Goal: Task Accomplishment & Management: Complete application form

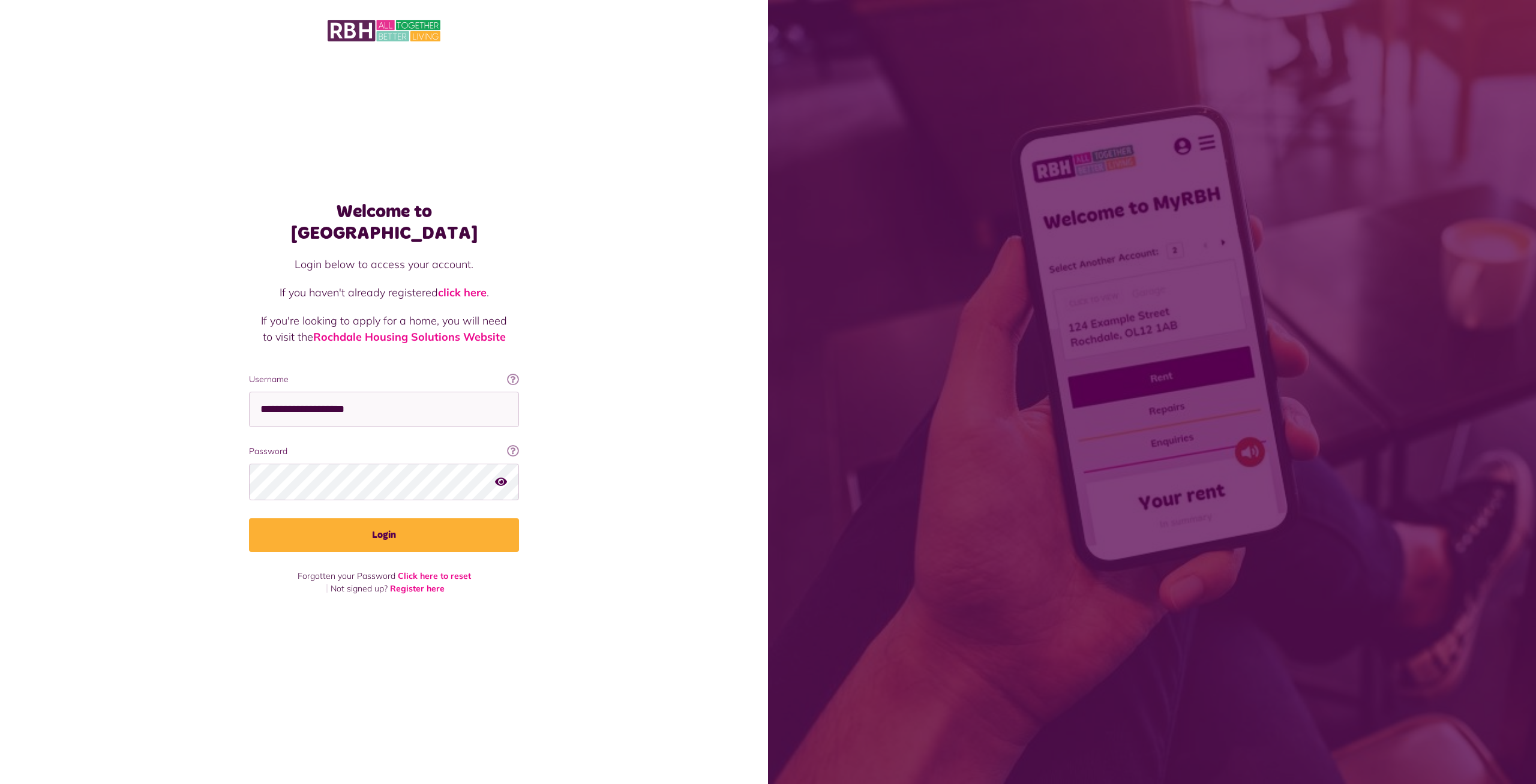
click at [401, 525] on button "Login" at bounding box center [384, 535] width 270 height 34
click at [379, 527] on button "Login" at bounding box center [384, 535] width 270 height 34
click at [412, 530] on button "Login" at bounding box center [384, 535] width 270 height 34
click at [402, 527] on button "Login" at bounding box center [384, 535] width 270 height 34
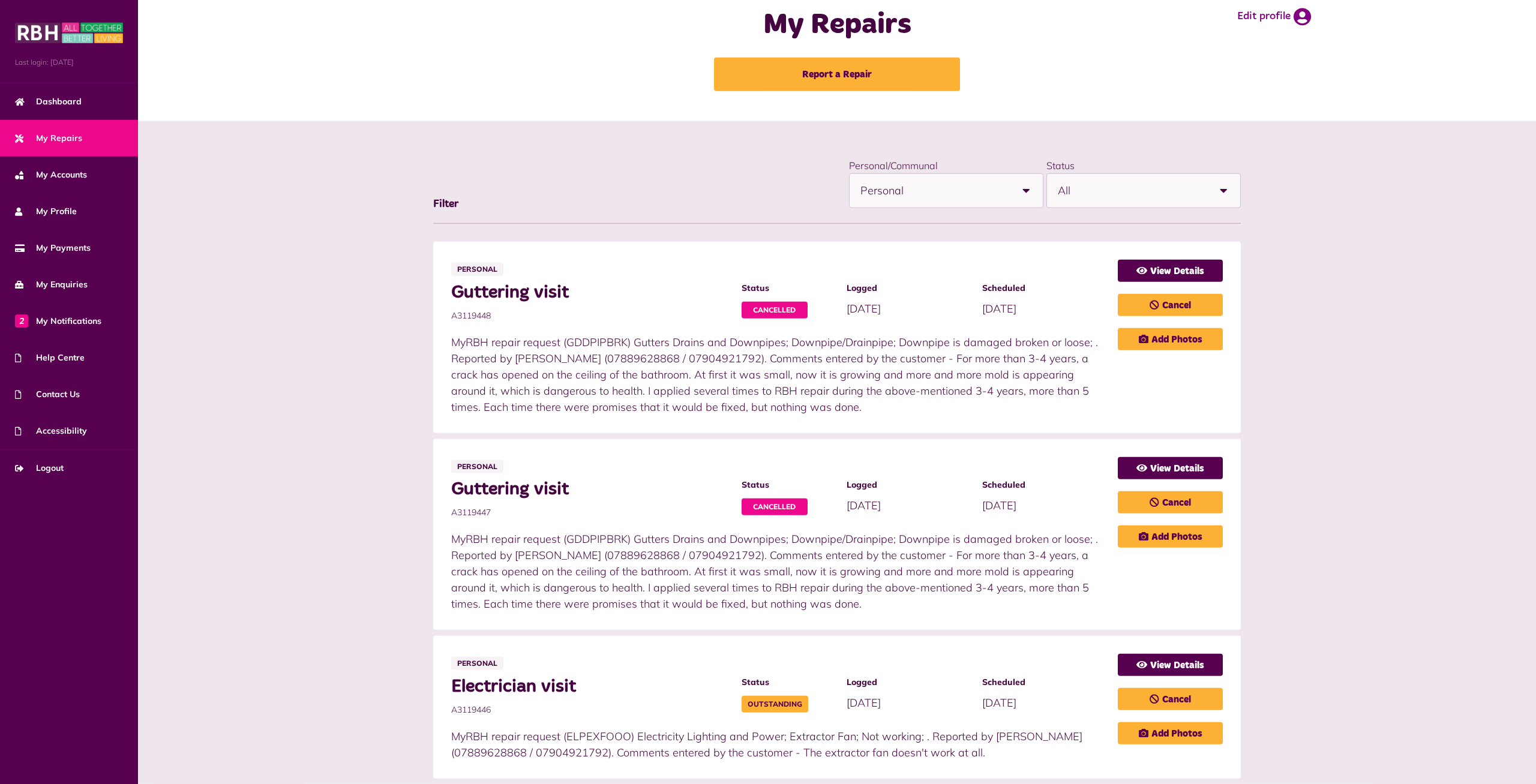
scroll to position [244, 0]
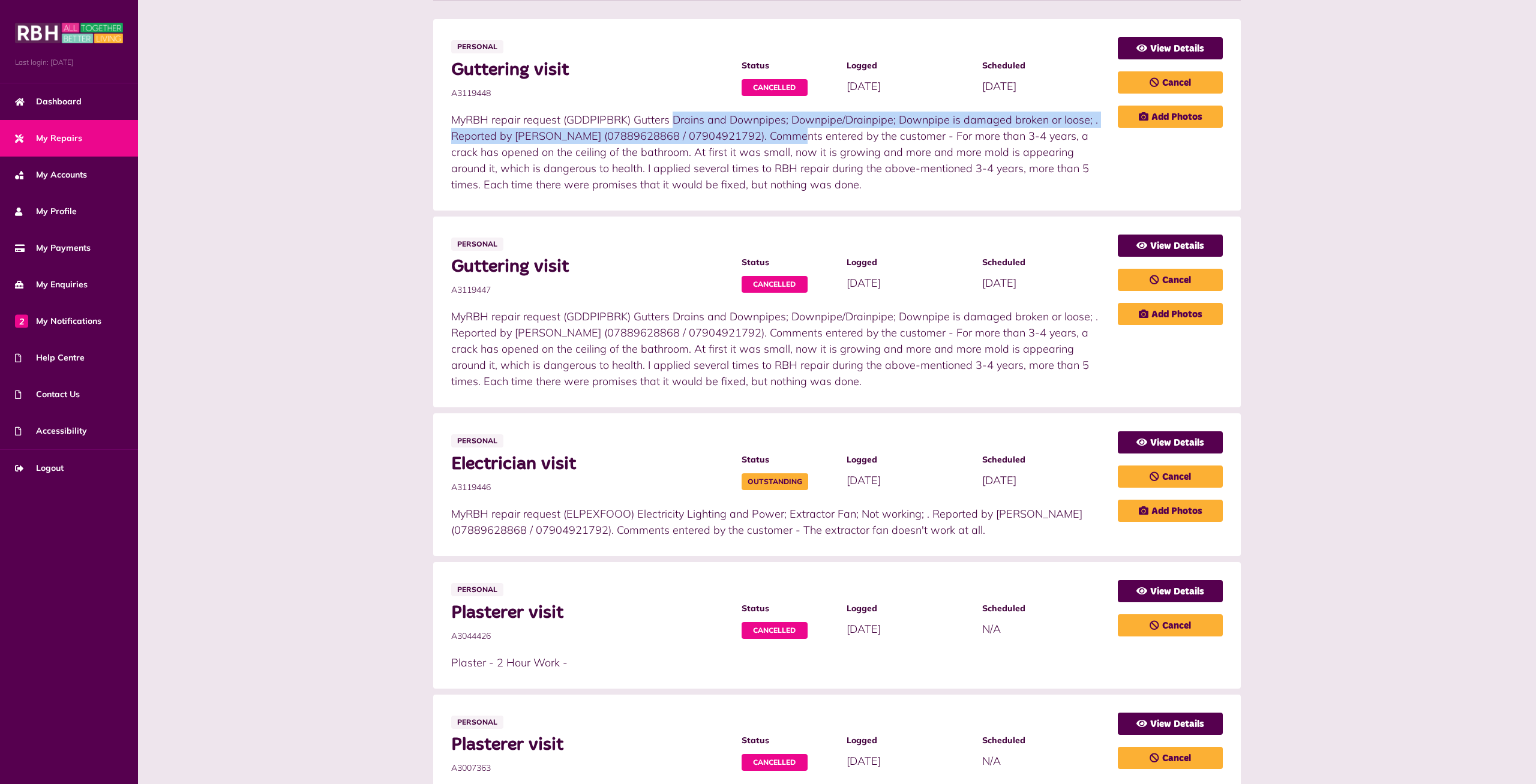
drag, startPoint x: 452, startPoint y: 121, endPoint x: 551, endPoint y: 138, distance: 100.4
click at [551, 138] on p "MyRBH repair request (GDDPIPBRK) Gutters Drains and Downpipes; Downpipe/Drainpi…" at bounding box center [779, 152] width 655 height 81
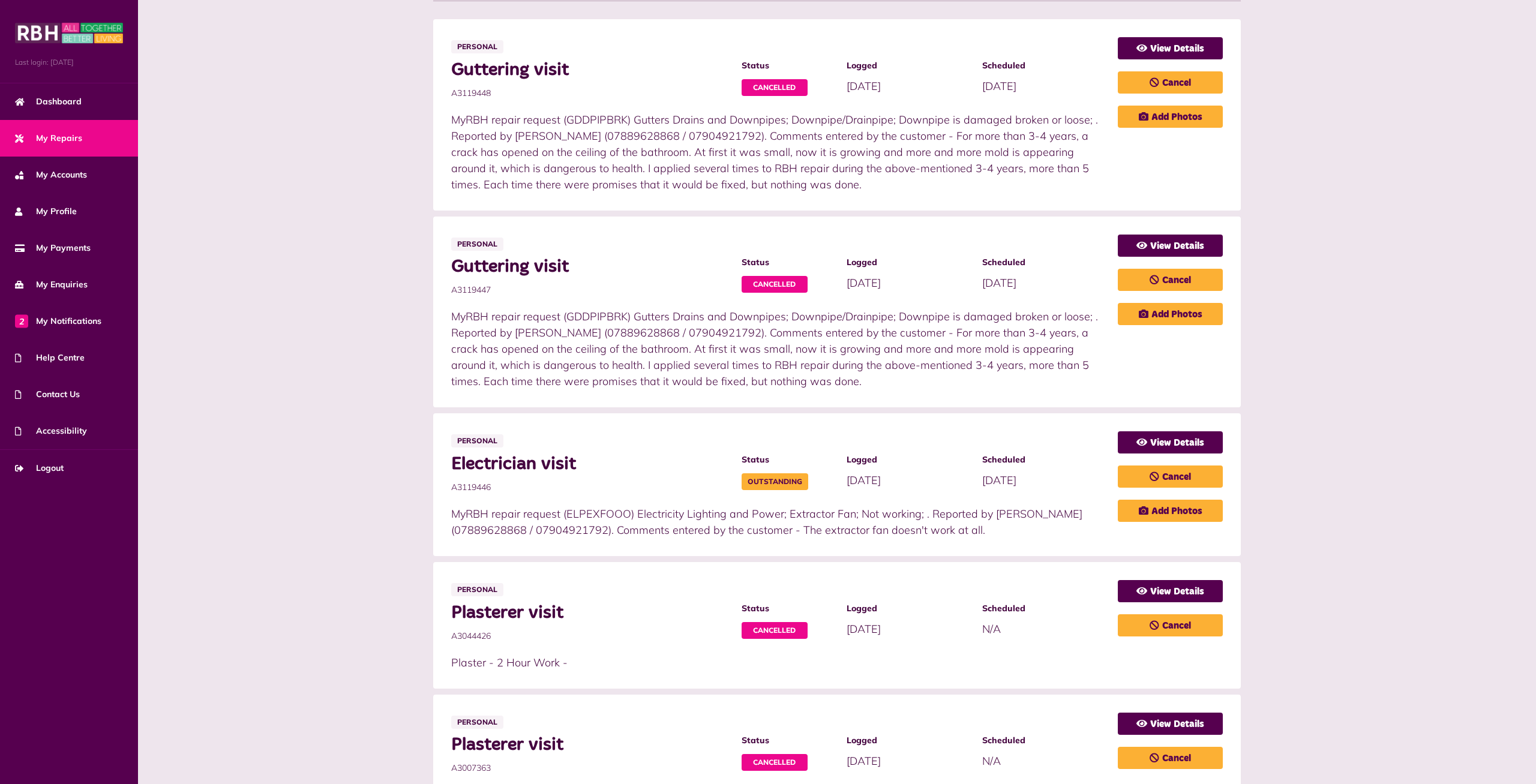
click at [800, 171] on p "MyRBH repair request (GDDPIPBRK) Gutters Drains and Downpipes; Downpipe/Drainpi…" at bounding box center [779, 152] width 655 height 81
drag, startPoint x: 965, startPoint y: 136, endPoint x: 797, endPoint y: 186, distance: 175.3
click at [797, 186] on p "MyRBH repair request (GDDPIPBRK) Gutters Drains and Downpipes; Downpipe/Drainpi…" at bounding box center [779, 152] width 655 height 81
copy p "For more than 3-4 years, a crack has opened on the ceiling of the bathroom. At …"
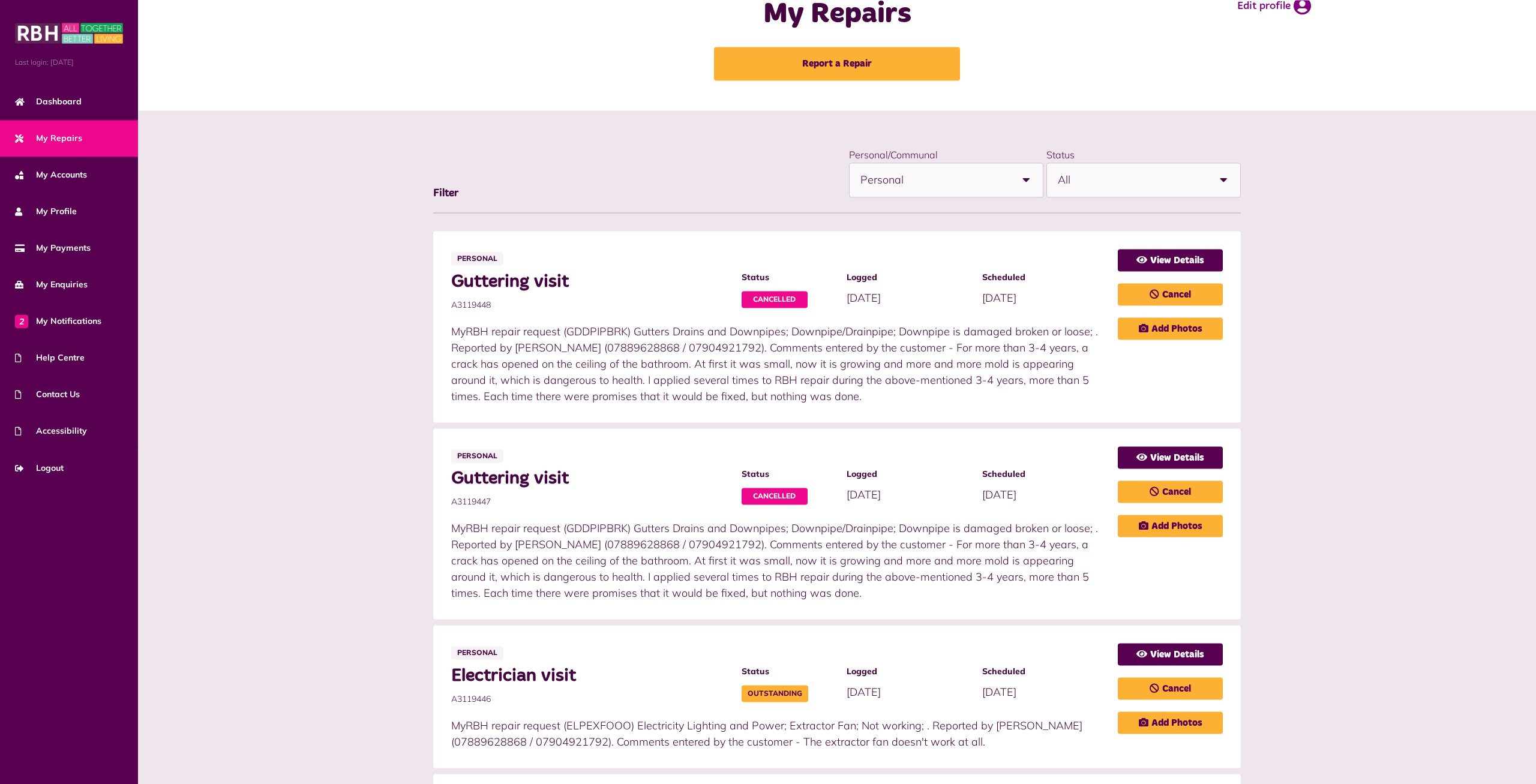
scroll to position [61, 0]
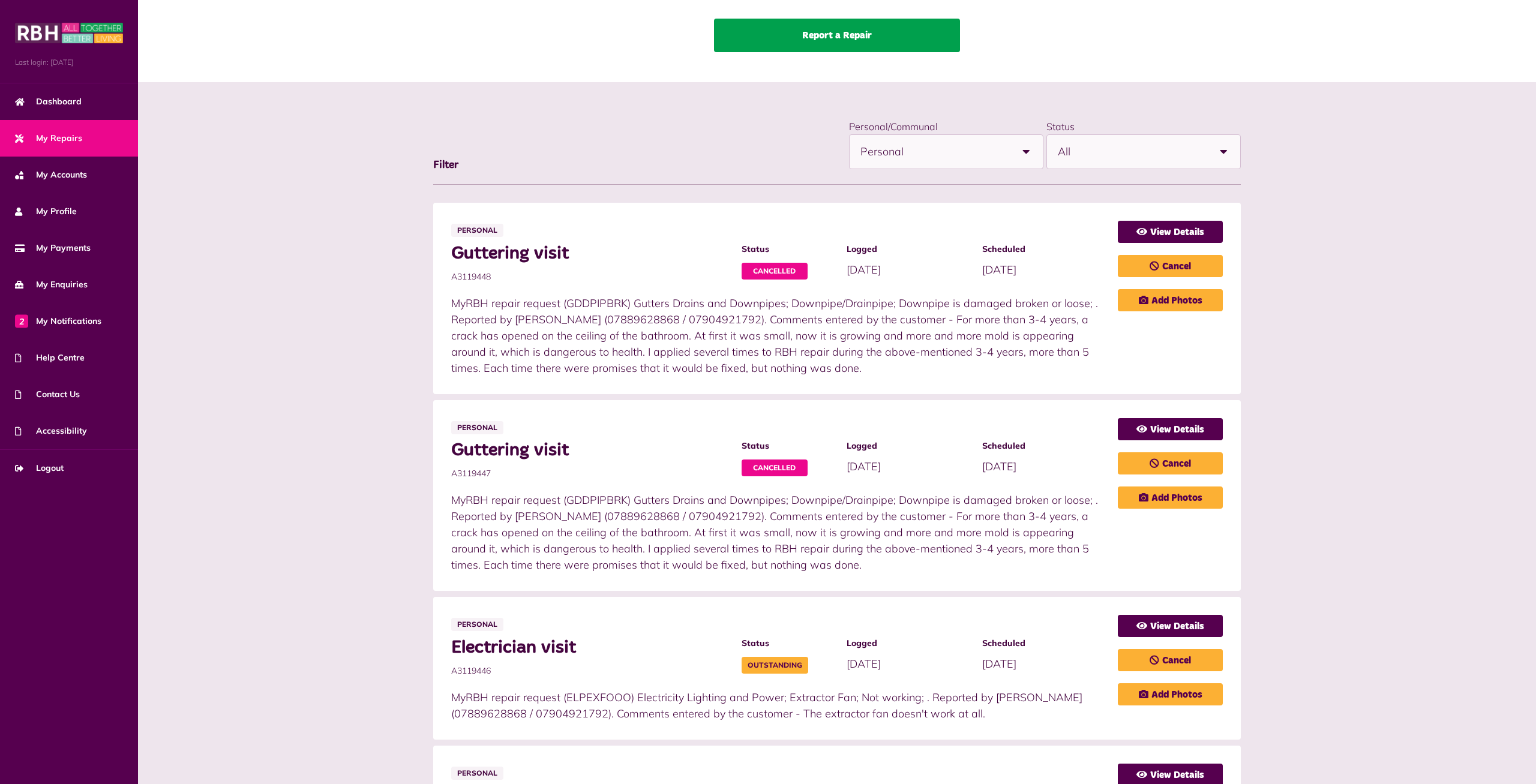
click at [825, 41] on link "Report a Repair" at bounding box center [837, 35] width 246 height 34
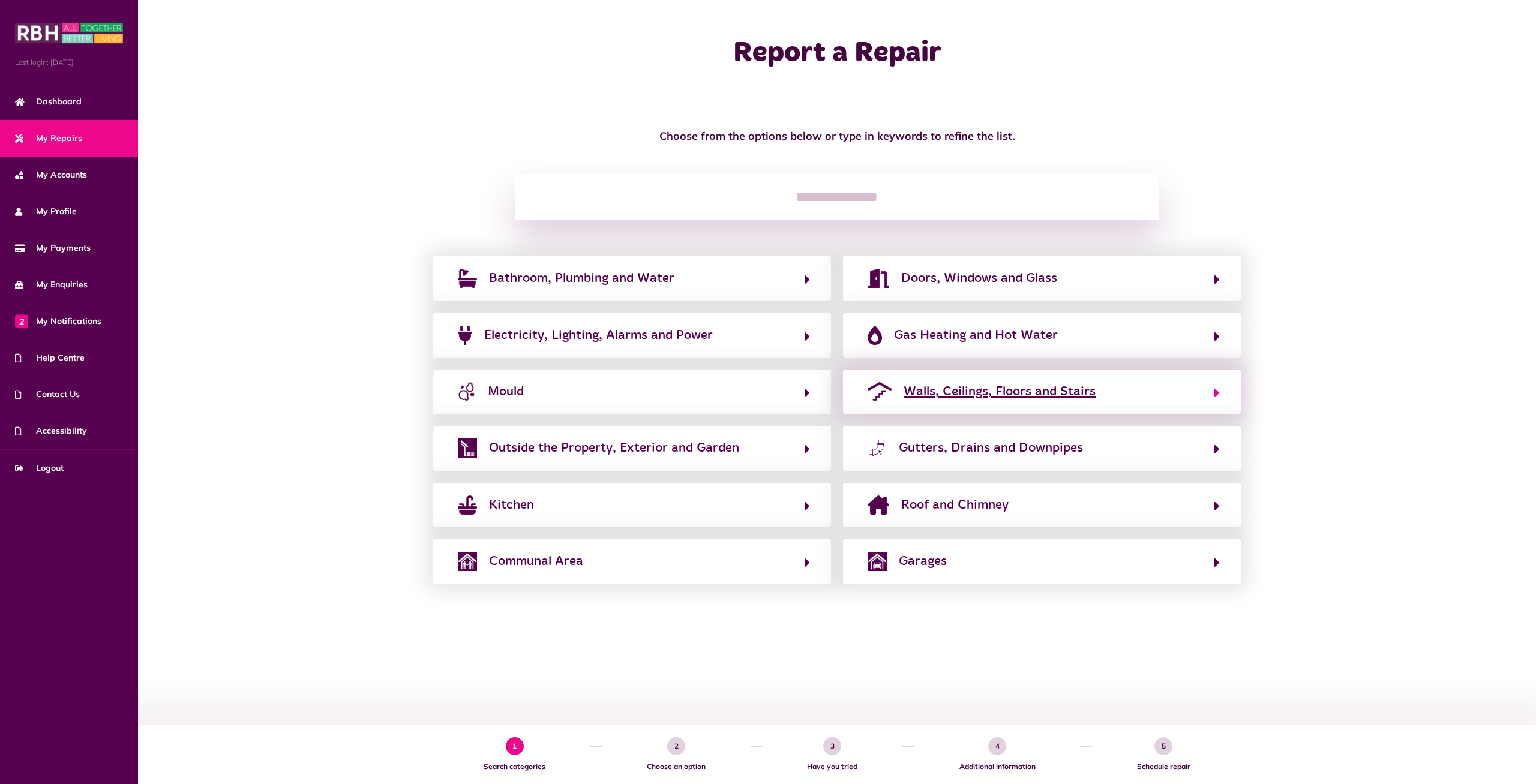
click at [976, 401] on span "Walls, Ceilings, Floors and Stairs" at bounding box center [1000, 392] width 192 height 19
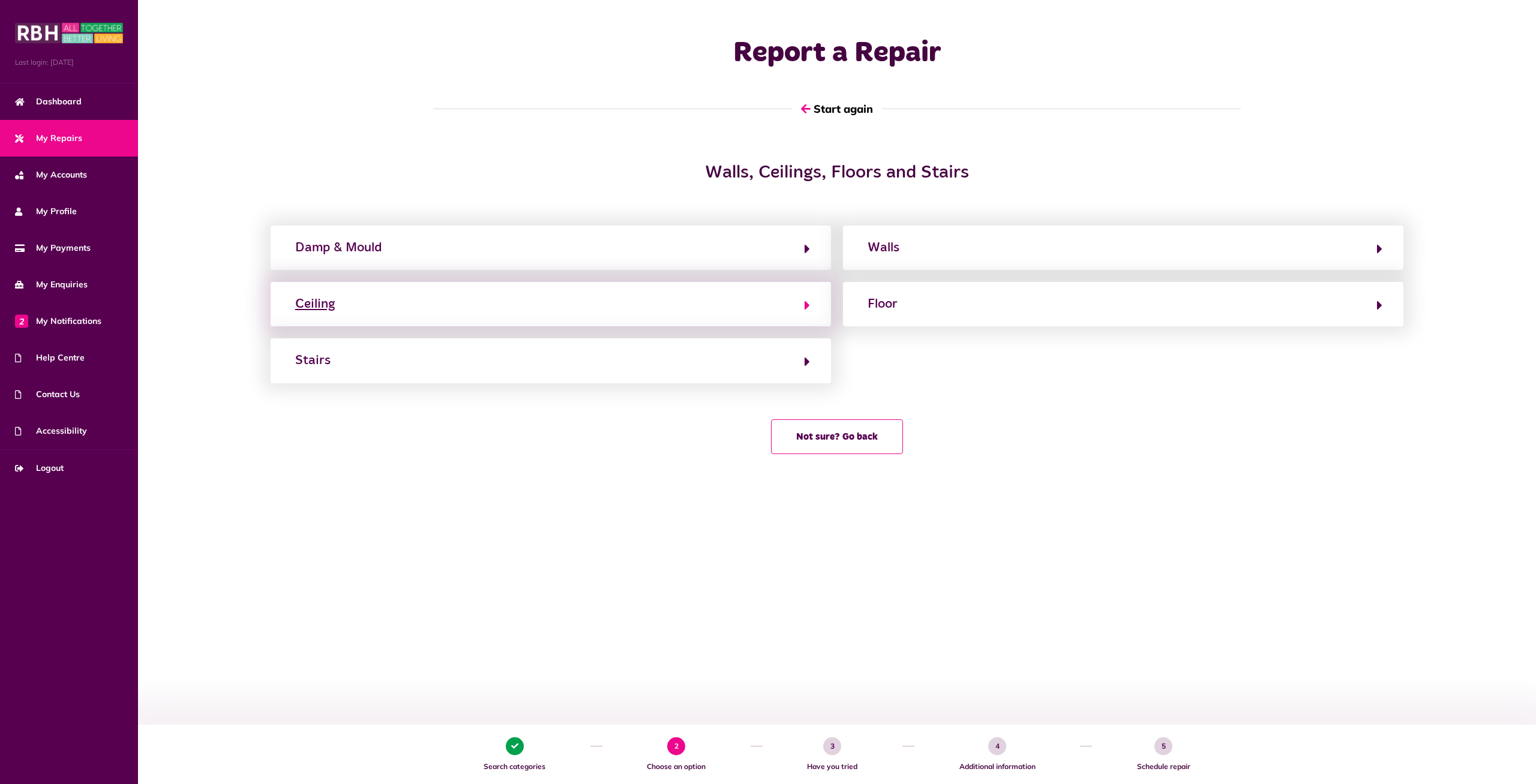
click at [491, 307] on button "Ceiling" at bounding box center [551, 304] width 518 height 21
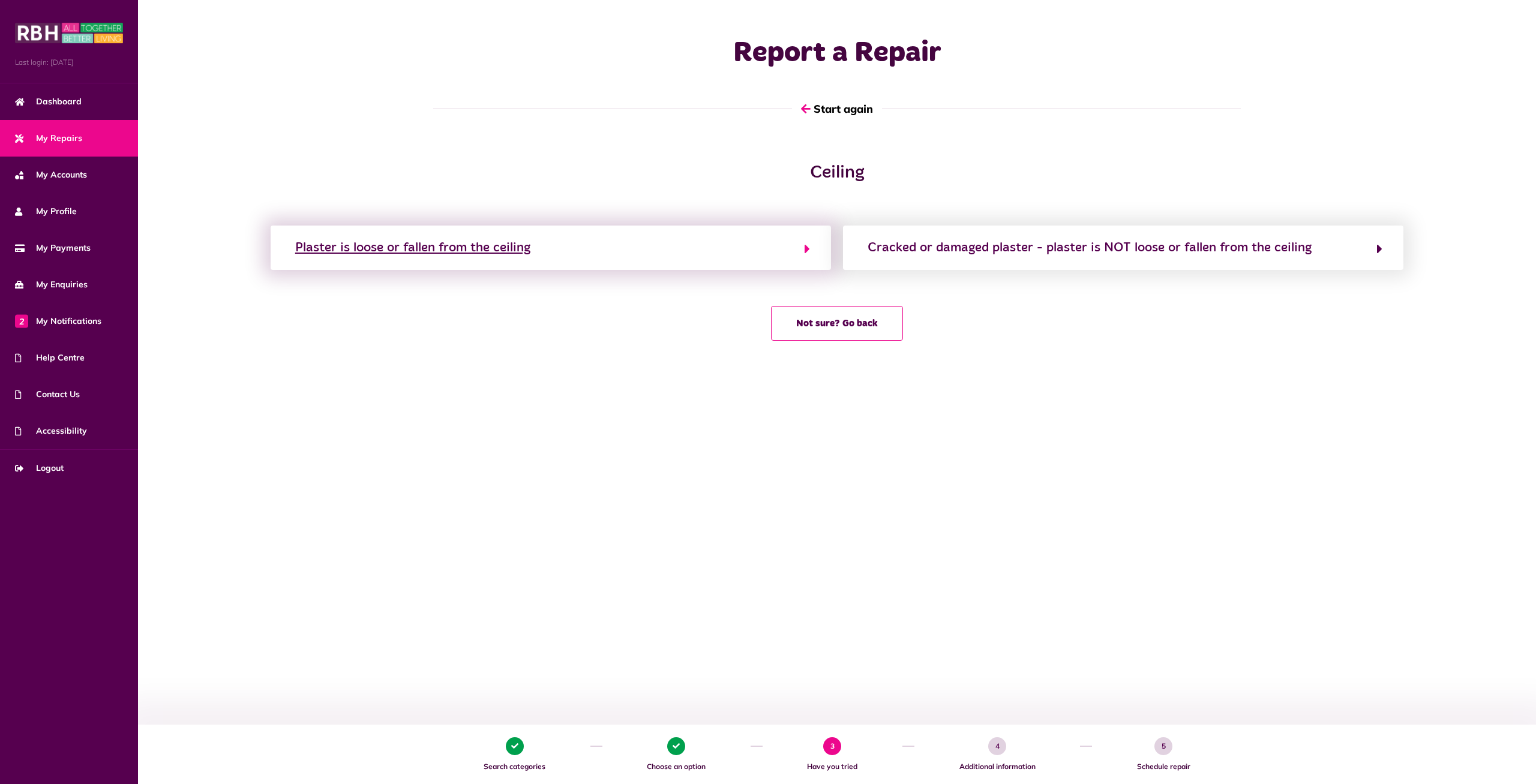
click at [468, 250] on div "Plaster is loose or fallen from the ceiling" at bounding box center [413, 247] width 235 height 19
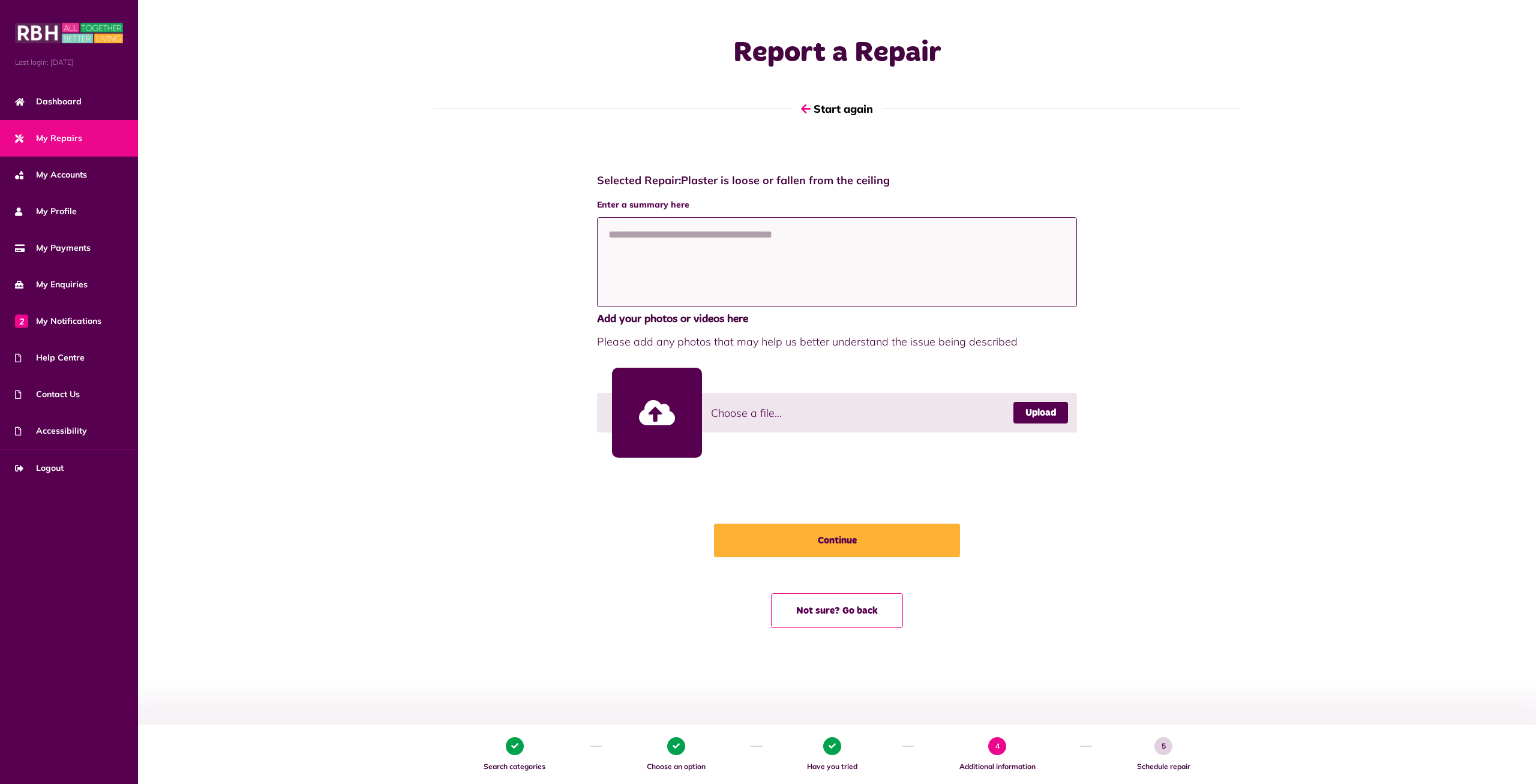
click at [689, 254] on textarea at bounding box center [837, 262] width 480 height 90
paste textarea "**********"
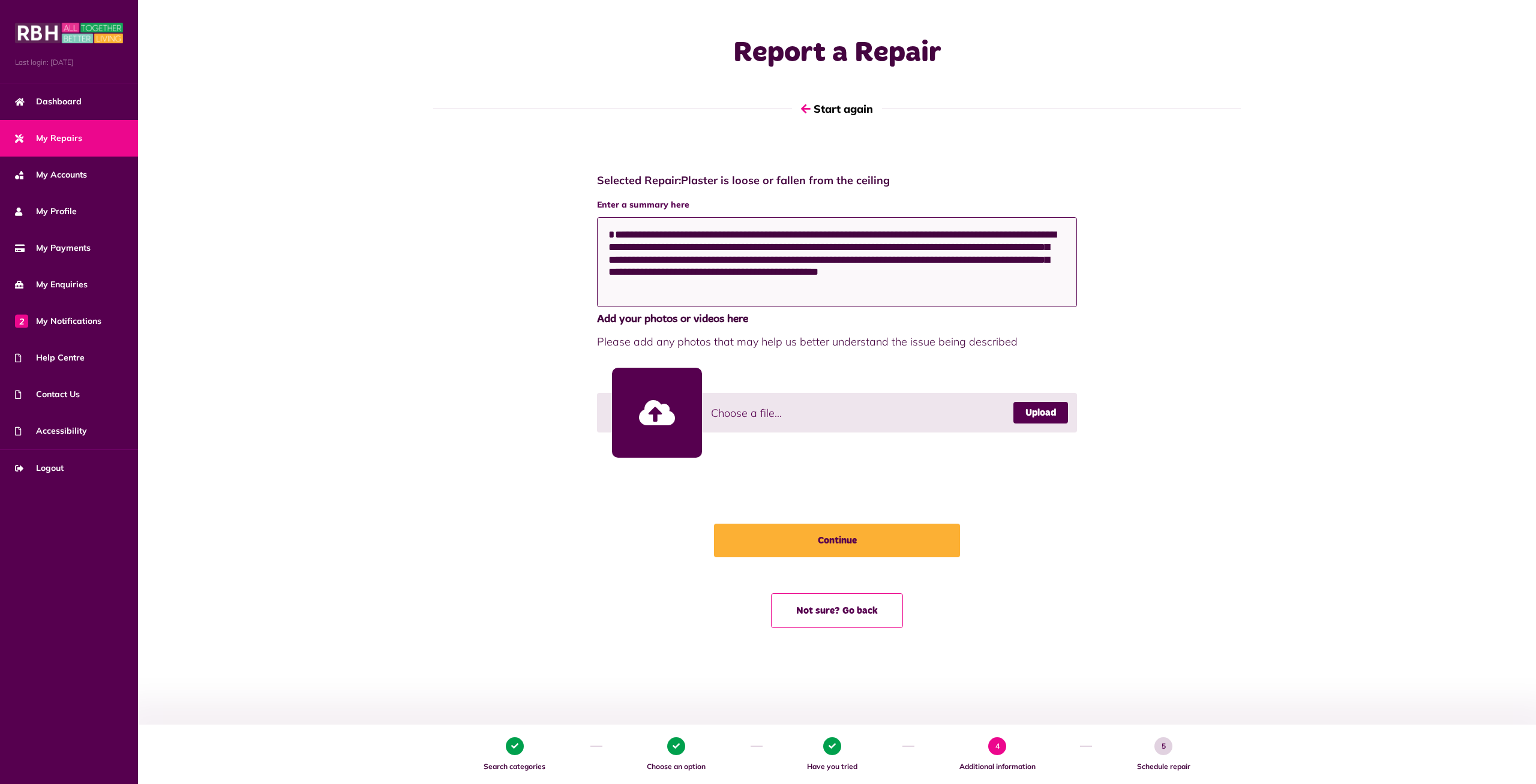
click at [609, 236] on textarea "**********" at bounding box center [837, 262] width 480 height 90
type textarea "**********"
click at [1043, 416] on link "Upload" at bounding box center [1040, 412] width 54 height 21
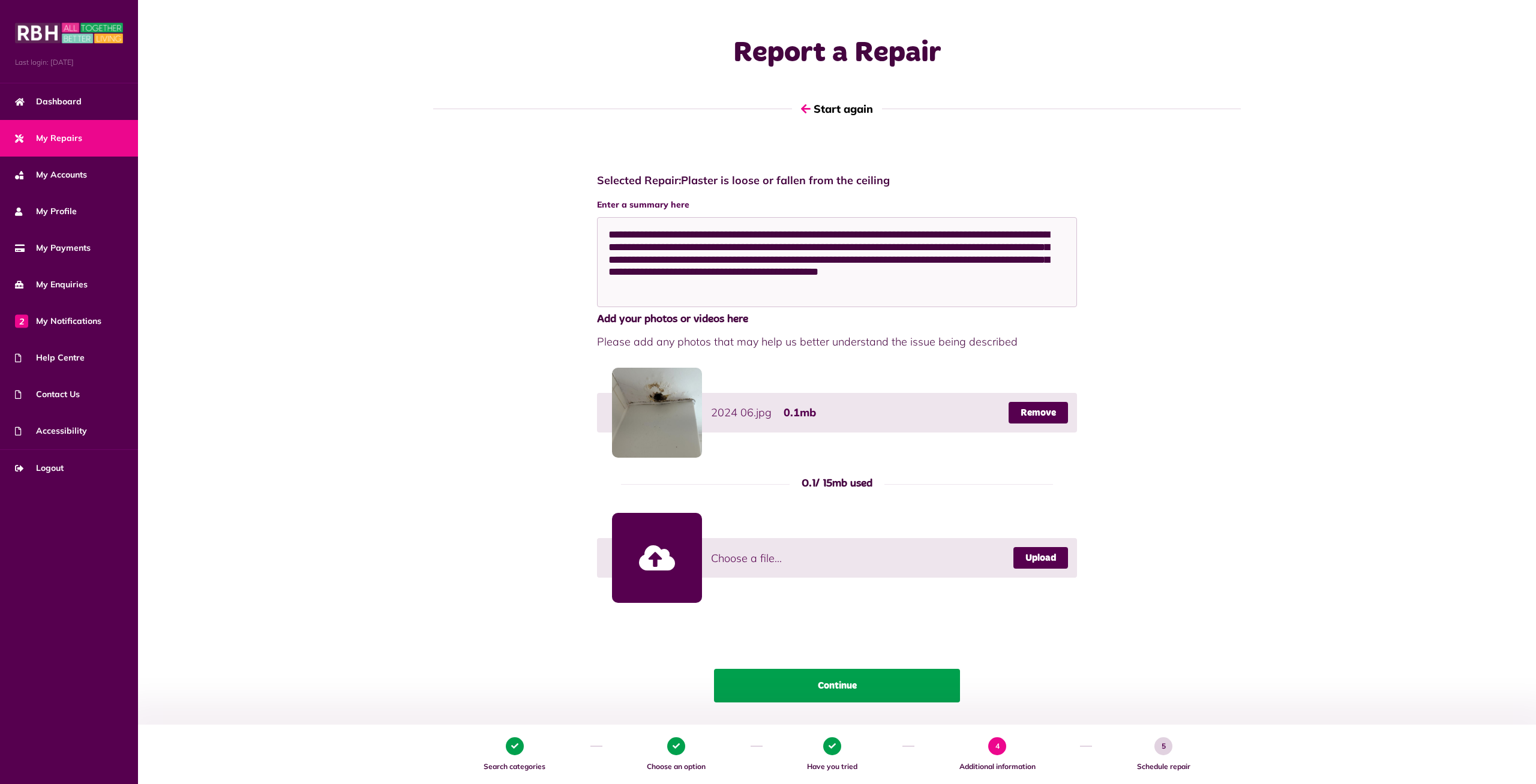
click at [843, 678] on button "Continue" at bounding box center [837, 685] width 246 height 34
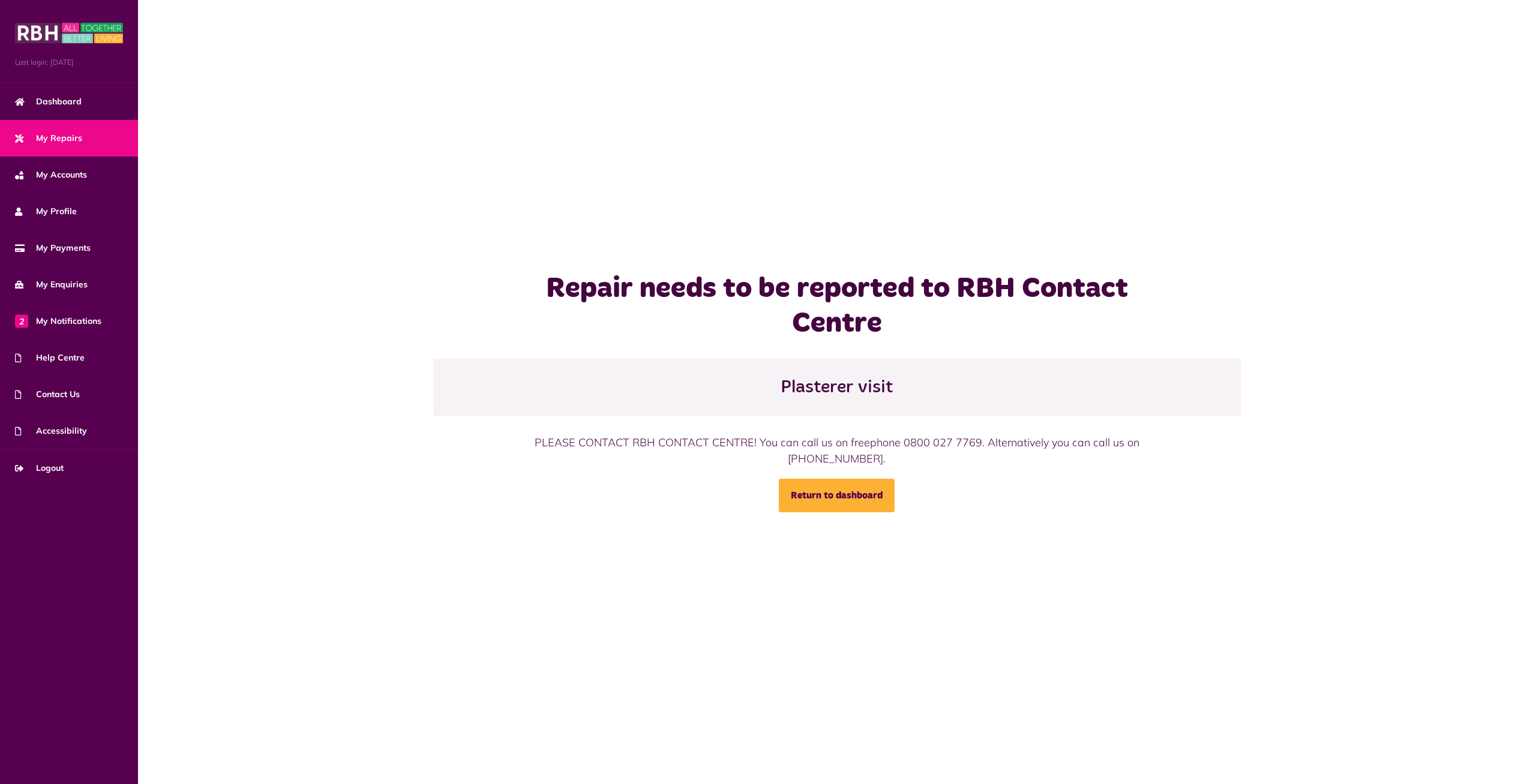
drag, startPoint x: 860, startPoint y: 461, endPoint x: 518, endPoint y: 438, distance: 342.8
click at [518, 438] on div "PLEASE CONTACT RBH CONTACT CENTRE! You can call us on freephone 0800 027 7769. …" at bounding box center [837, 450] width 674 height 32
copy div "PLEASE CONTACT RBH CONTACT CENTRE! You can call us on freephone 0800 027 7769. …"
click at [831, 488] on link "Return to dashboard" at bounding box center [837, 495] width 116 height 34
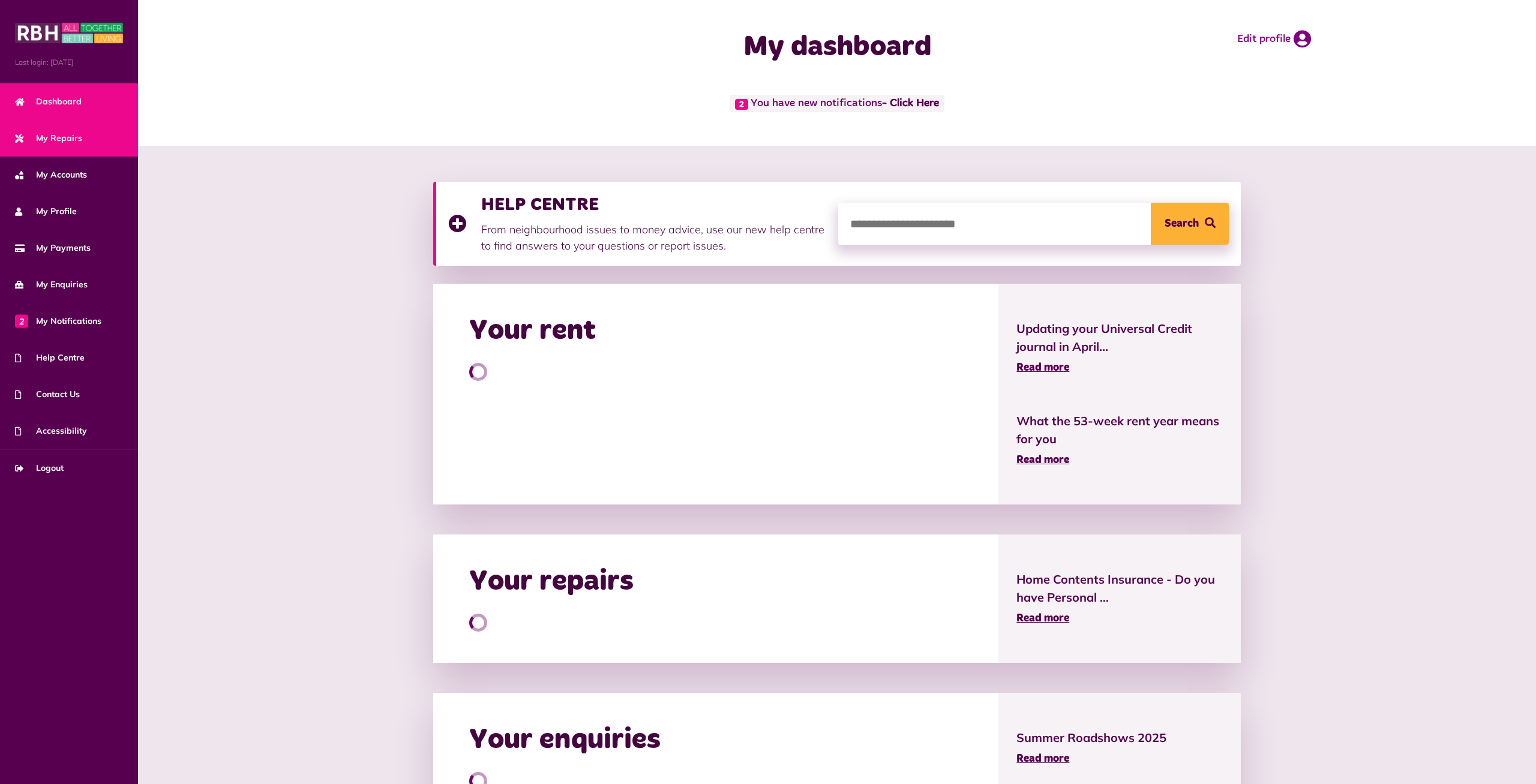
click at [75, 137] on span "My Repairs" at bounding box center [49, 139] width 67 height 13
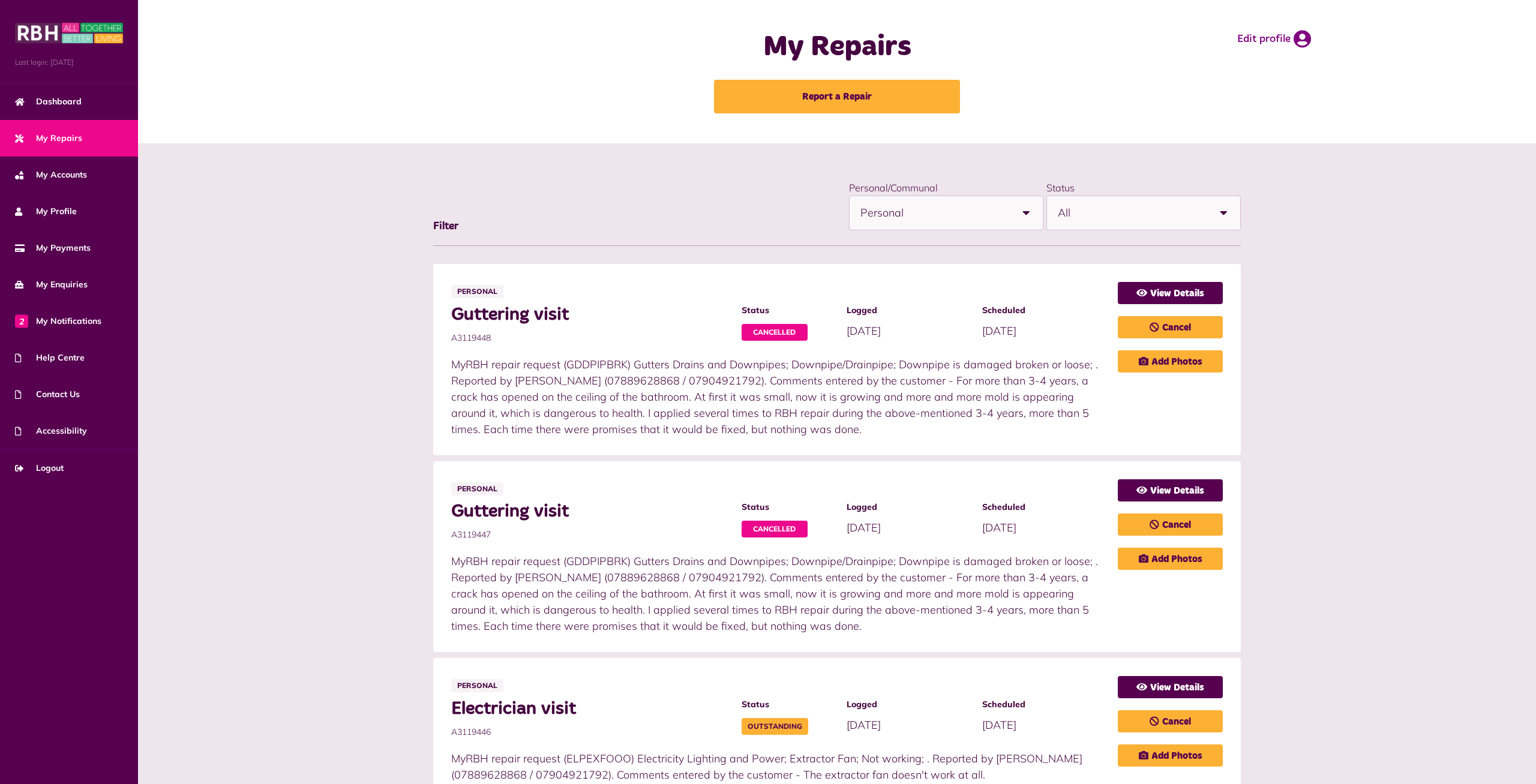
drag, startPoint x: 967, startPoint y: 379, endPoint x: 867, endPoint y: 427, distance: 110.9
click at [867, 427] on p "MyRBH repair request (GDDPIPBRK) Gutters Drains and Downpipes; Downpipe/Drainpi…" at bounding box center [779, 396] width 655 height 81
copy p "For more than 3-4 years, a crack has opened on the ceiling of the bathroom. At …"
click at [781, 94] on link "Report a Repair" at bounding box center [837, 96] width 246 height 34
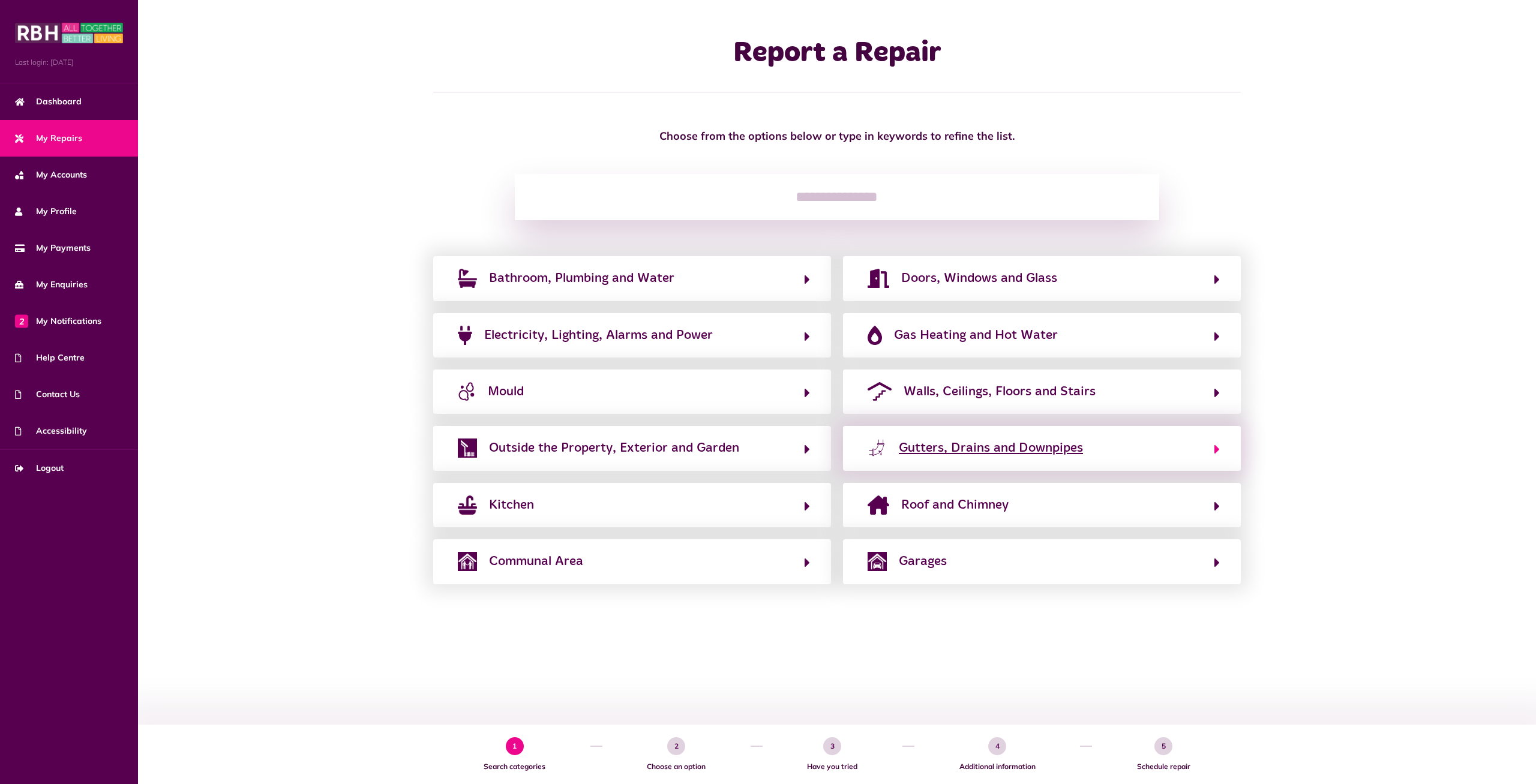
click at [1104, 454] on button "Gutters, Drains and Downpipes" at bounding box center [1042, 448] width 356 height 21
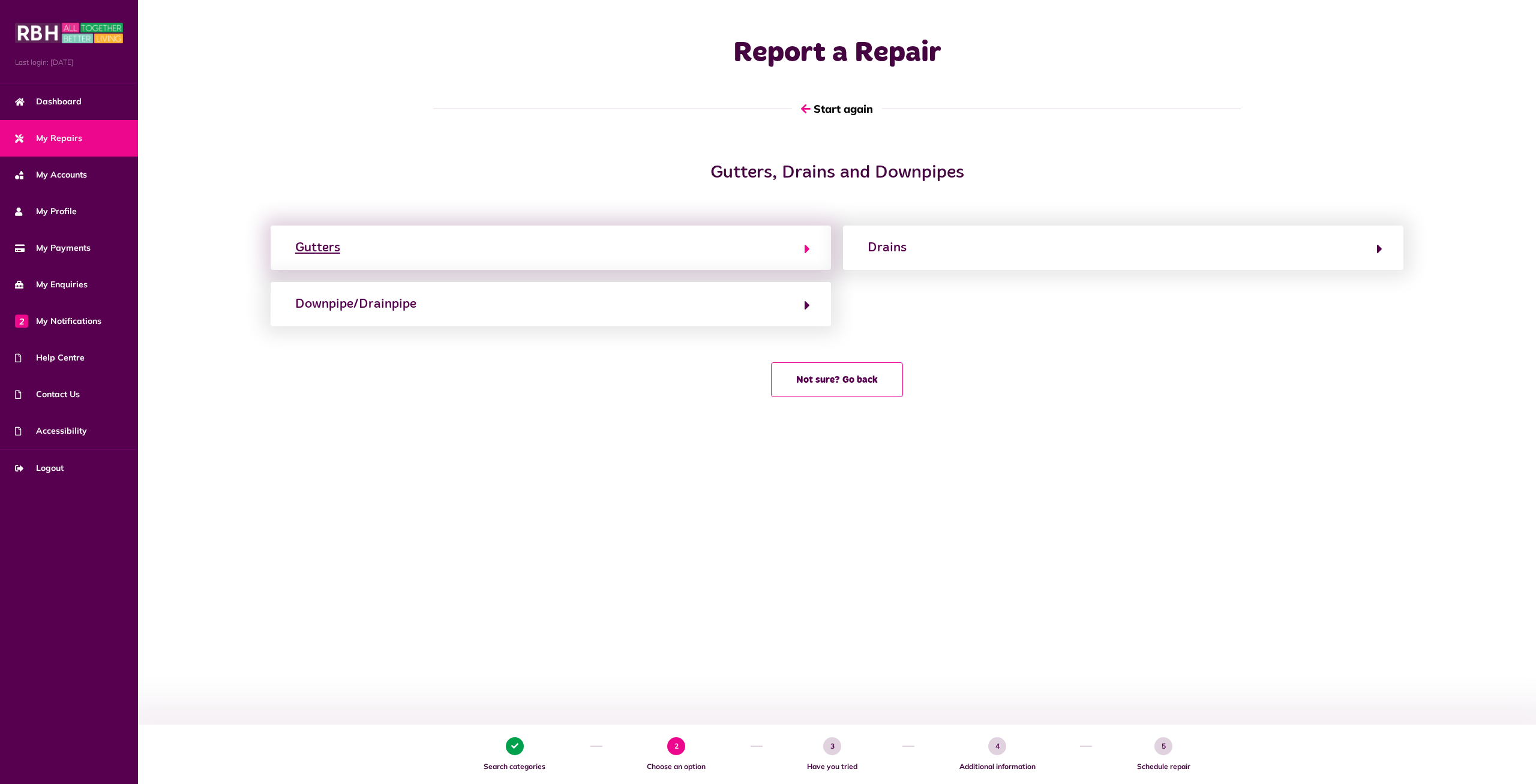
click at [771, 255] on button "Gutters" at bounding box center [551, 247] width 518 height 21
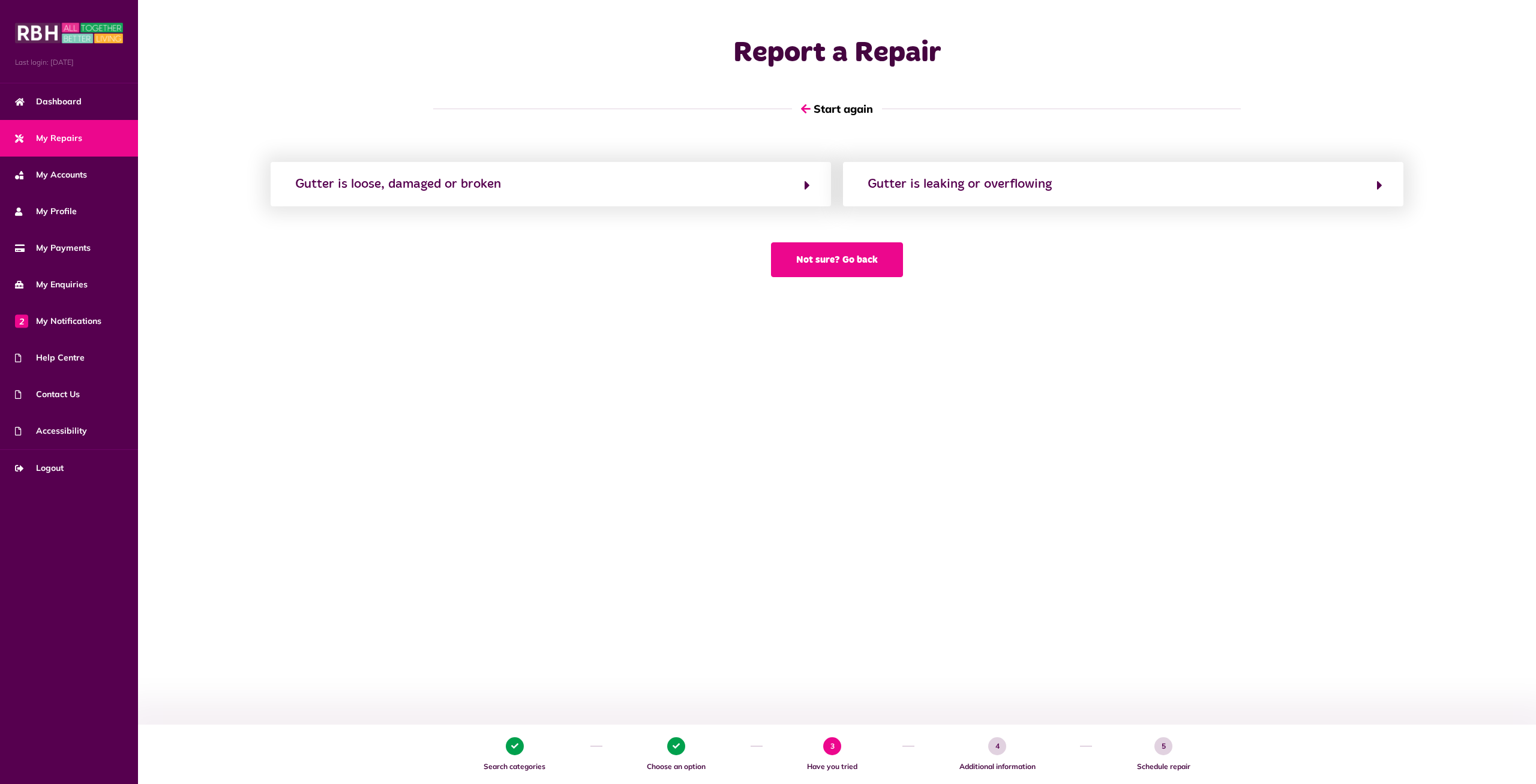
click at [799, 271] on button "Not sure? Go back" at bounding box center [837, 259] width 132 height 35
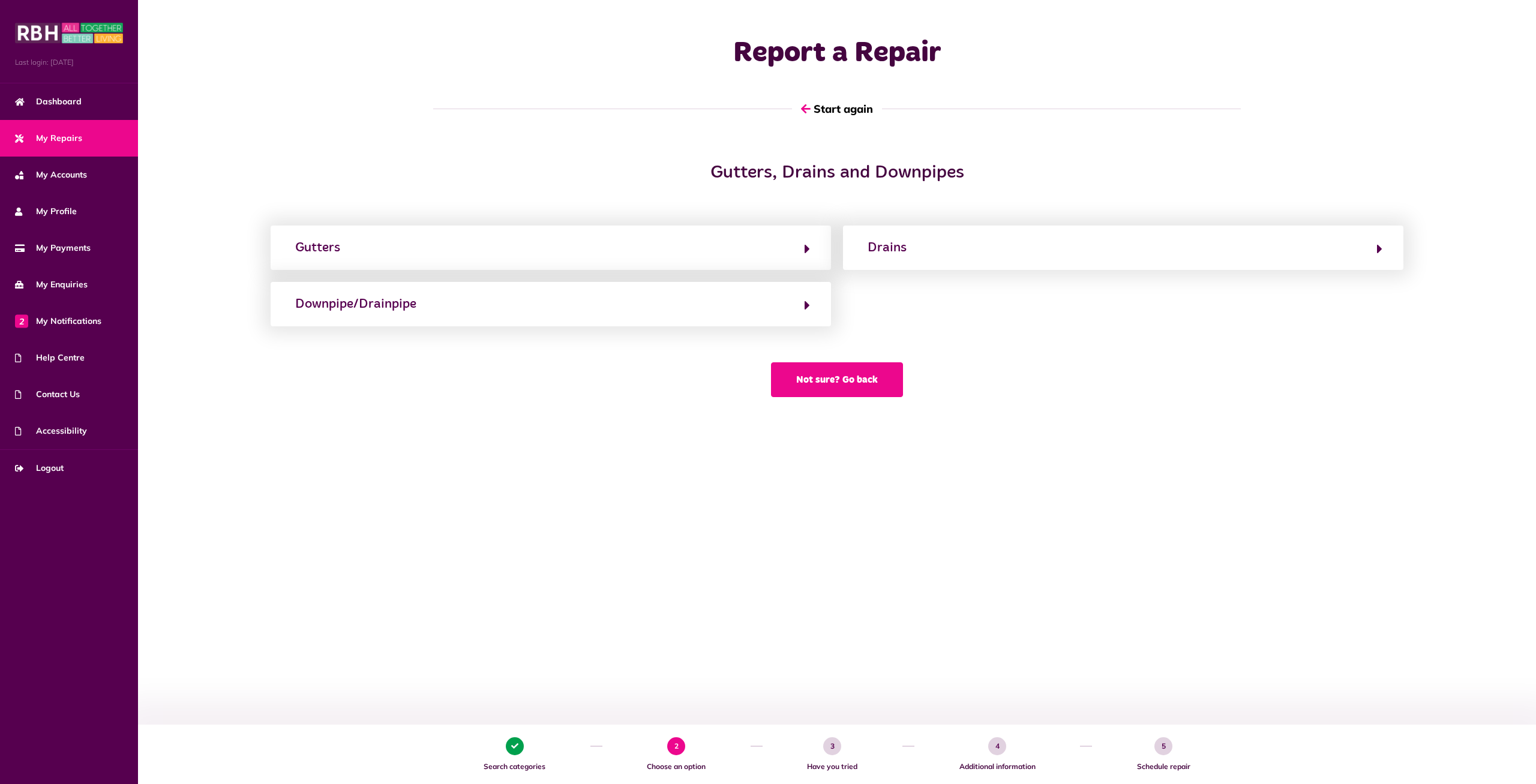
click at [821, 379] on button "Not sure? Go back" at bounding box center [837, 379] width 132 height 35
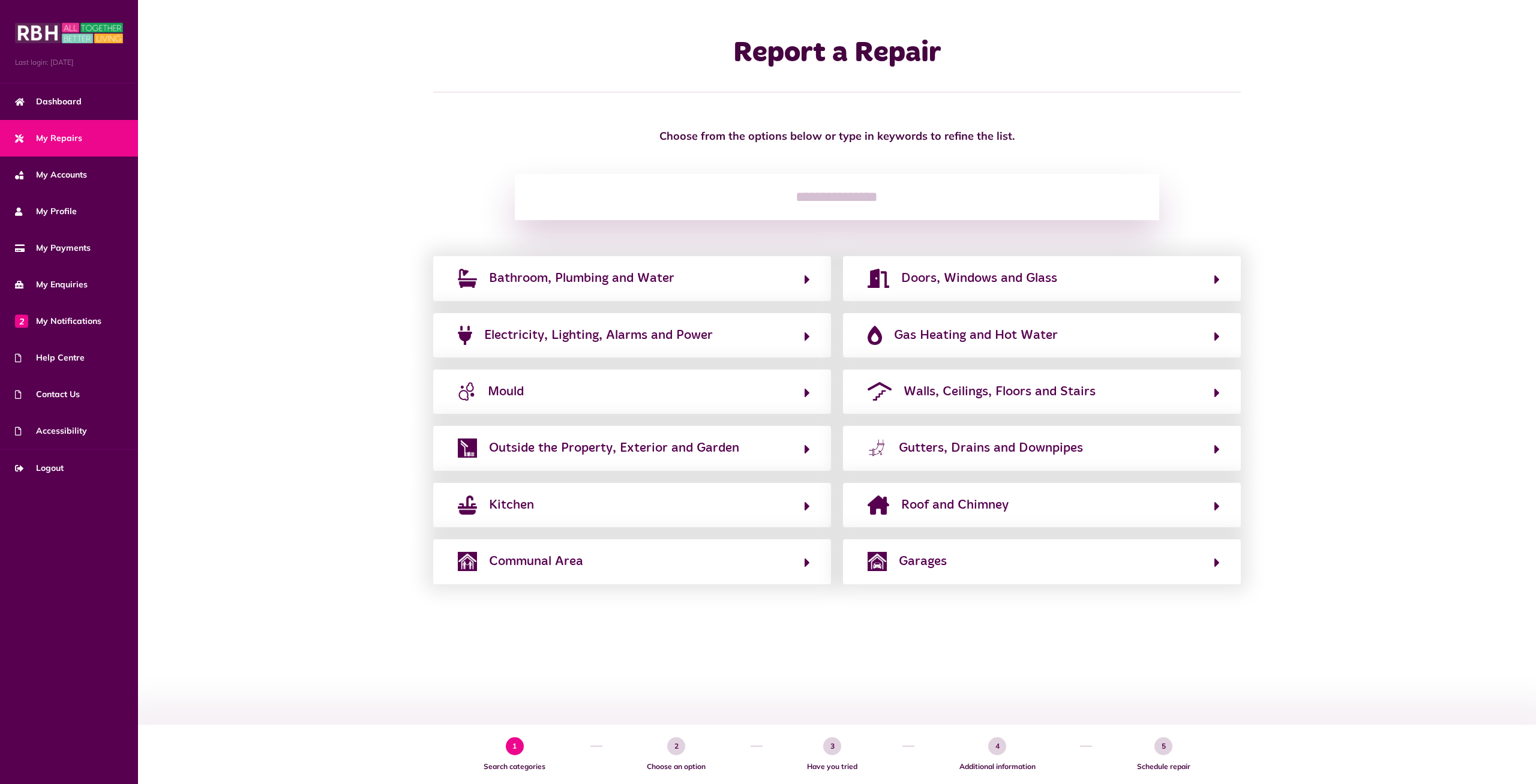
click at [59, 146] on link "My Repairs" at bounding box center [69, 138] width 138 height 36
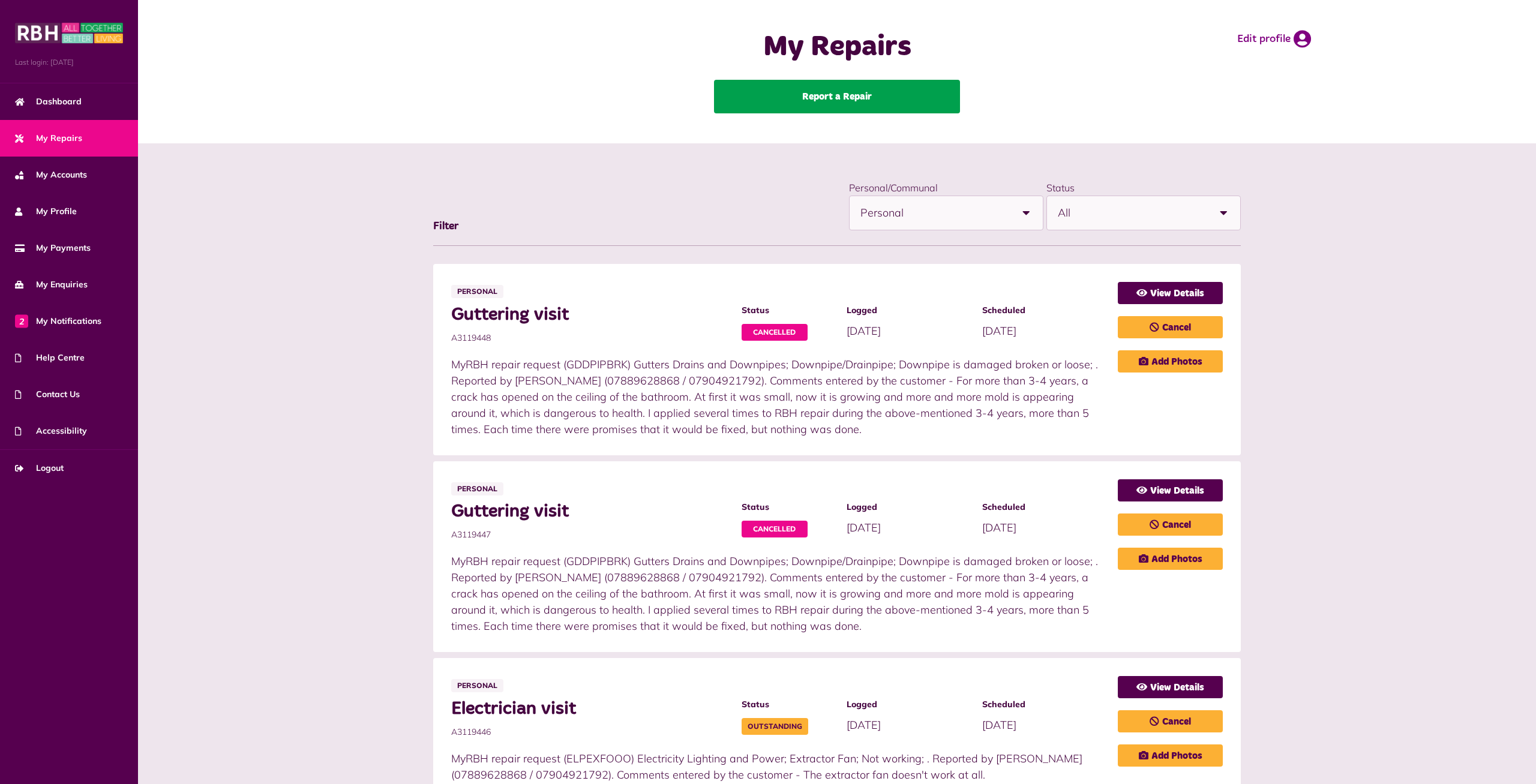
click at [846, 99] on link "Report a Repair" at bounding box center [837, 96] width 246 height 34
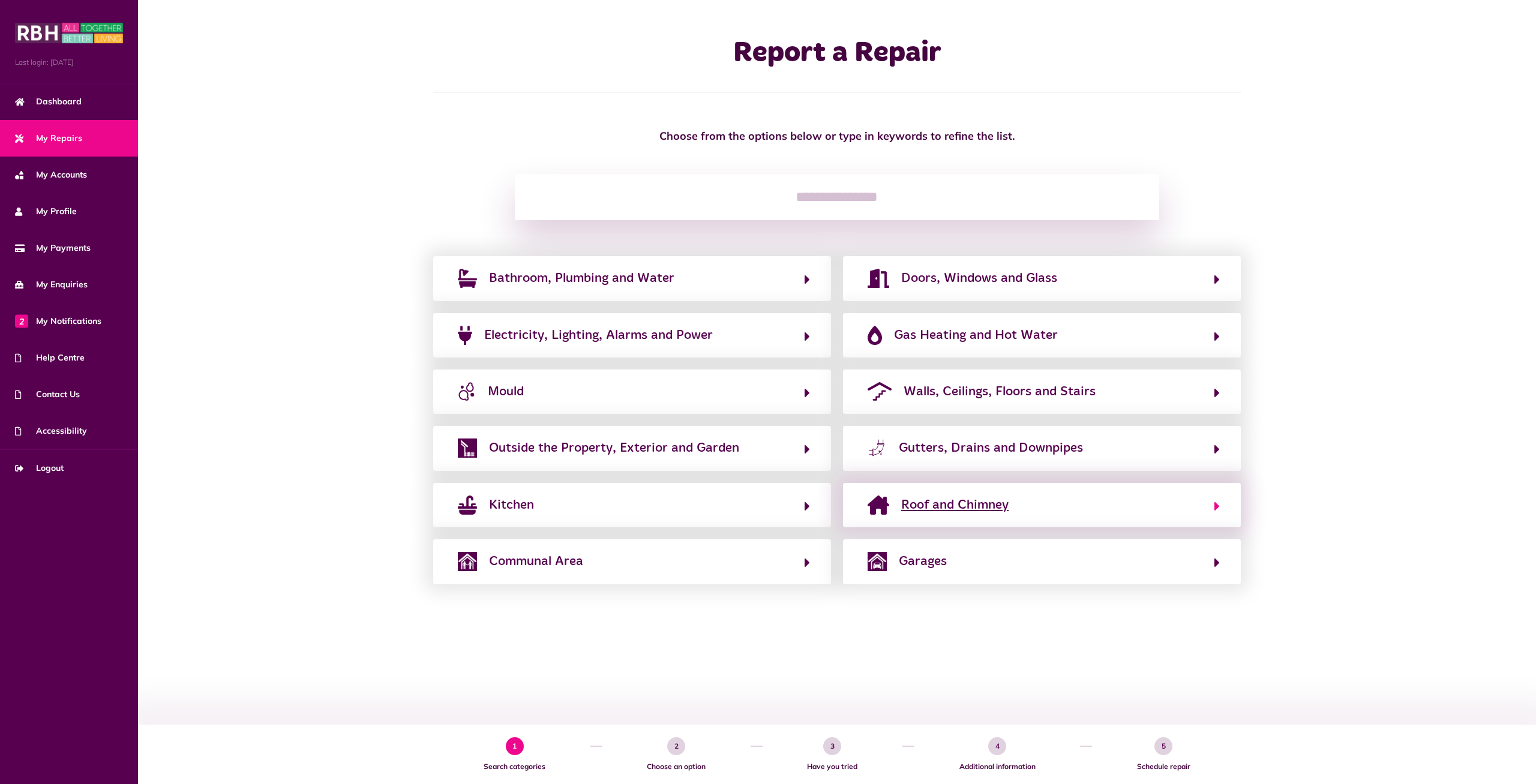
click at [1209, 510] on button "Roof and Chimney" at bounding box center [1042, 505] width 356 height 21
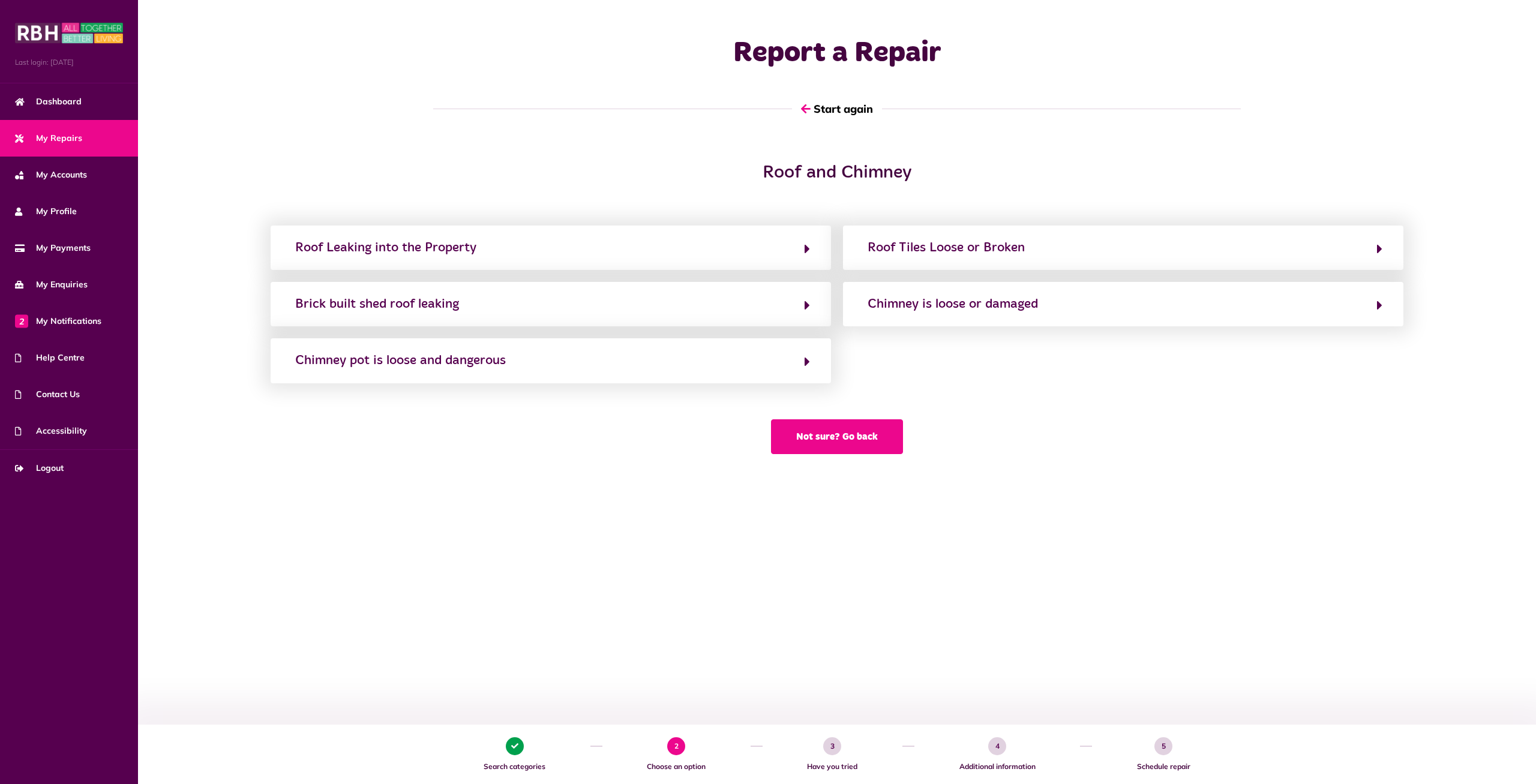
click at [831, 450] on button "Not sure? Go back" at bounding box center [837, 437] width 132 height 35
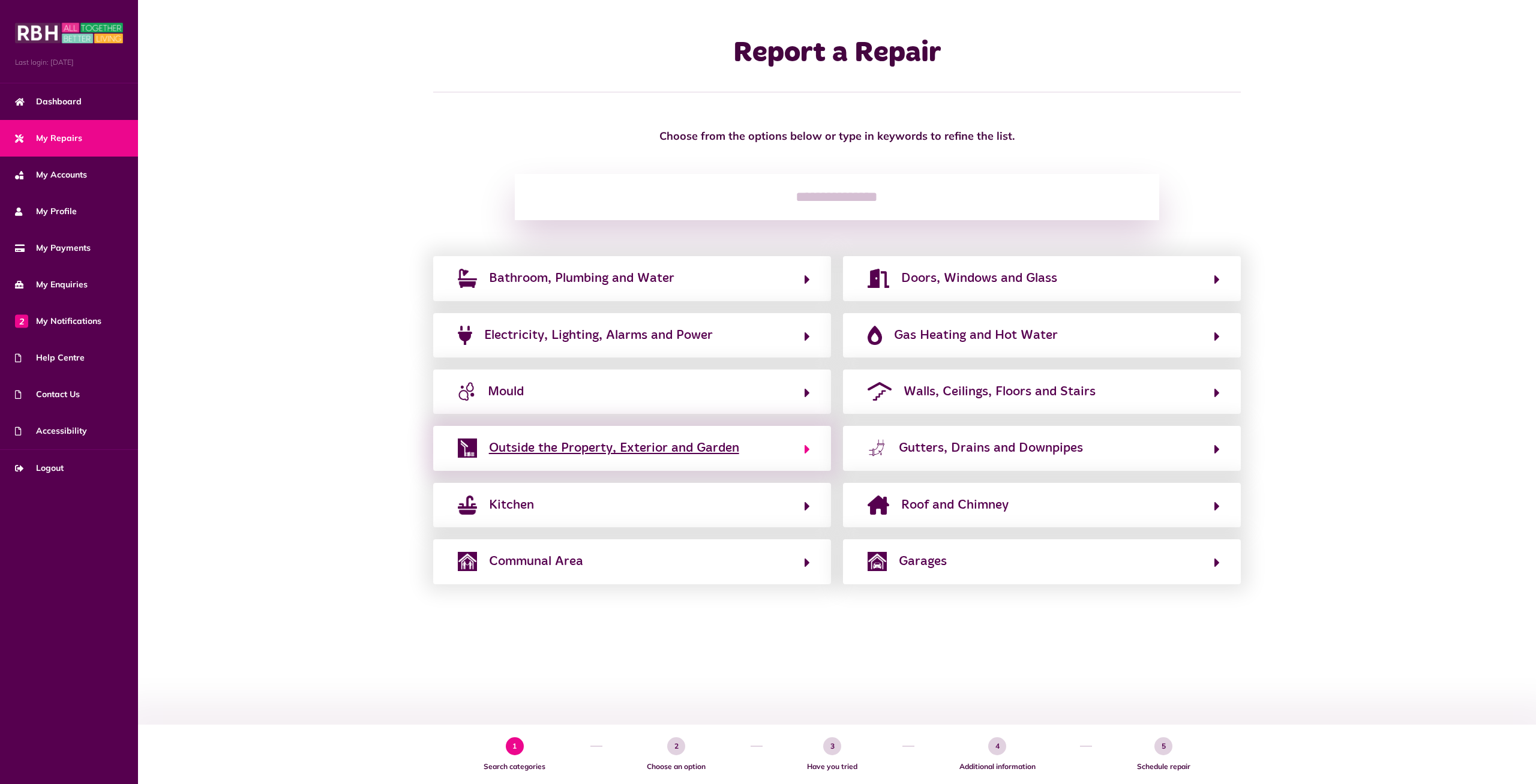
click at [773, 453] on button "Outside the Property, Exterior and Garden" at bounding box center [632, 448] width 356 height 21
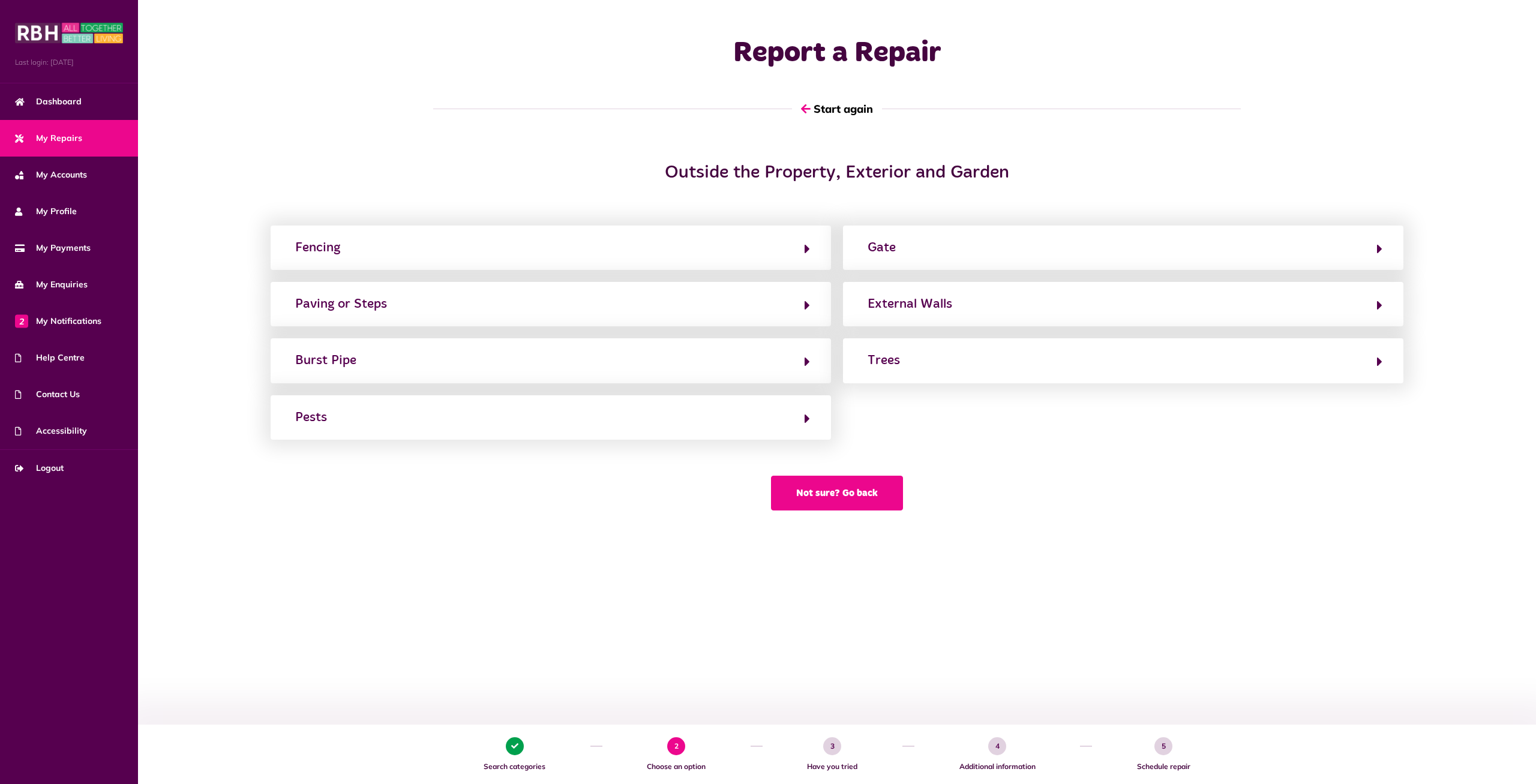
click at [799, 495] on button "Not sure? Go back" at bounding box center [837, 492] width 132 height 35
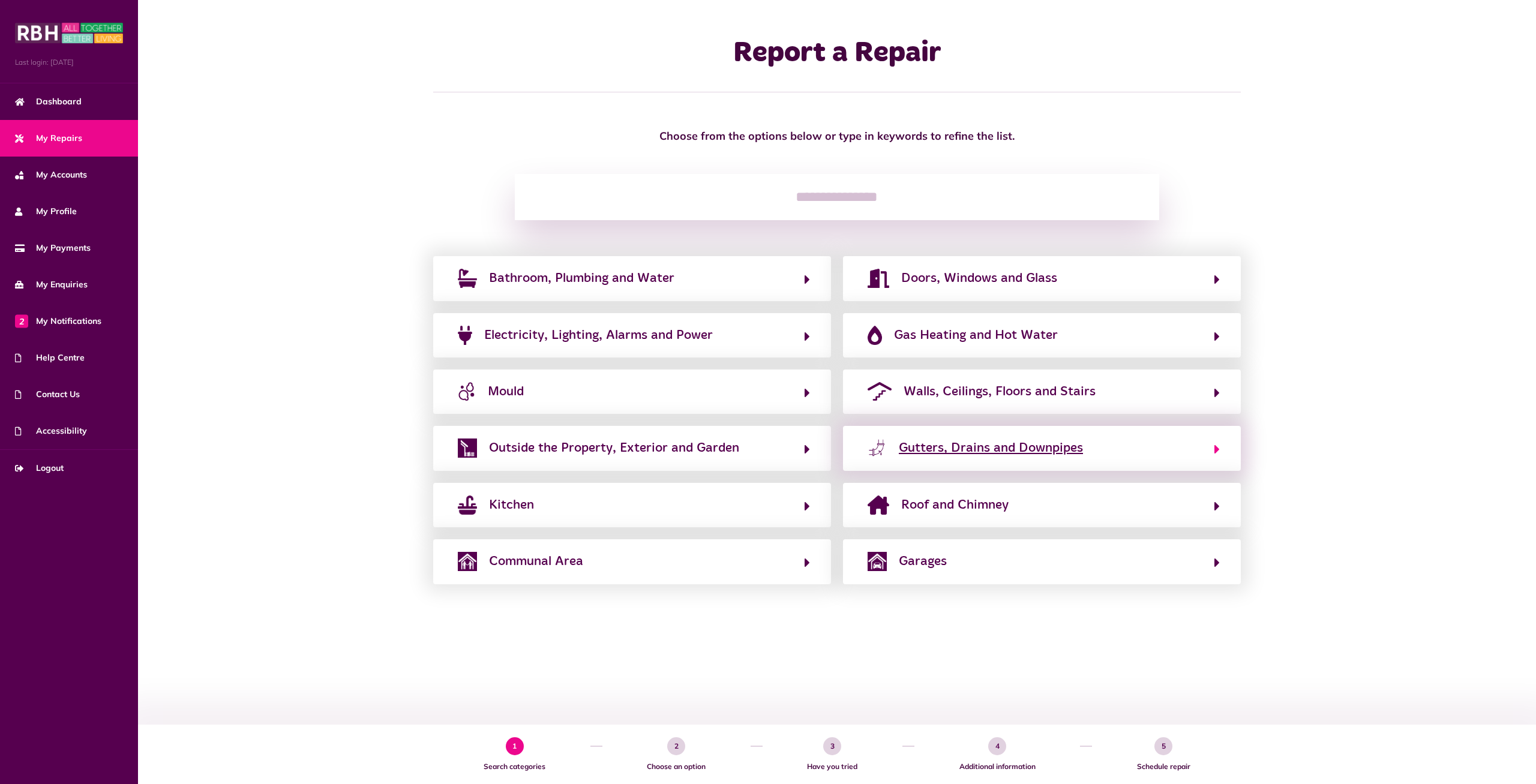
click at [1020, 455] on span "Gutters, Drains and Downpipes" at bounding box center [991, 447] width 184 height 19
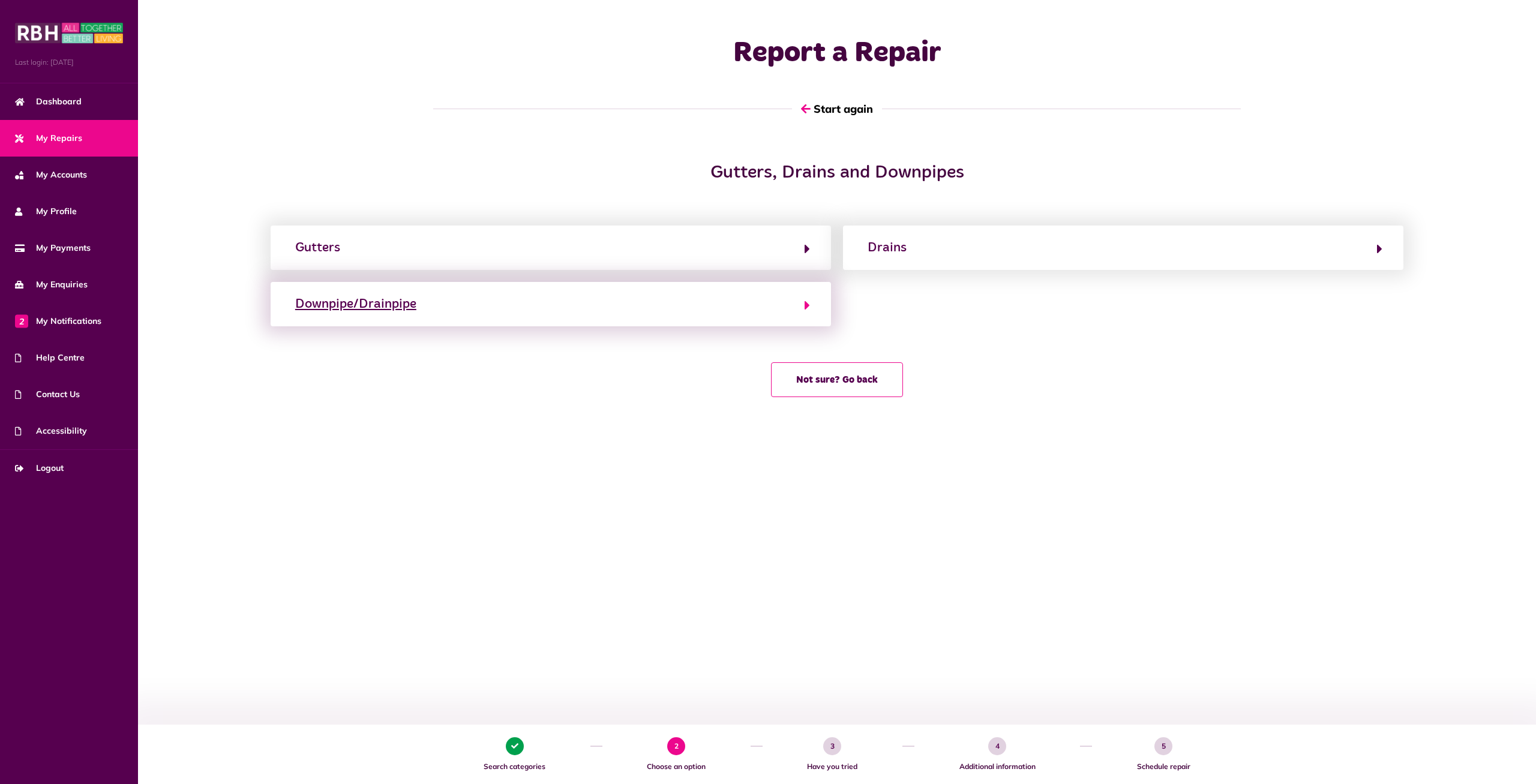
click at [560, 304] on button "Downpipe/Drainpipe" at bounding box center [551, 304] width 518 height 21
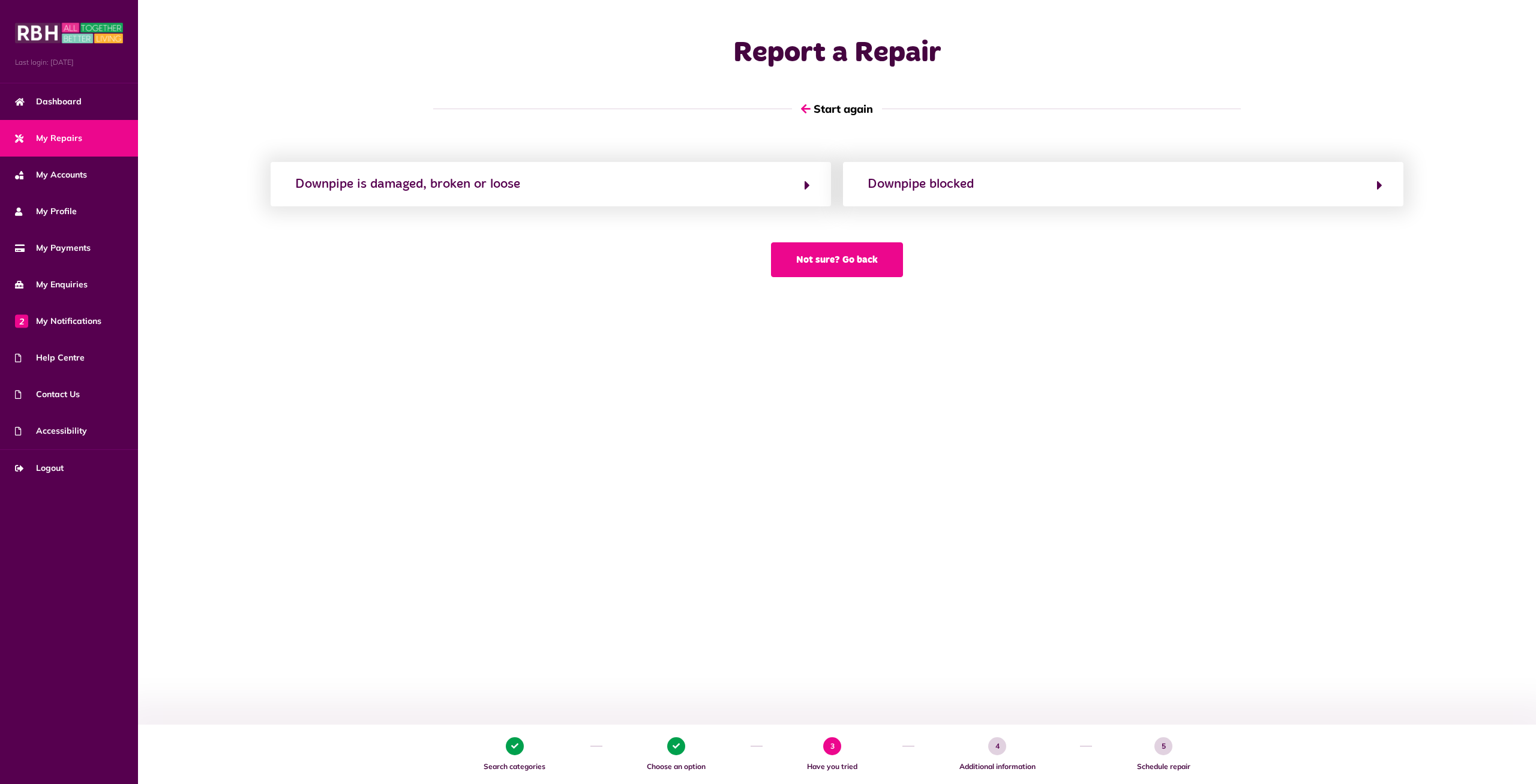
click at [830, 267] on button "Not sure? Go back" at bounding box center [837, 259] width 132 height 35
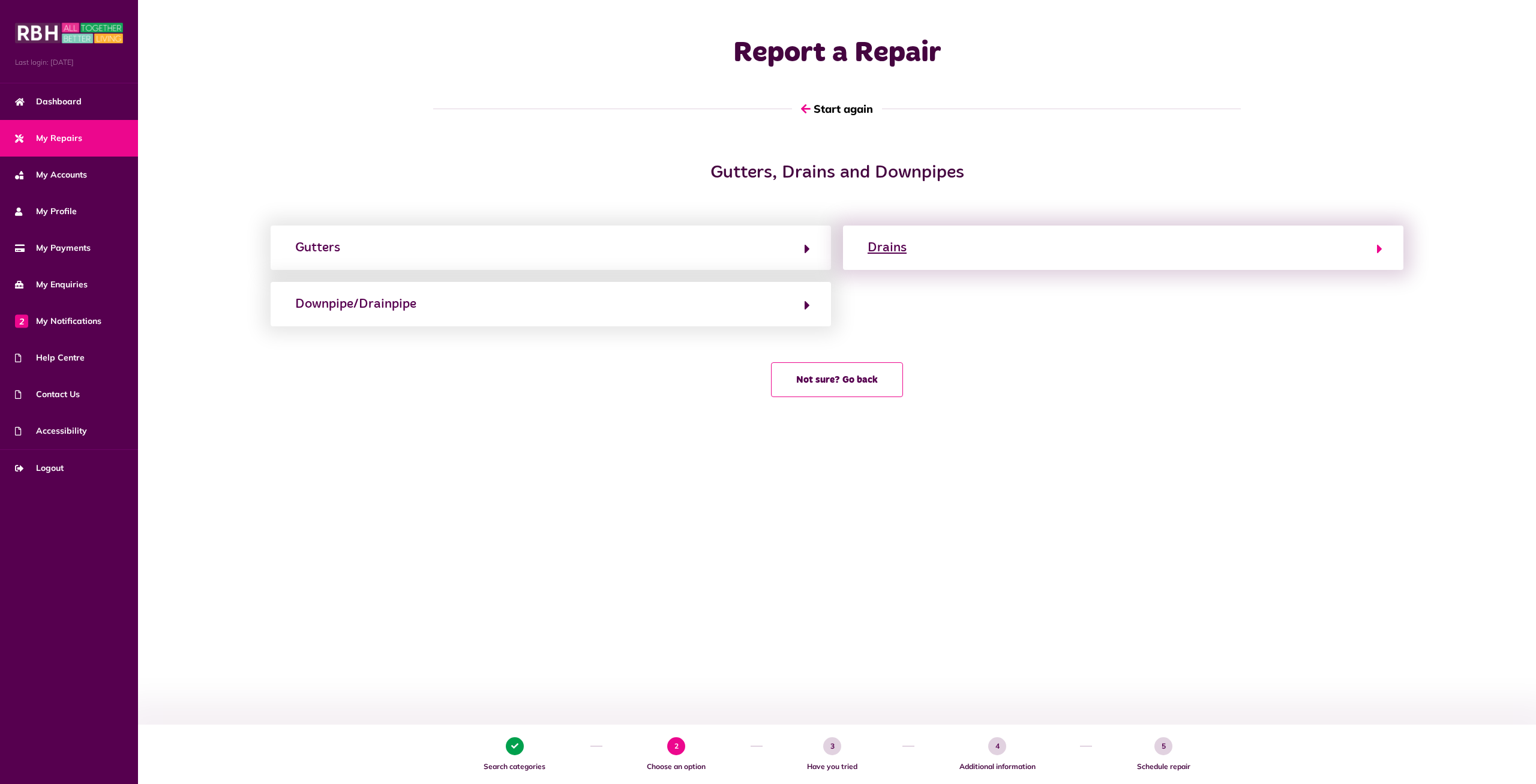
click at [958, 253] on button "Drains" at bounding box center [1123, 247] width 518 height 21
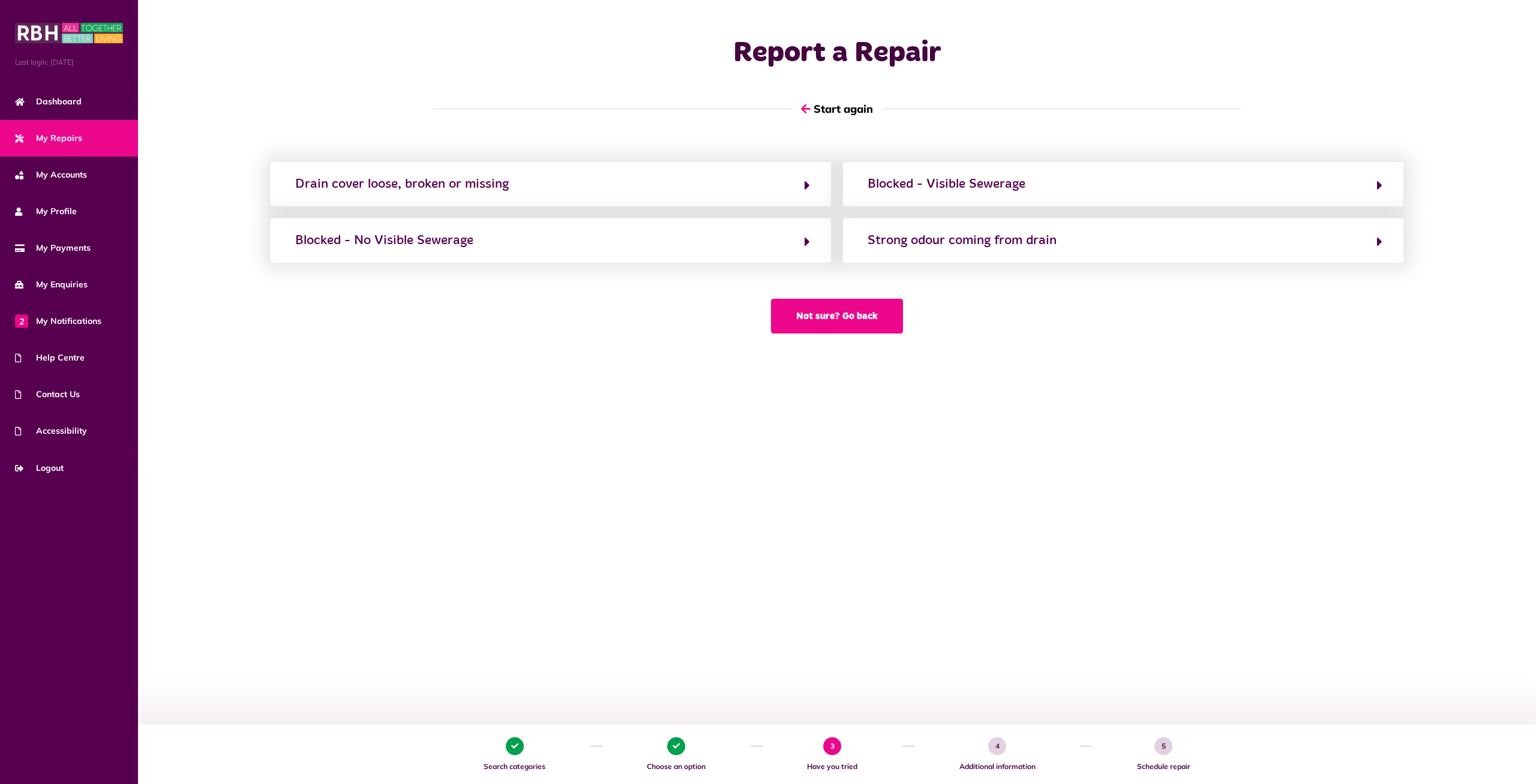
click at [819, 319] on button "Not sure? Go back" at bounding box center [837, 316] width 132 height 35
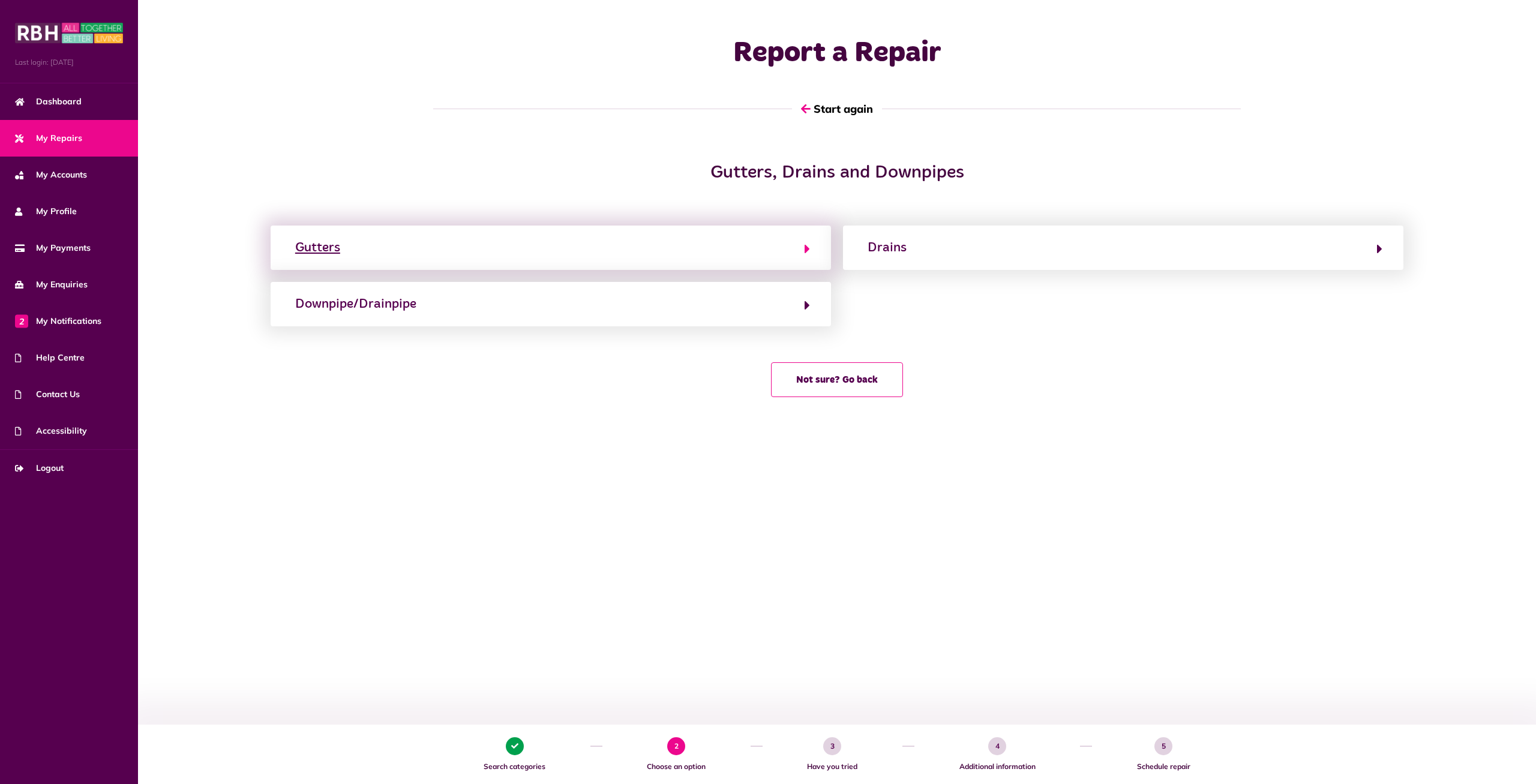
click at [786, 254] on button "Gutters" at bounding box center [551, 247] width 518 height 21
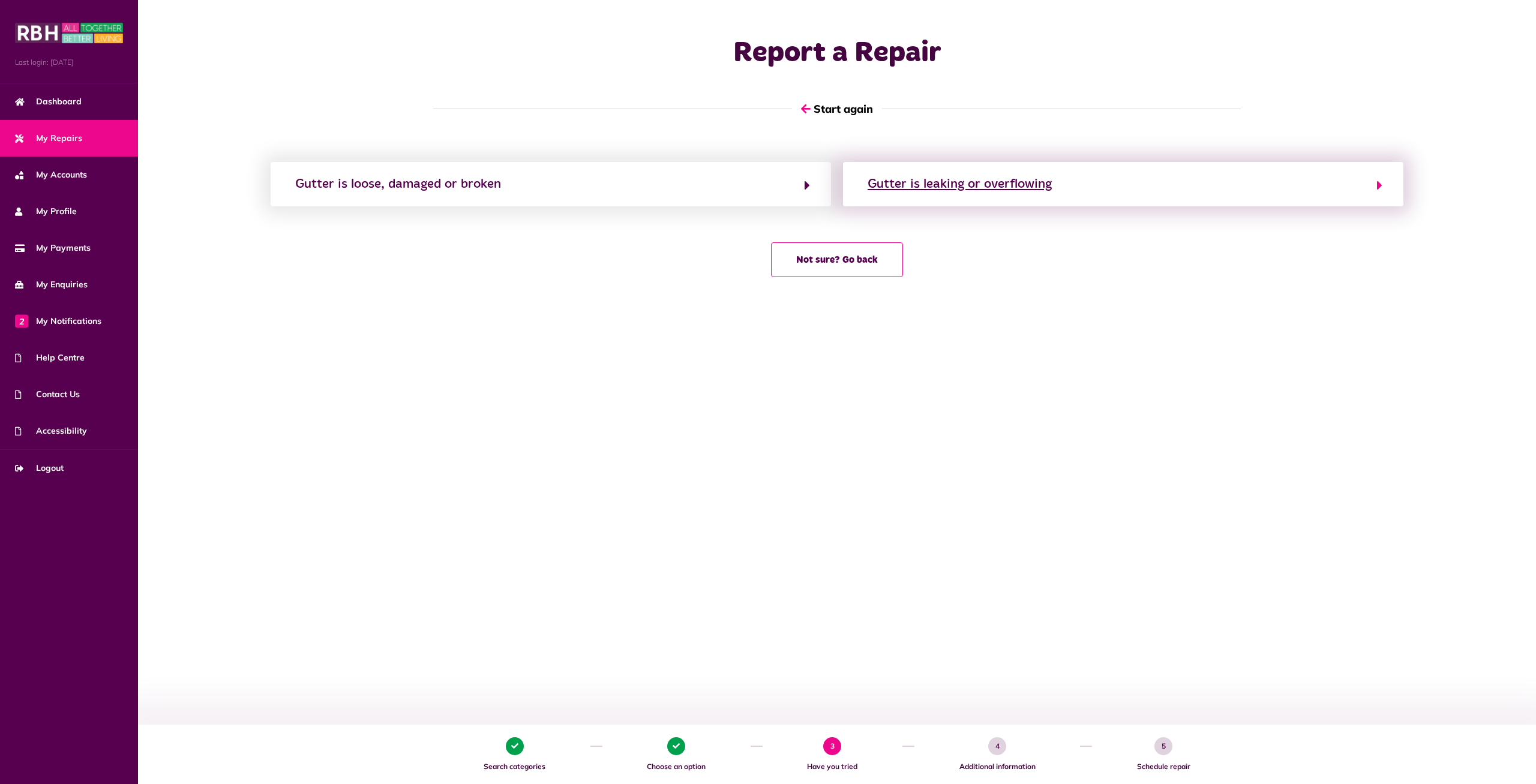
click at [1018, 192] on div "Gutter is leaking or overflowing" at bounding box center [960, 184] width 184 height 19
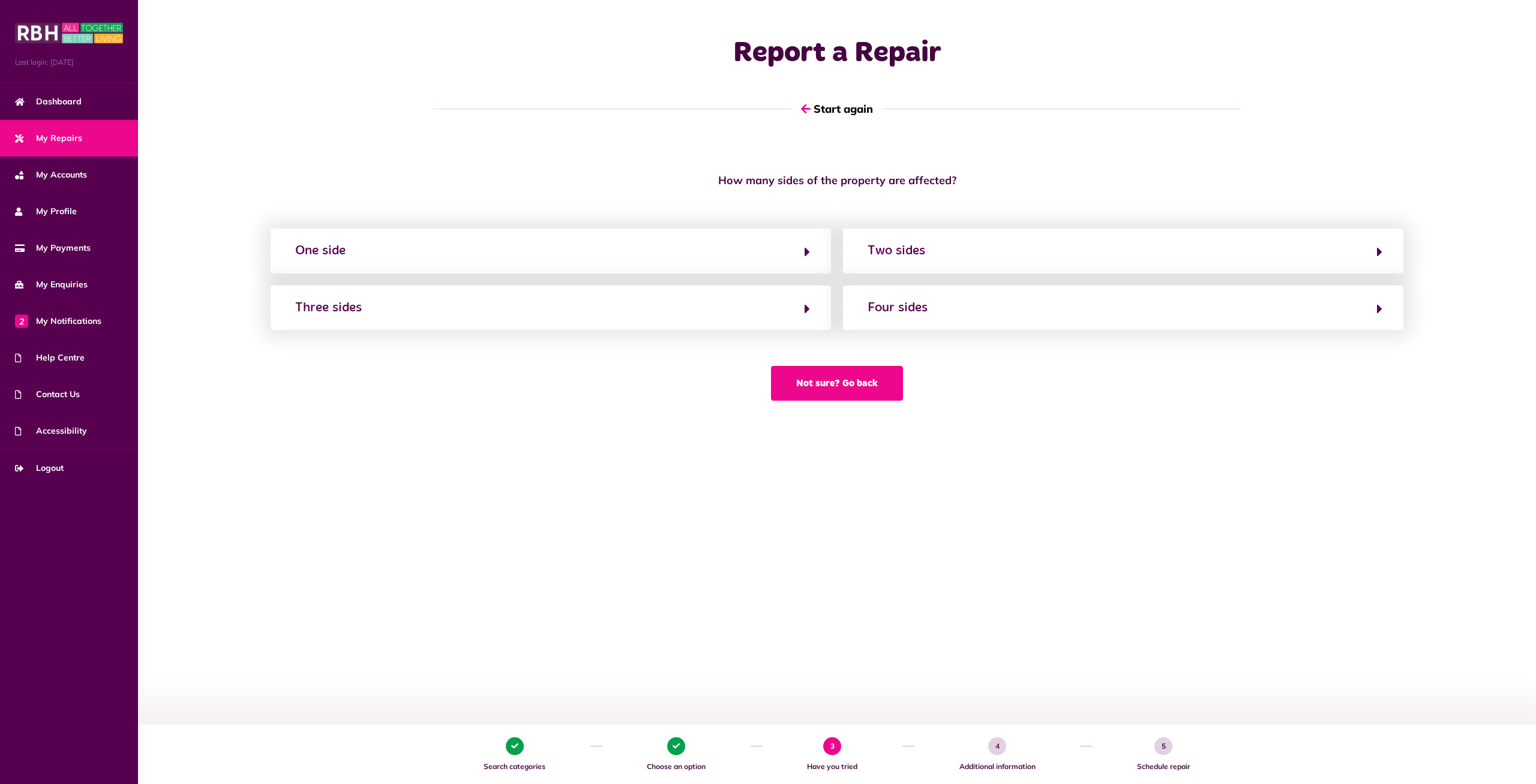
click at [853, 382] on button "Not sure? Go back" at bounding box center [837, 383] width 132 height 35
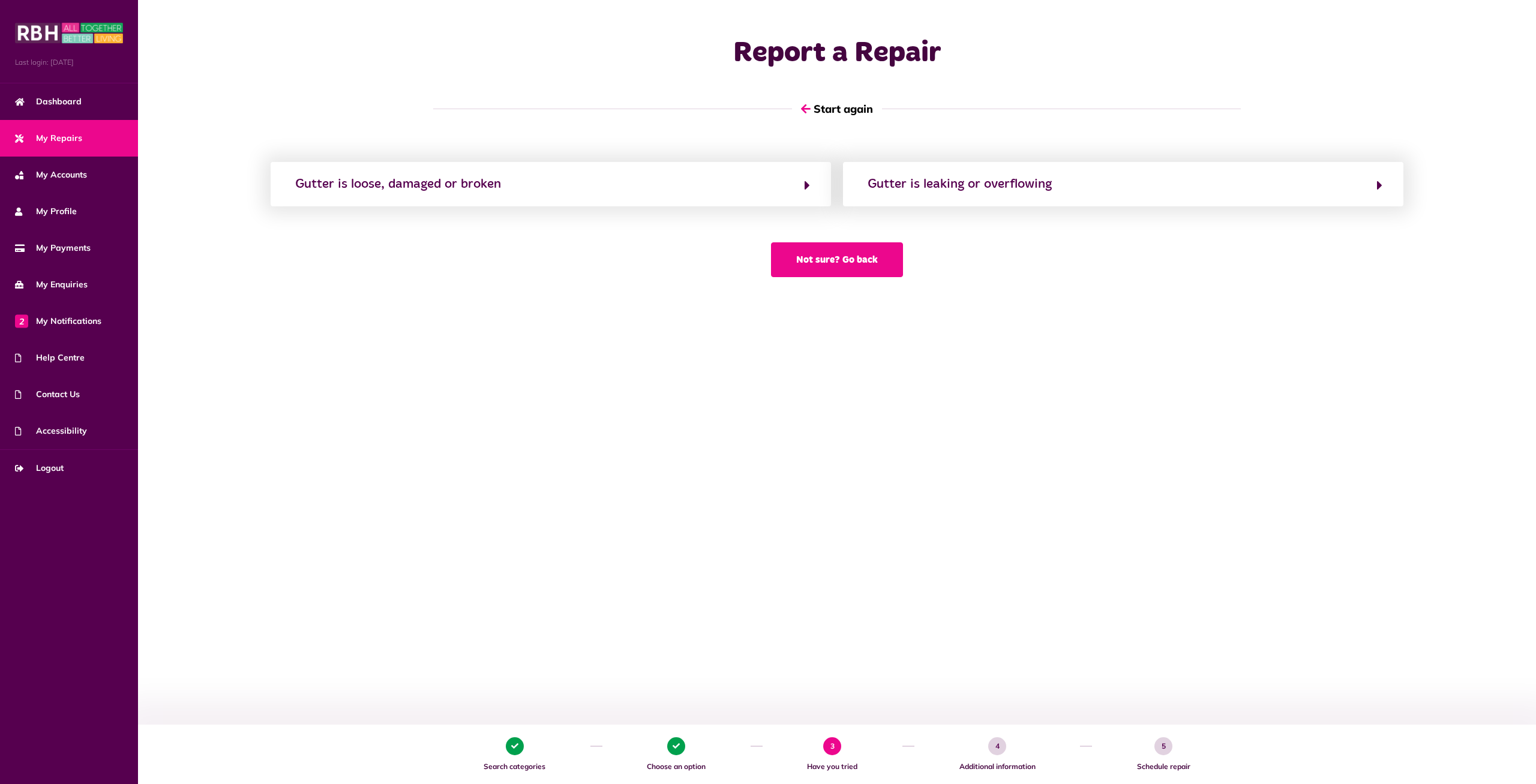
click at [864, 261] on button "Not sure? Go back" at bounding box center [837, 259] width 132 height 35
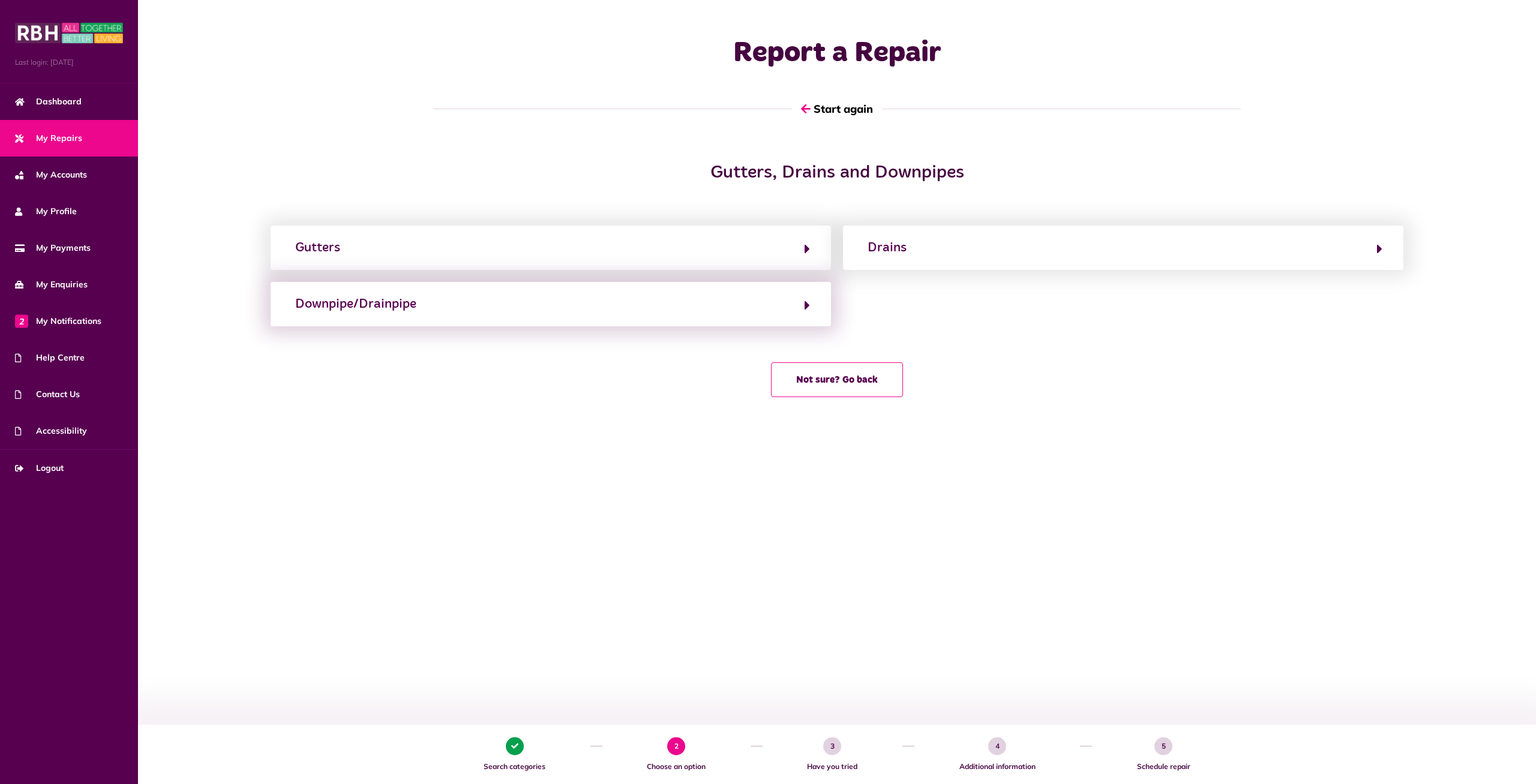
click at [506, 324] on div "Downpipe/Drainpipe" at bounding box center [551, 304] width 561 height 44
click at [532, 304] on button "Downpipe/Drainpipe" at bounding box center [551, 304] width 518 height 21
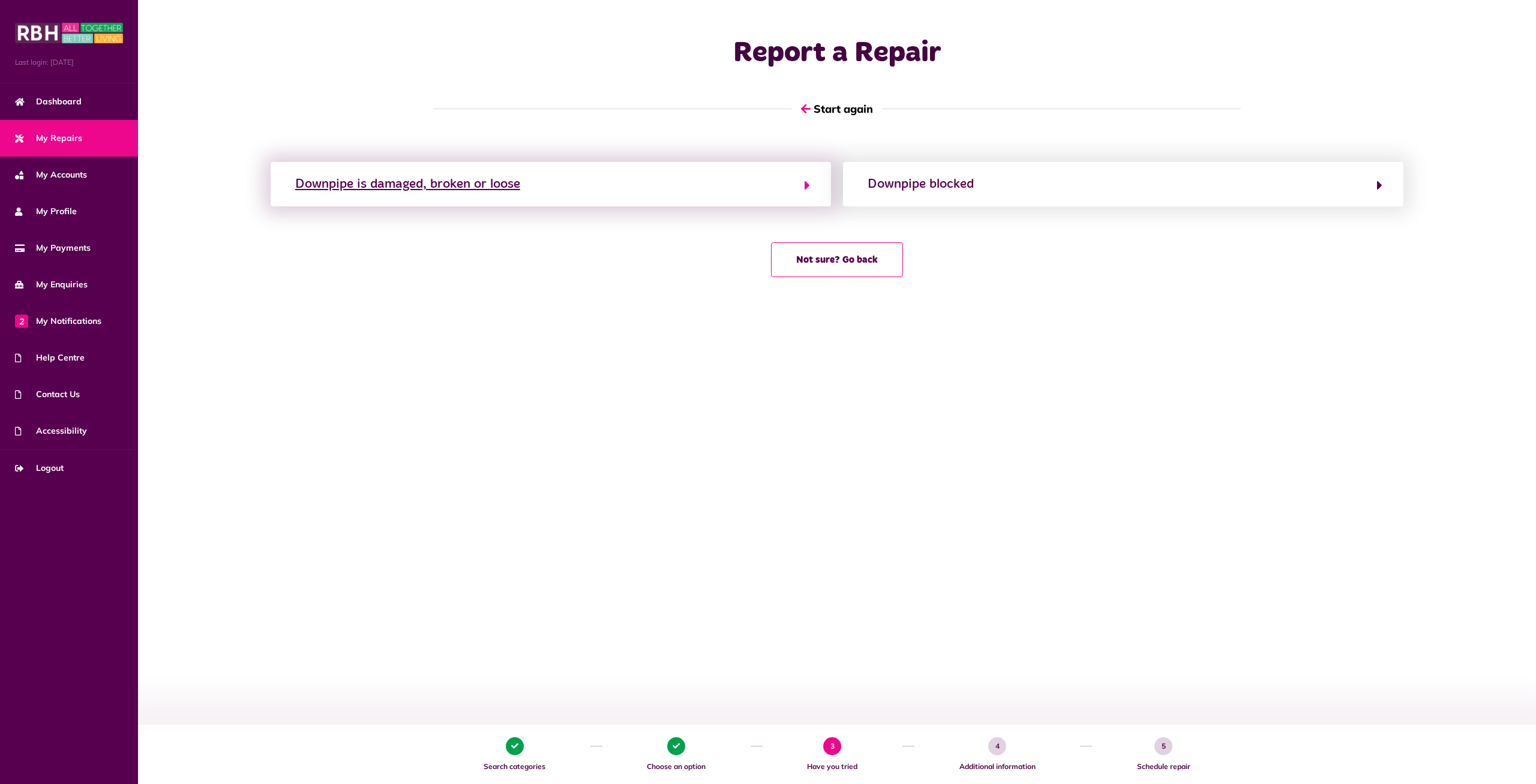
click at [604, 189] on button "Downpipe is damaged, broken or loose" at bounding box center [551, 184] width 518 height 21
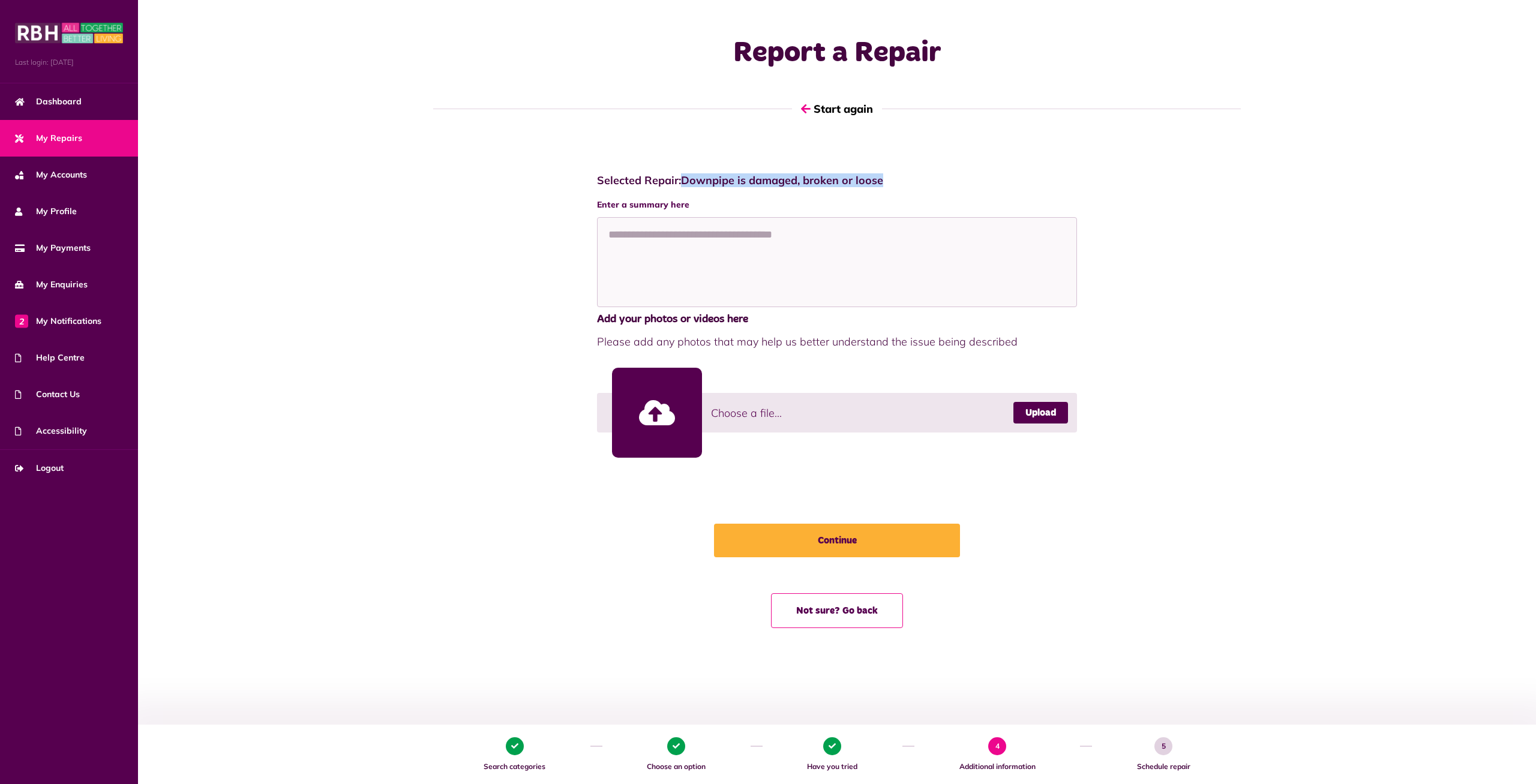
drag, startPoint x: 889, startPoint y: 187, endPoint x: 684, endPoint y: 187, distance: 205.0
click at [684, 187] on h4 "Selected Repair: Downpipe is damaged, broken or loose" at bounding box center [837, 180] width 480 height 13
copy h4 "Downpipe is damaged, broken or loose"
click at [820, 603] on button "Not sure? Go back" at bounding box center [837, 610] width 132 height 35
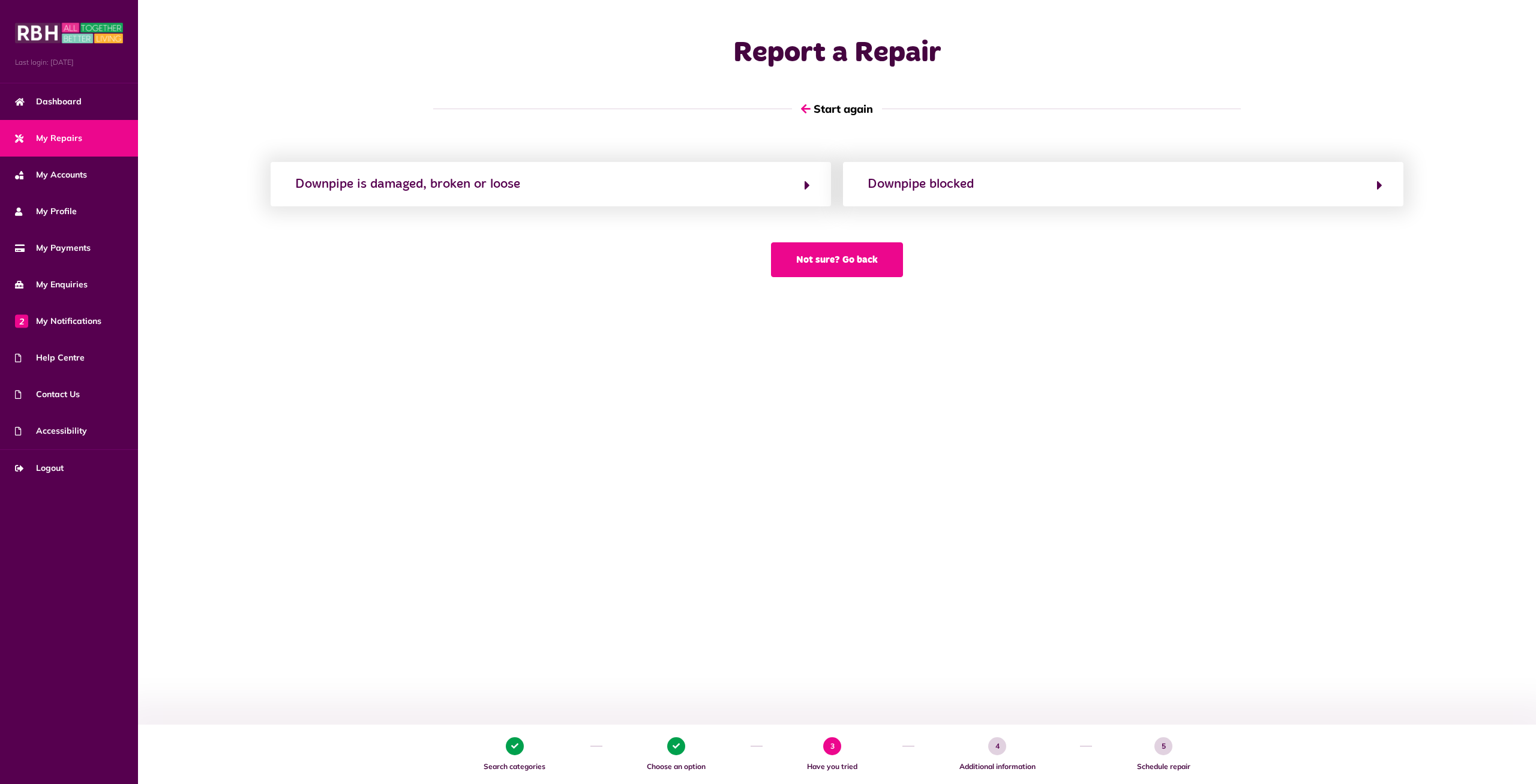
click at [822, 261] on button "Not sure? Go back" at bounding box center [837, 259] width 132 height 35
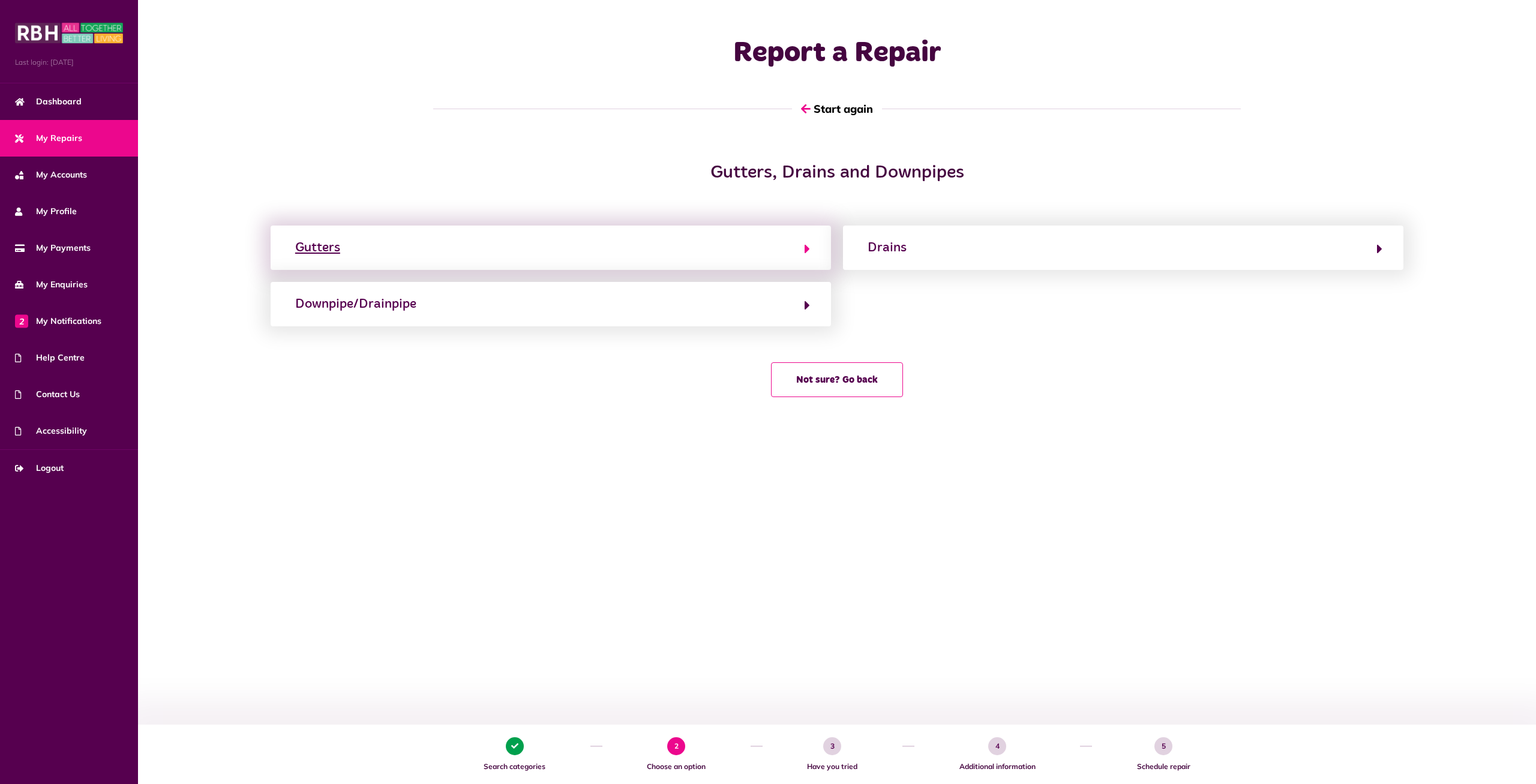
click at [632, 251] on button "Gutters" at bounding box center [551, 247] width 518 height 21
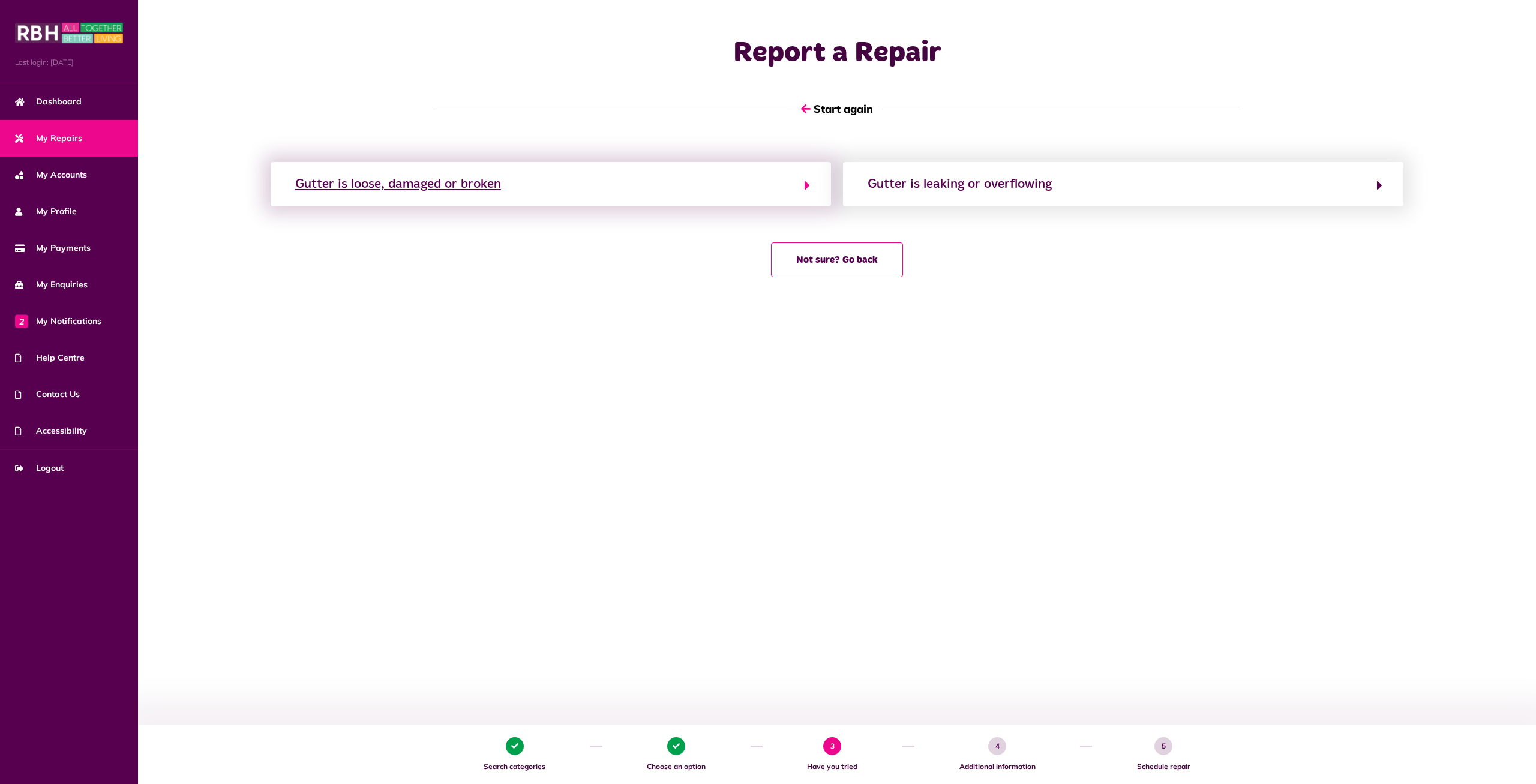
drag, startPoint x: 483, startPoint y: 188, endPoint x: 292, endPoint y: 188, distance: 191.0
click at [292, 188] on button "Gutter is loose, damaged or broken" at bounding box center [551, 184] width 518 height 21
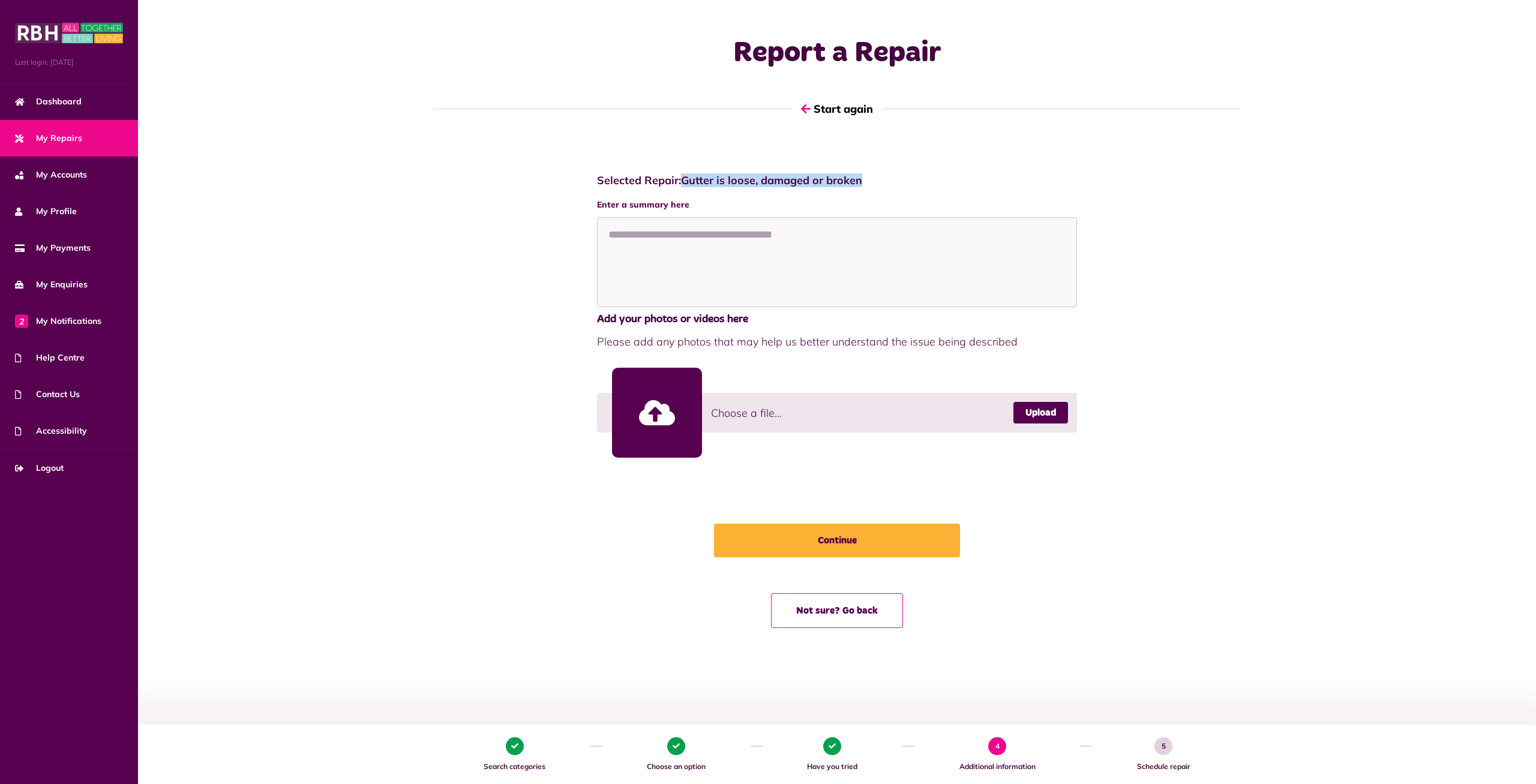
drag, startPoint x: 781, startPoint y: 183, endPoint x: 685, endPoint y: 183, distance: 96.0
click at [685, 183] on h4 "Selected Repair: Gutter is loose, damaged or broken" at bounding box center [837, 180] width 480 height 13
copy h4 "Gutter is loose, damaged or broken"
drag, startPoint x: 858, startPoint y: 610, endPoint x: 1003, endPoint y: 552, distance: 156.2
click at [858, 609] on button "Not sure? Go back" at bounding box center [837, 610] width 132 height 35
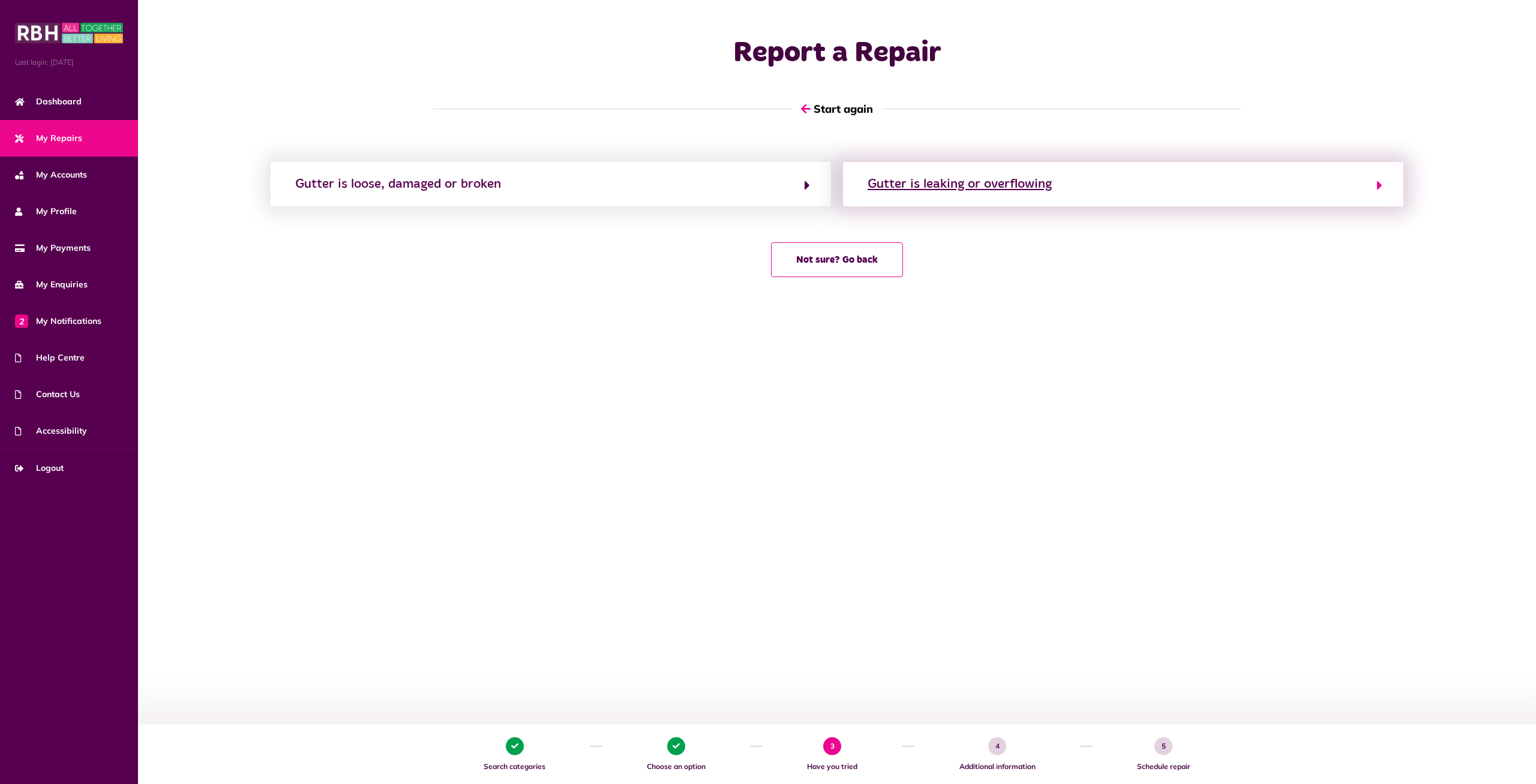
drag, startPoint x: 1072, startPoint y: 185, endPoint x: 898, endPoint y: 187, distance: 174.0
click at [898, 187] on button "Gutter is leaking or overflowing" at bounding box center [1123, 184] width 518 height 21
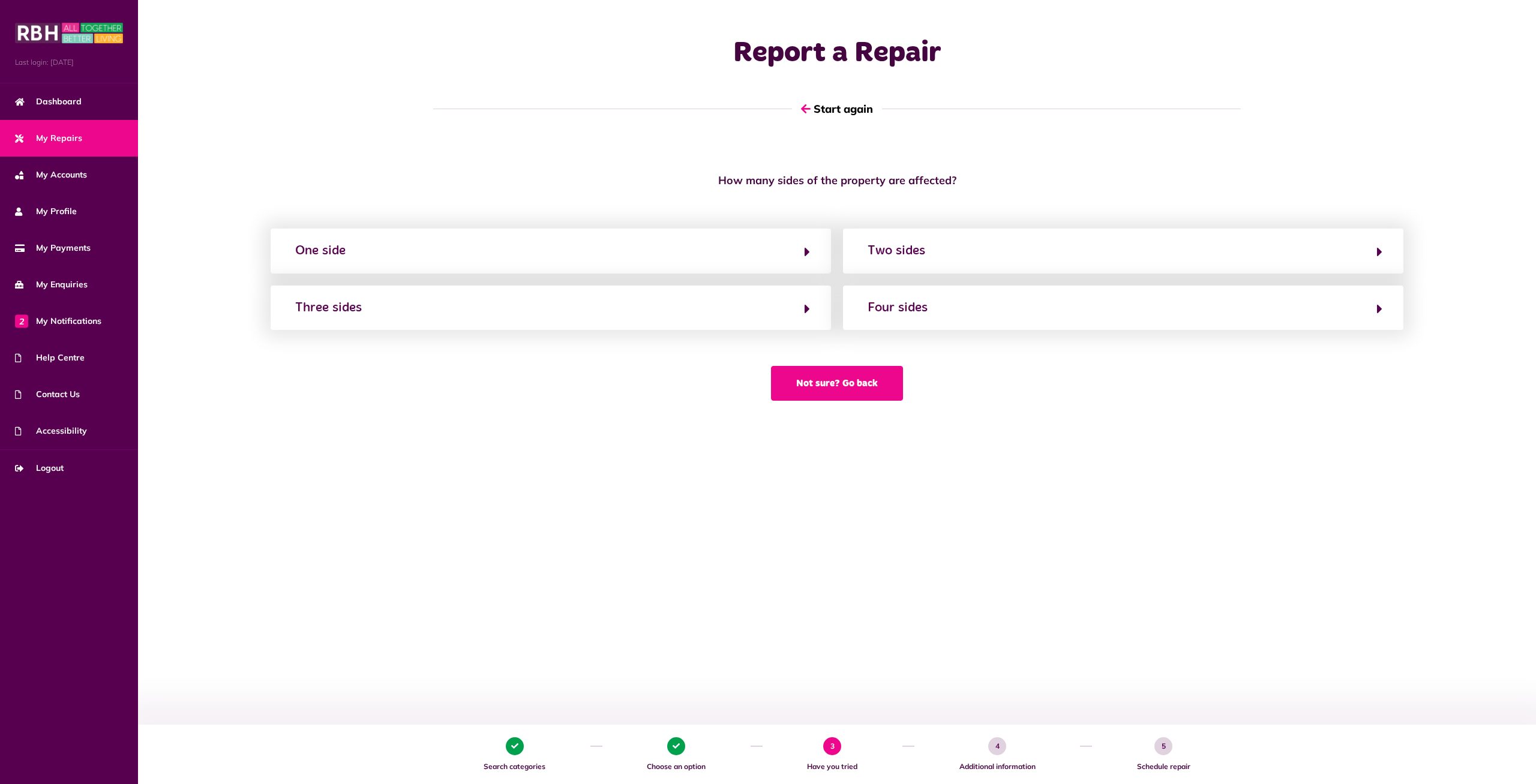
click at [853, 392] on button "Not sure? Go back" at bounding box center [837, 383] width 132 height 35
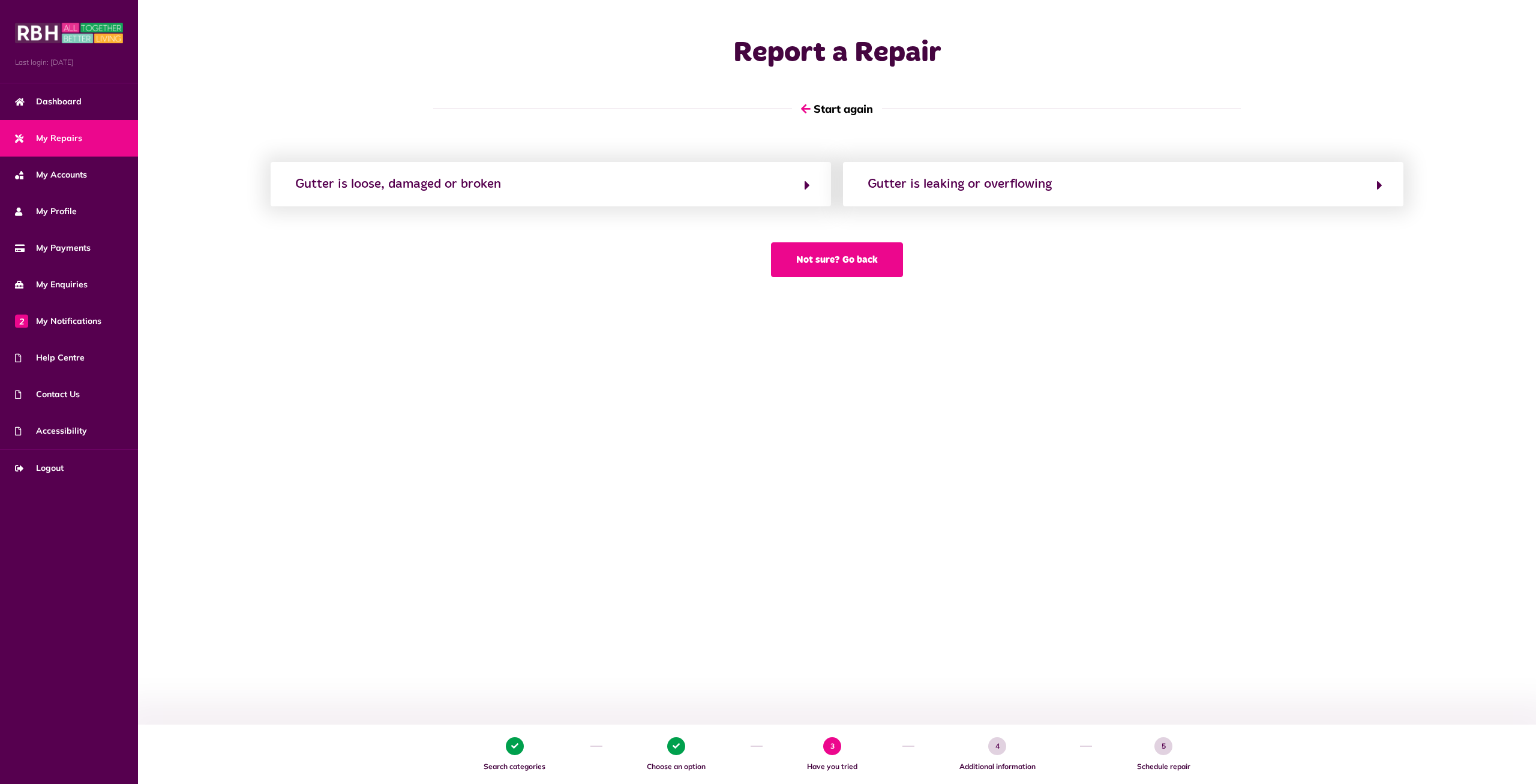
click at [865, 256] on button "Not sure? Go back" at bounding box center [837, 259] width 132 height 35
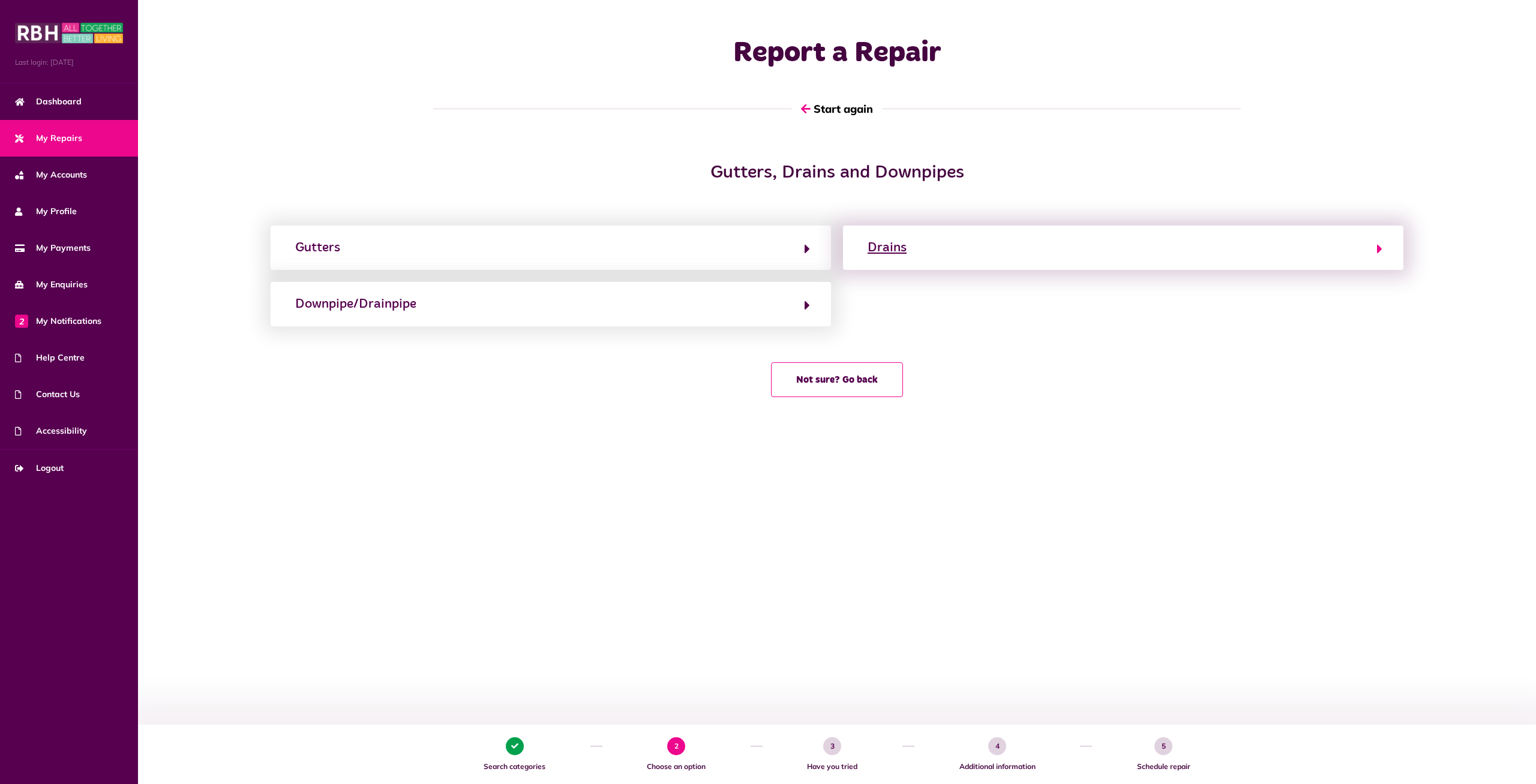
click at [968, 252] on button "Drains" at bounding box center [1123, 247] width 518 height 21
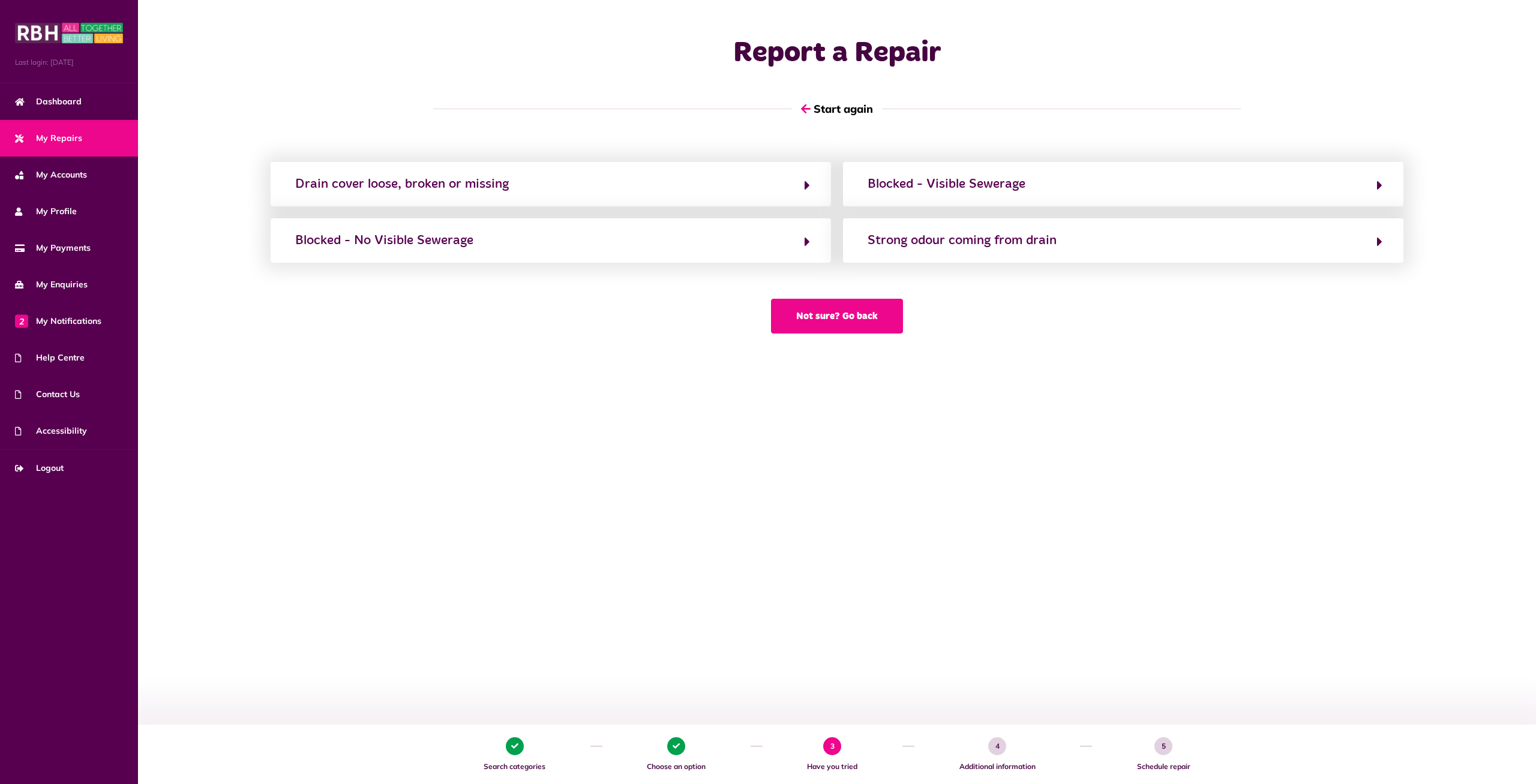
click at [830, 319] on button "Not sure? Go back" at bounding box center [837, 316] width 132 height 35
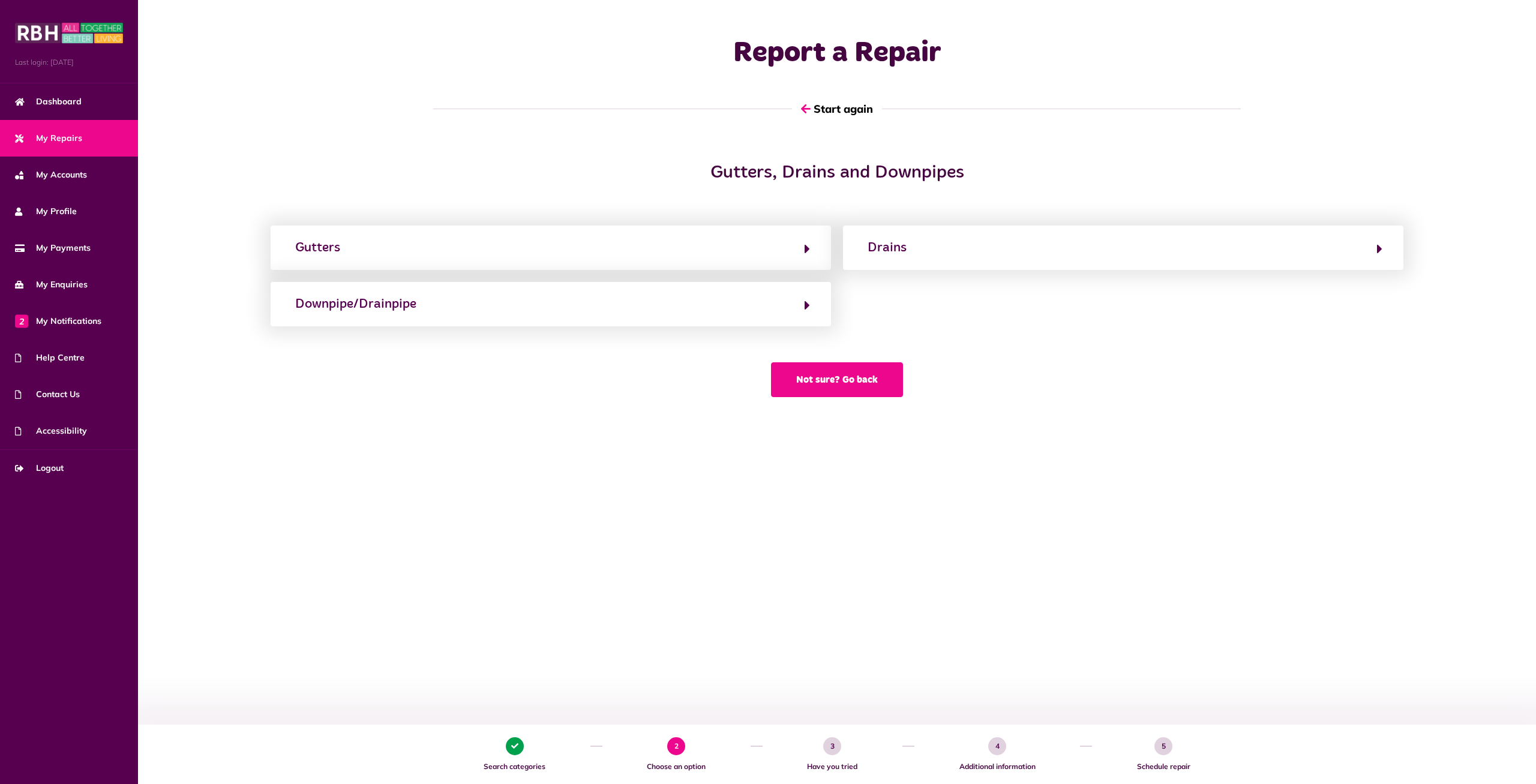
click at [823, 379] on button "Not sure? Go back" at bounding box center [837, 379] width 132 height 35
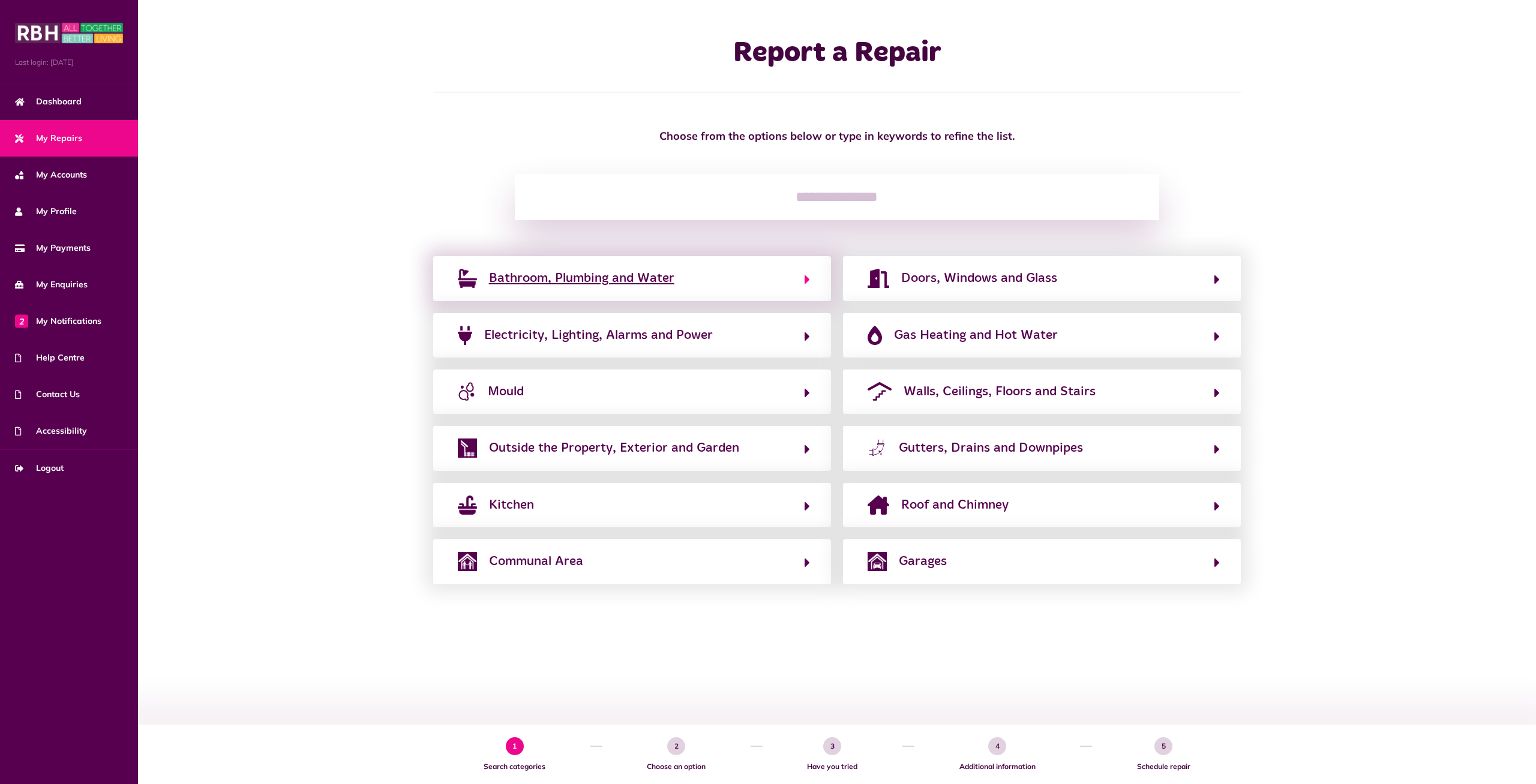
click at [686, 287] on button "Bathroom, Plumbing and Water" at bounding box center [632, 278] width 356 height 21
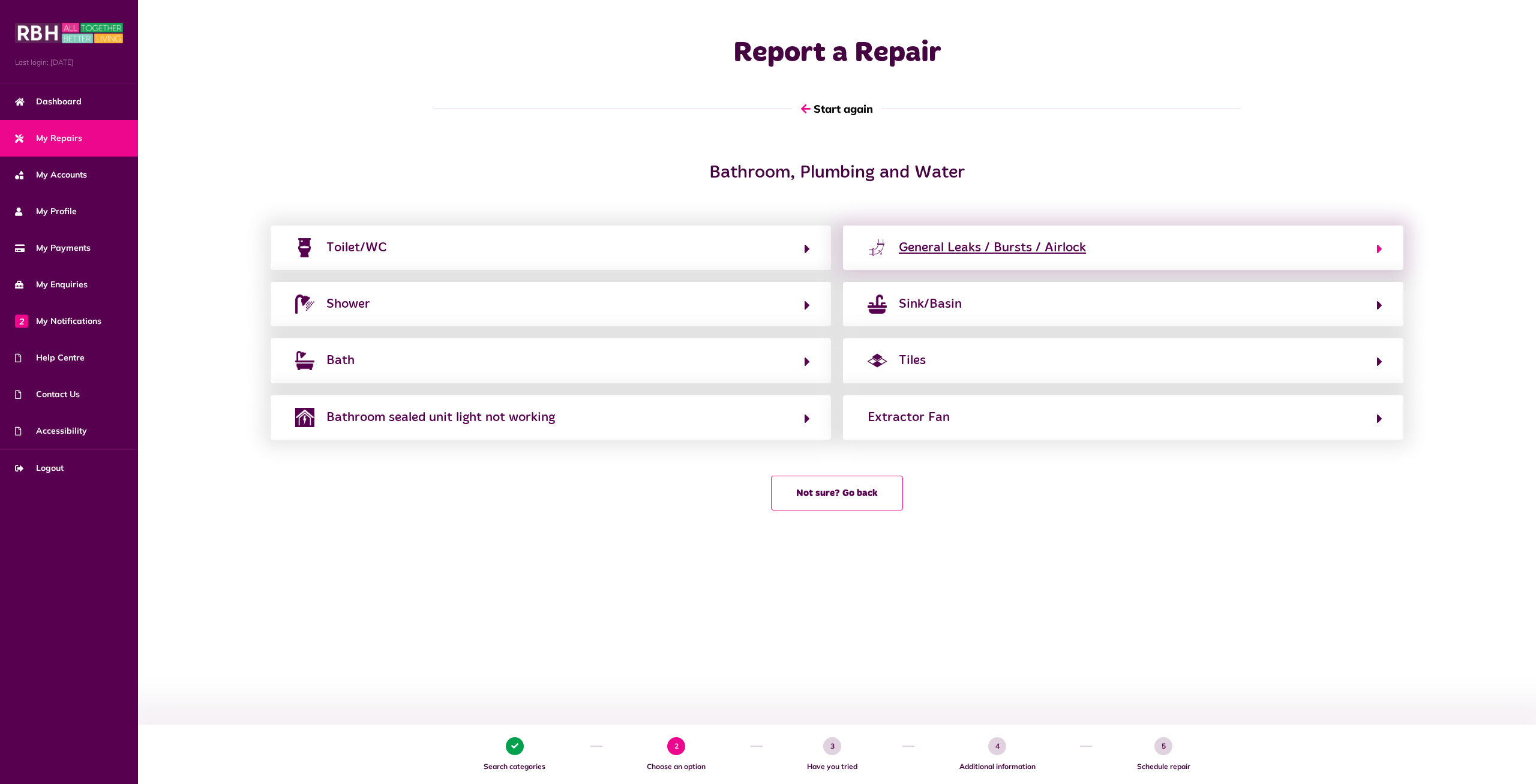
click at [1126, 254] on button "General Leaks / Bursts / Airlock" at bounding box center [1123, 247] width 518 height 21
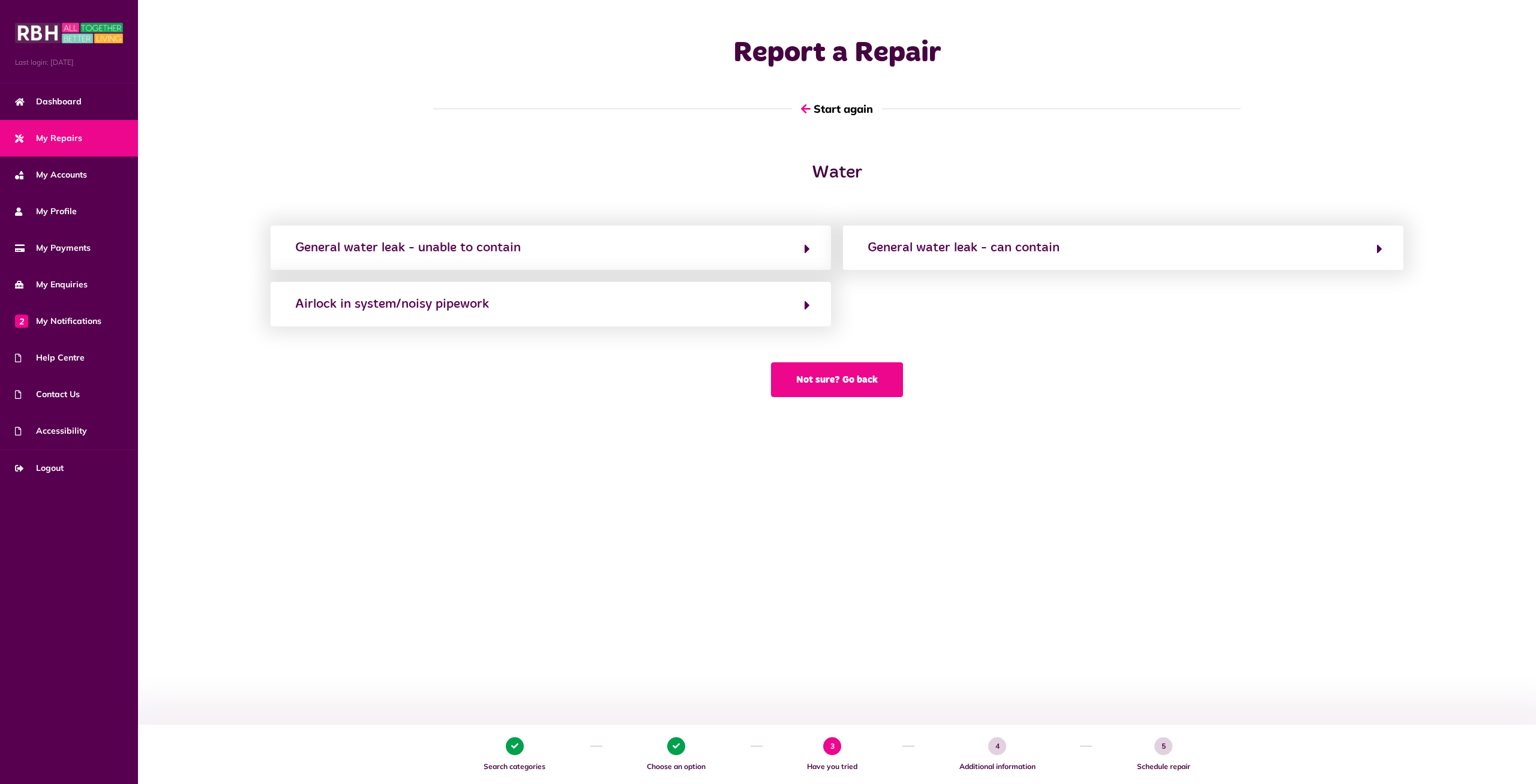
click at [809, 385] on button "Not sure? Go back" at bounding box center [837, 379] width 132 height 35
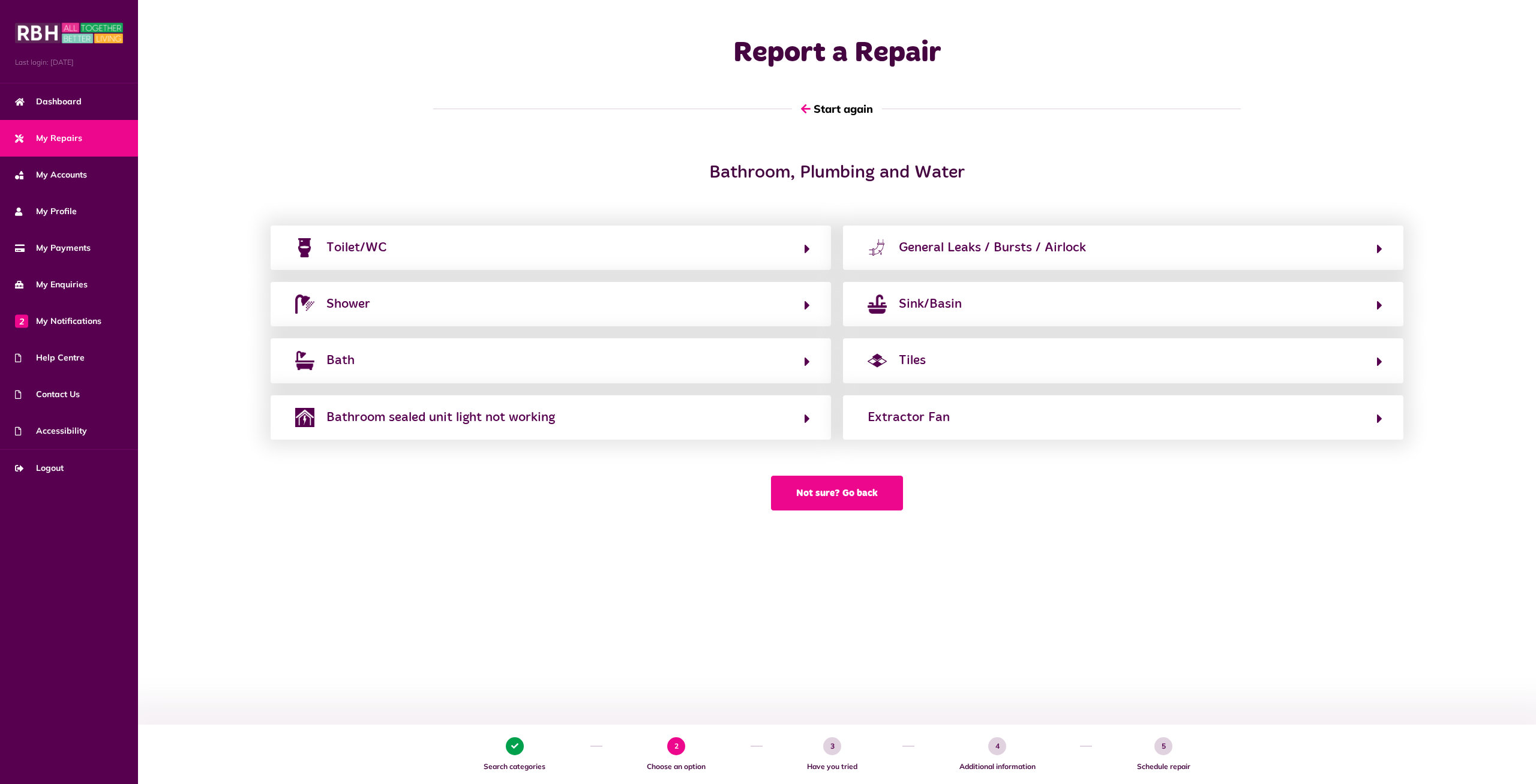
click at [812, 497] on button "Not sure? Go back" at bounding box center [837, 492] width 132 height 35
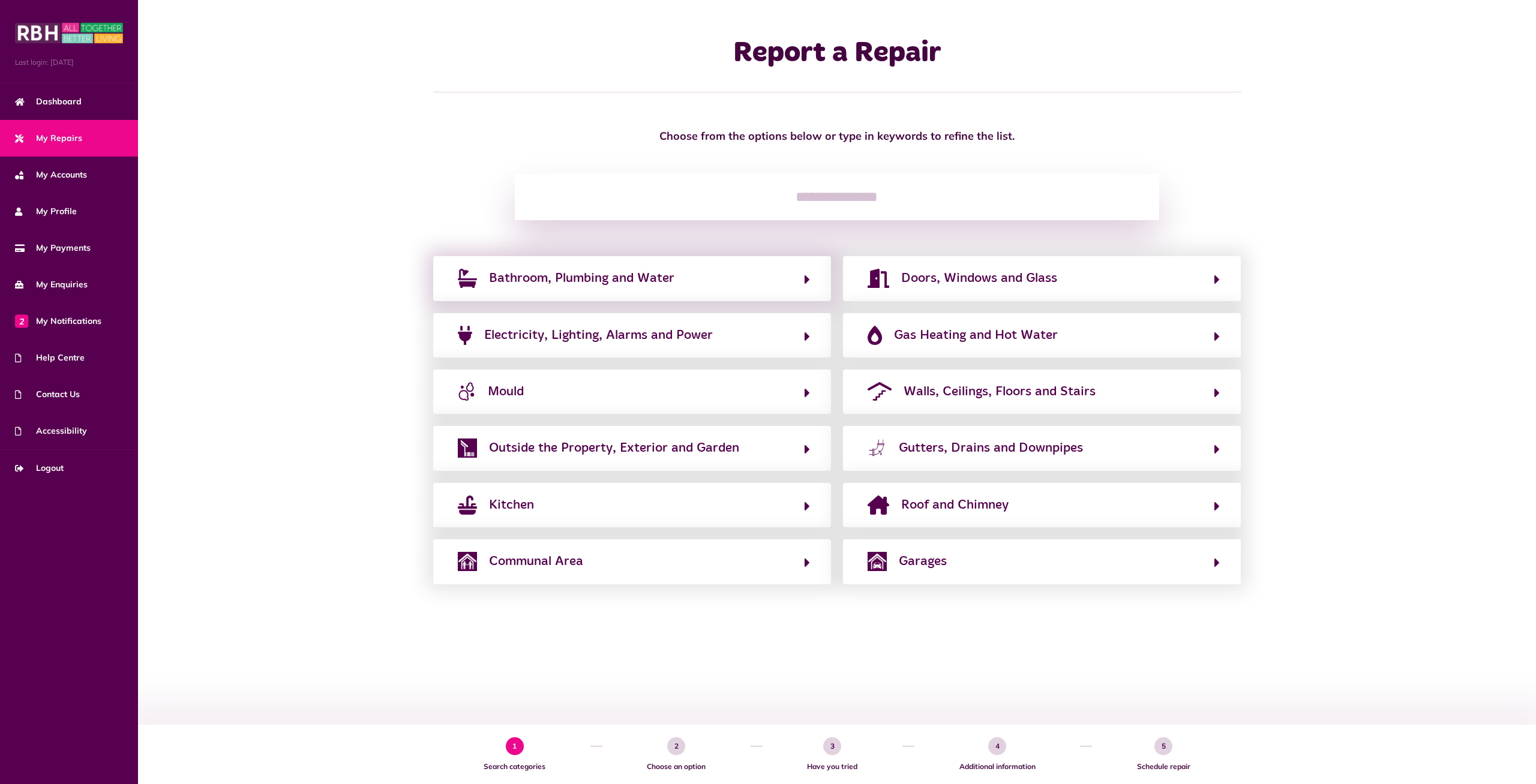
click at [674, 294] on div "Bathroom, Plumbing and Water" at bounding box center [632, 278] width 398 height 44
click at [750, 274] on button "Bathroom, Plumbing and Water" at bounding box center [632, 278] width 356 height 21
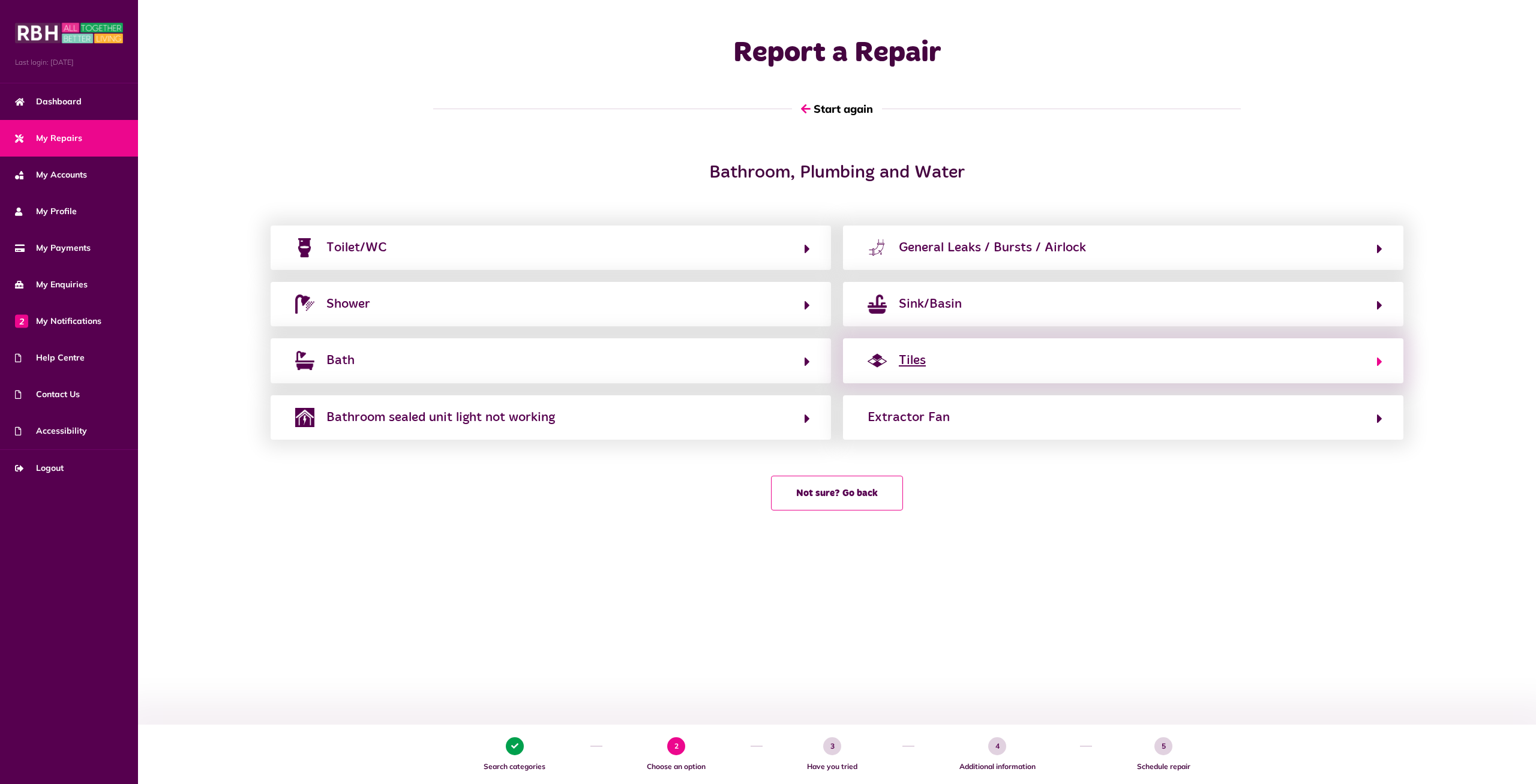
click at [892, 369] on button "Tiles" at bounding box center [1123, 360] width 518 height 21
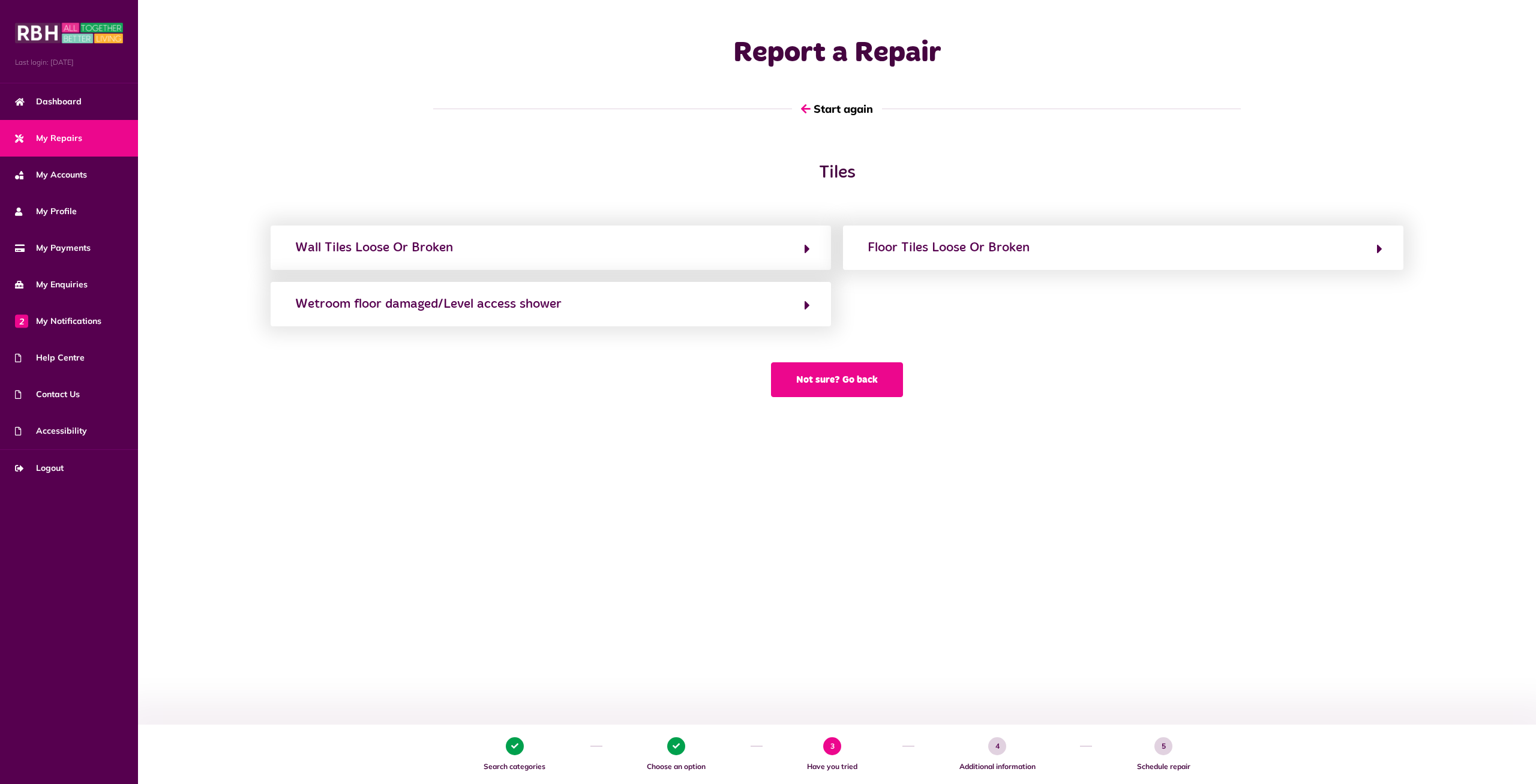
click at [812, 379] on button "Not sure? Go back" at bounding box center [837, 379] width 132 height 35
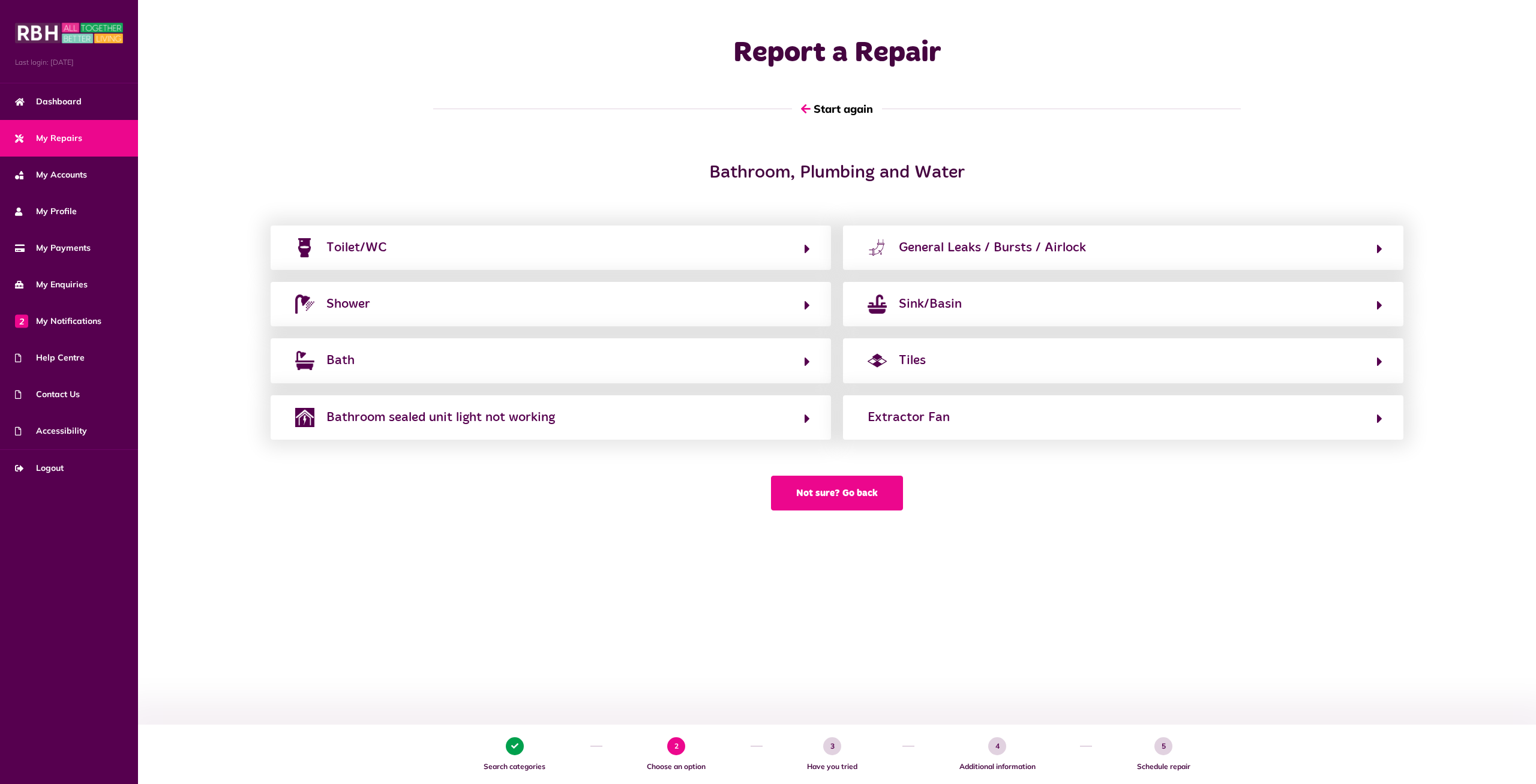
click at [862, 498] on button "Not sure? Go back" at bounding box center [837, 492] width 132 height 35
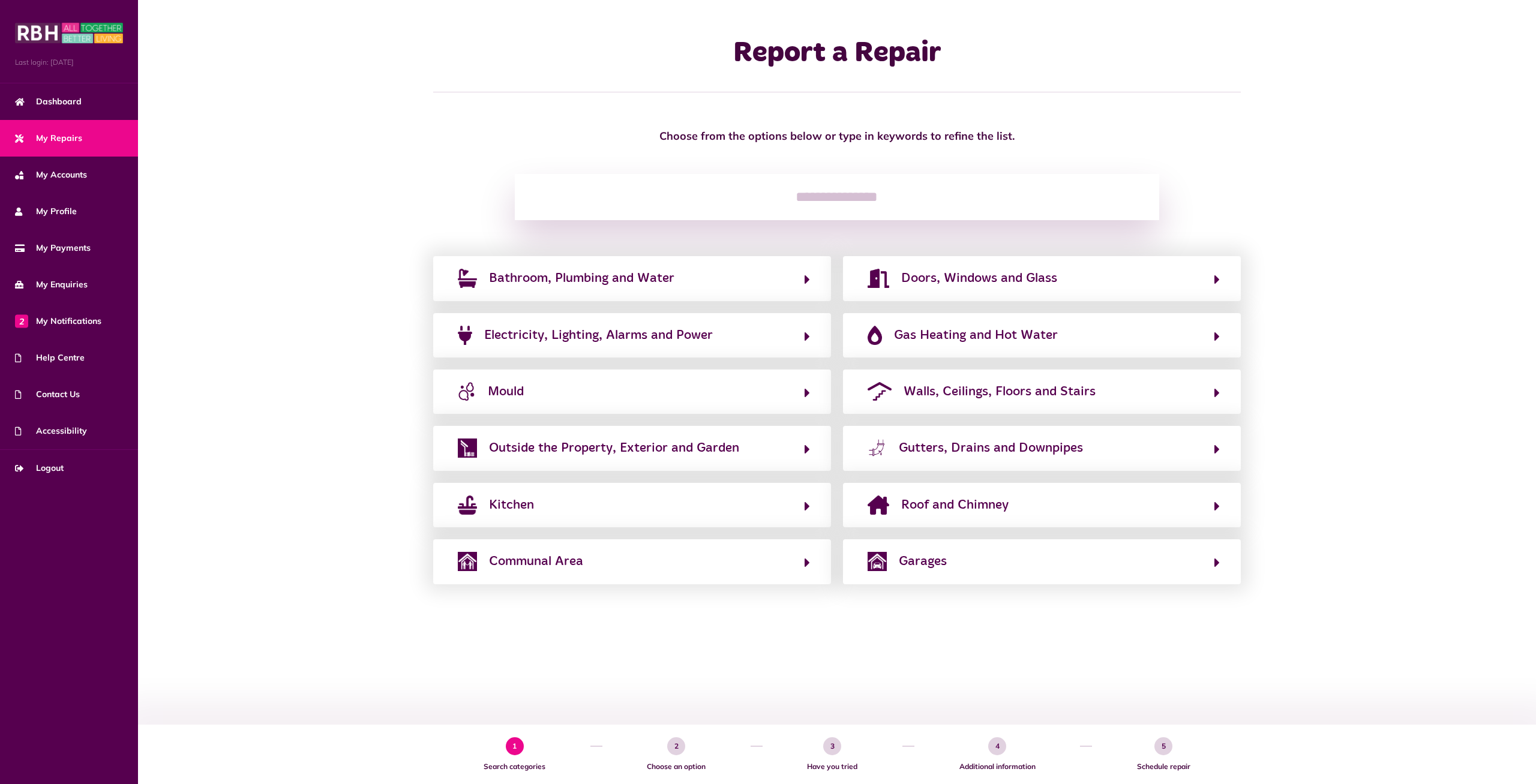
click at [788, 197] on input "search" at bounding box center [837, 197] width 644 height 46
click at [1041, 510] on button "Roof and Chimney" at bounding box center [1042, 505] width 356 height 21
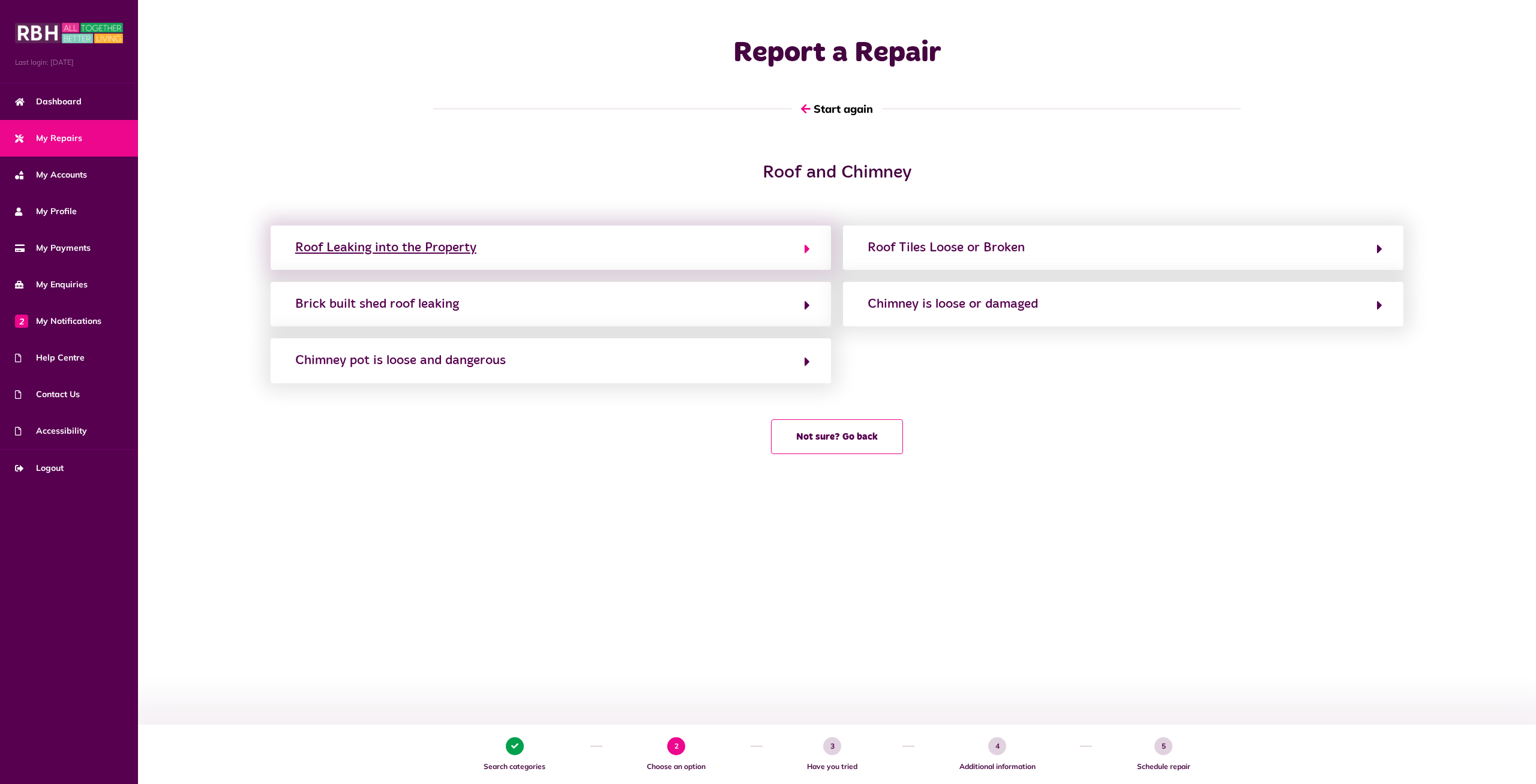
click at [727, 249] on button "Roof Leaking into the Property" at bounding box center [551, 247] width 518 height 21
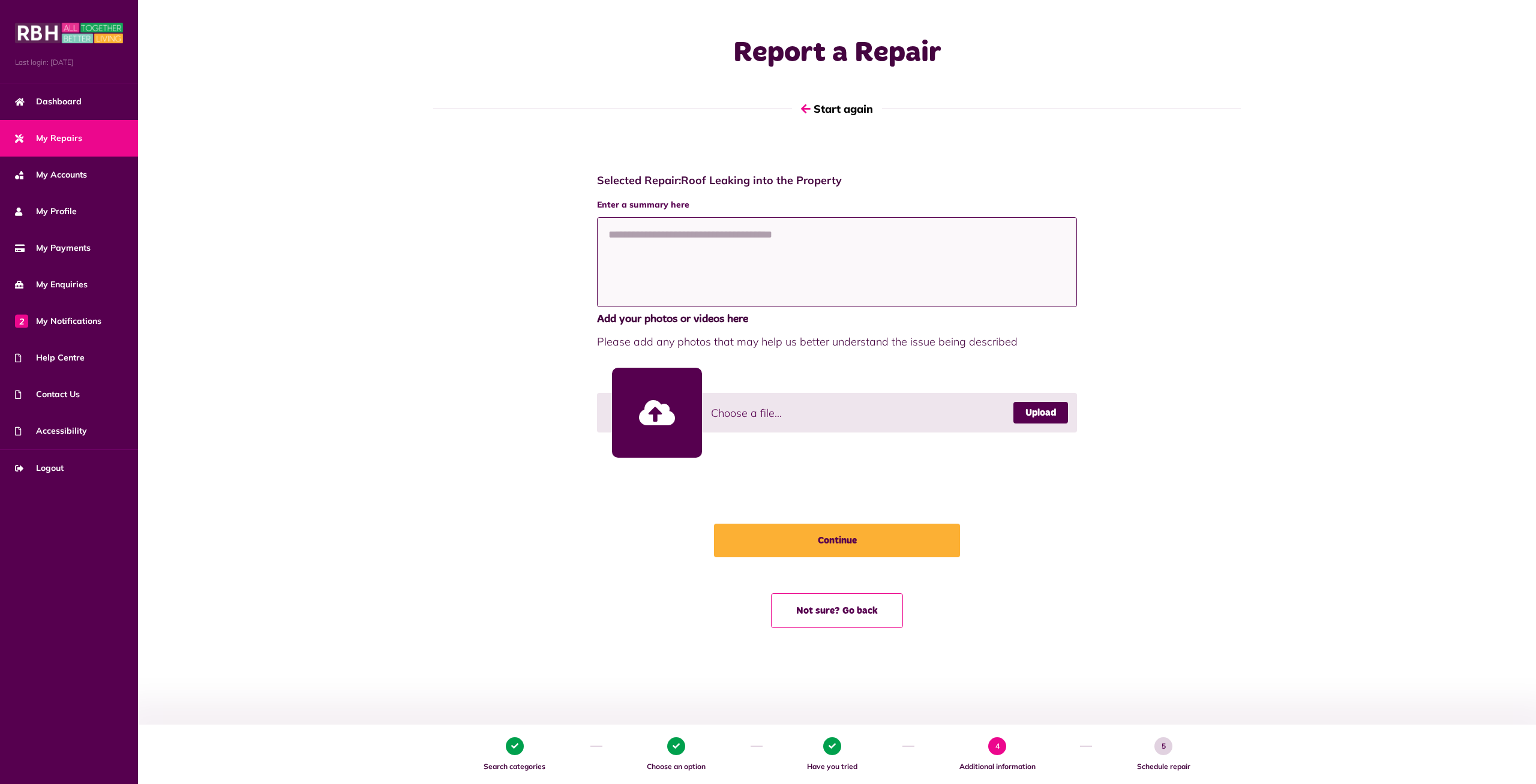
click at [727, 249] on textarea at bounding box center [837, 262] width 480 height 90
paste textarea "**********"
type textarea "**********"
click at [839, 106] on button "Start again" at bounding box center [837, 109] width 90 height 34
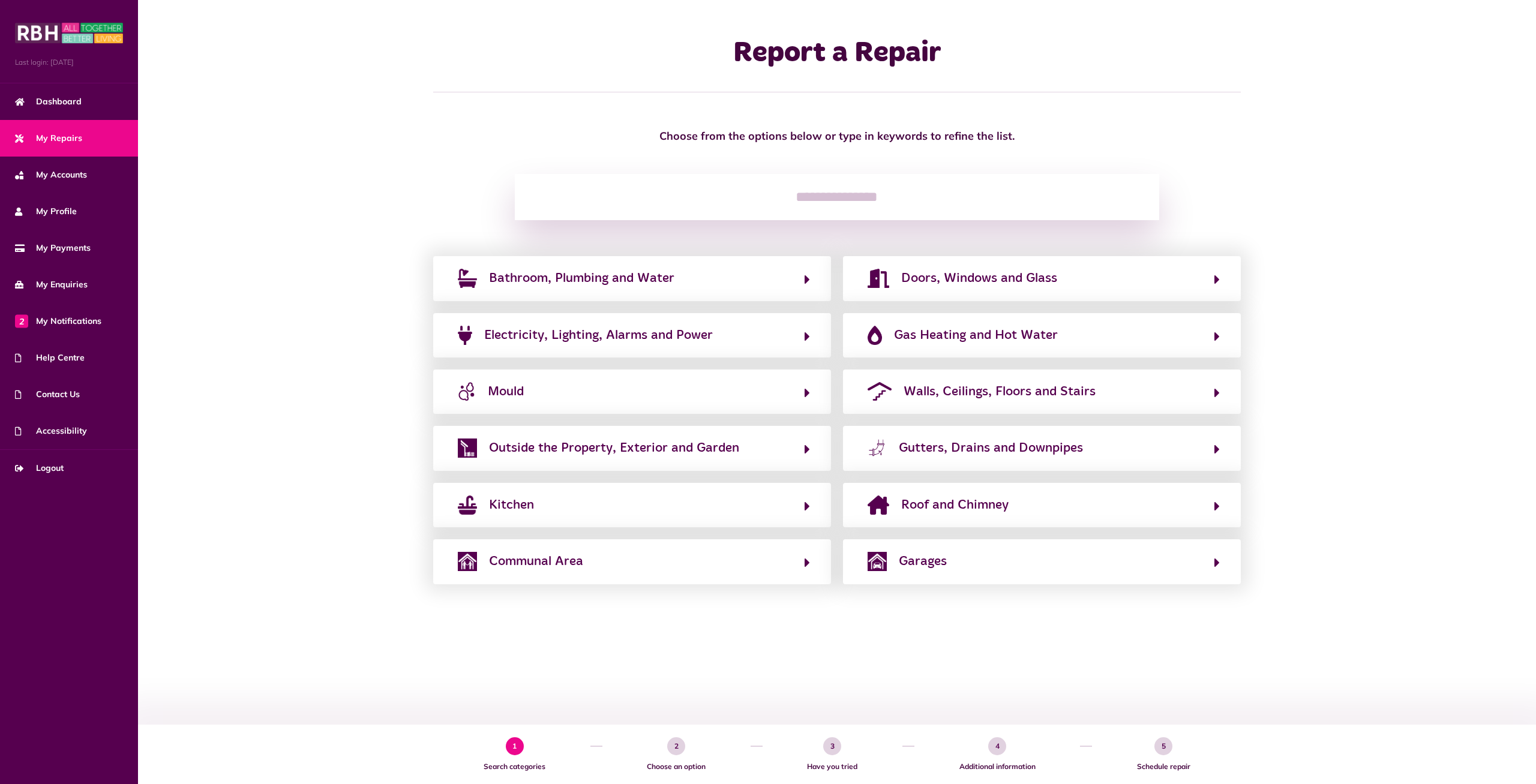
click at [73, 140] on span "My Repairs" at bounding box center [49, 139] width 67 height 13
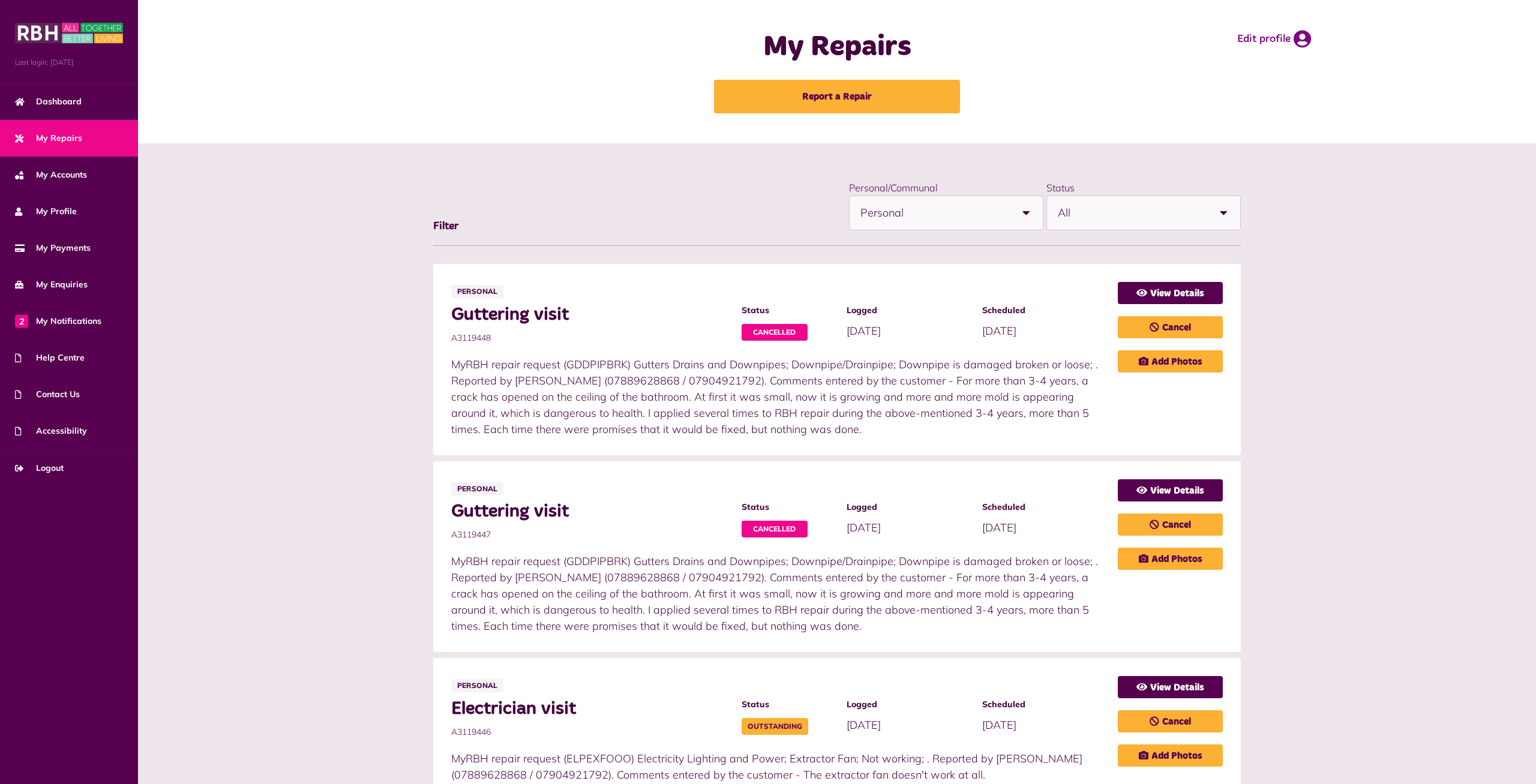
drag, startPoint x: 965, startPoint y: 575, endPoint x: 854, endPoint y: 635, distance: 126.2
click at [854, 635] on li "Personal Guttering visit A3119447 Status Cancelled Logged [DATE]" at bounding box center [837, 557] width 808 height 192
copy p "For more than 3-4 years, a crack has opened on the ceiling of the bathroom. At …"
click at [864, 100] on link "Report a Repair" at bounding box center [837, 96] width 246 height 34
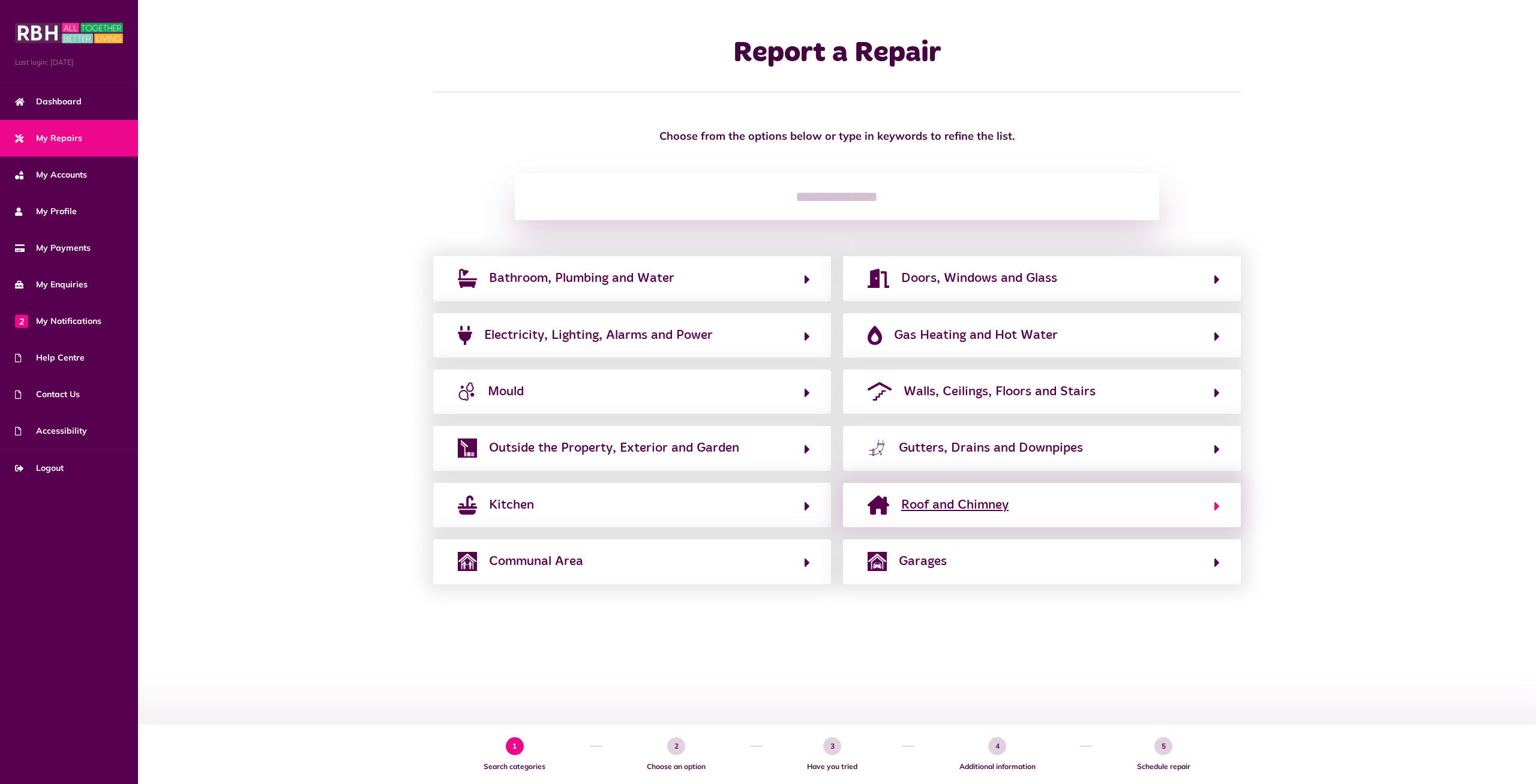
click at [984, 512] on span "Roof and Chimney" at bounding box center [955, 505] width 107 height 19
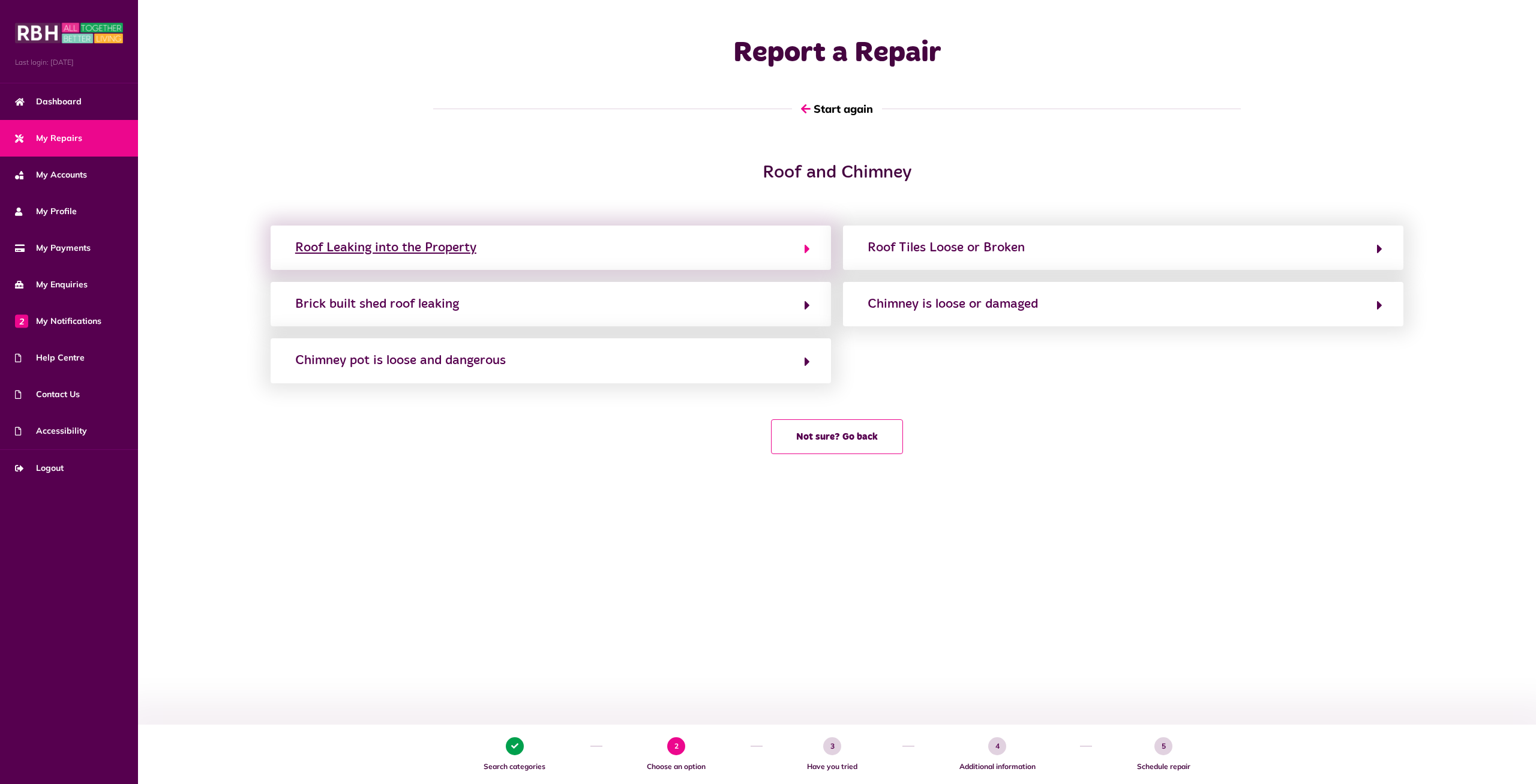
click at [749, 250] on button "Roof Leaking into the Property" at bounding box center [551, 247] width 518 height 21
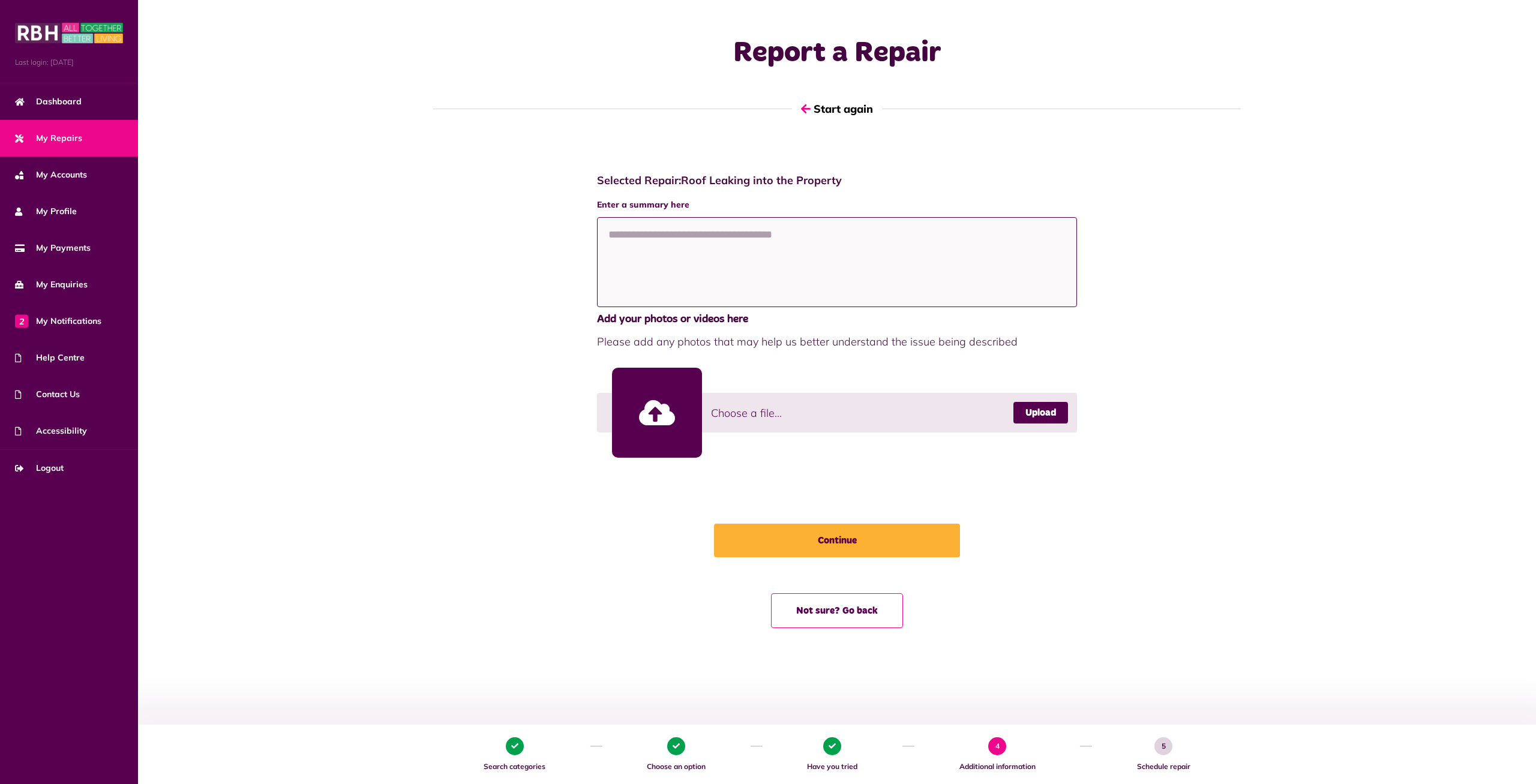
click at [749, 250] on textarea at bounding box center [837, 262] width 480 height 90
paste textarea "**********"
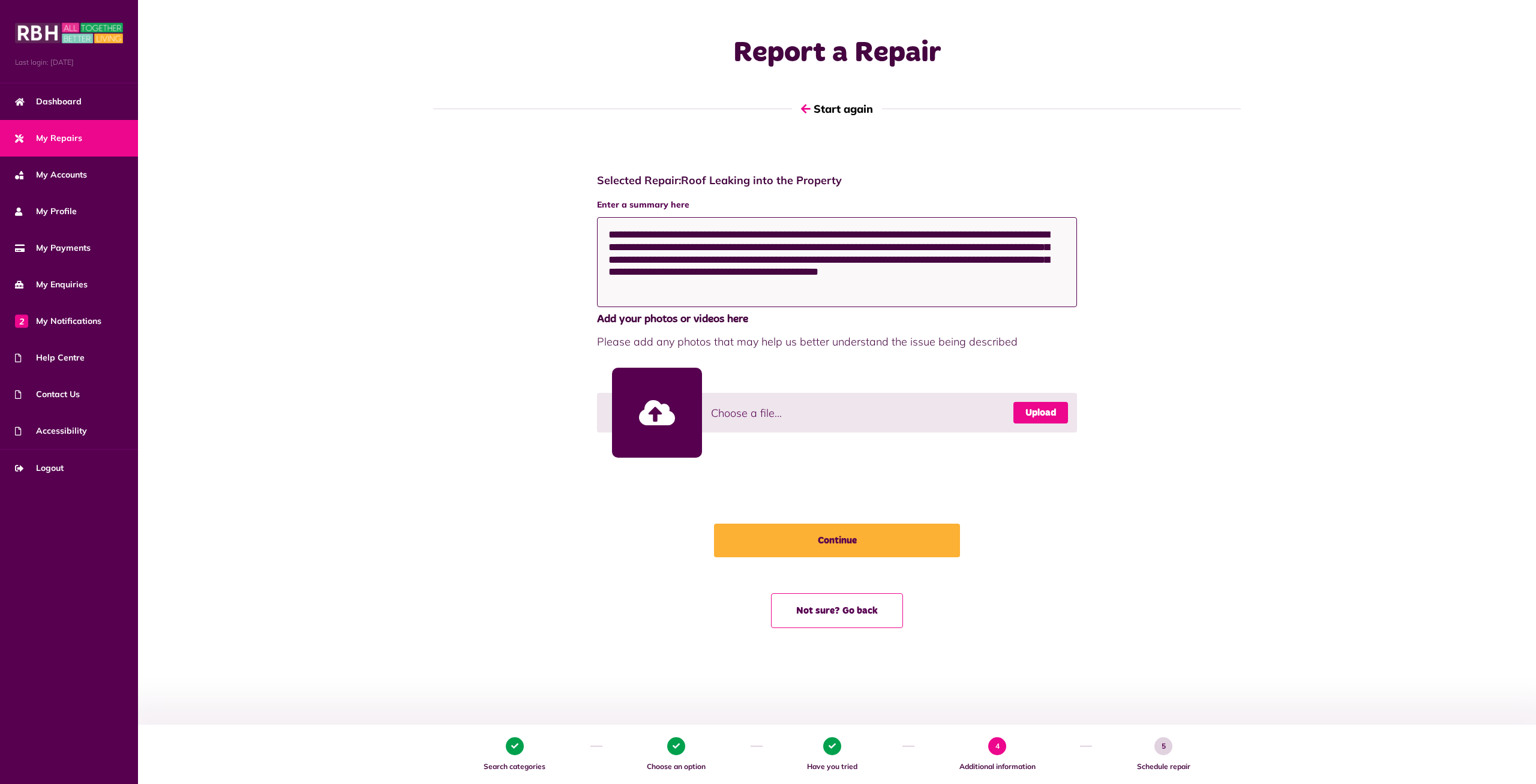
type textarea "**********"
click at [1031, 408] on link "Upload" at bounding box center [1040, 412] width 54 height 21
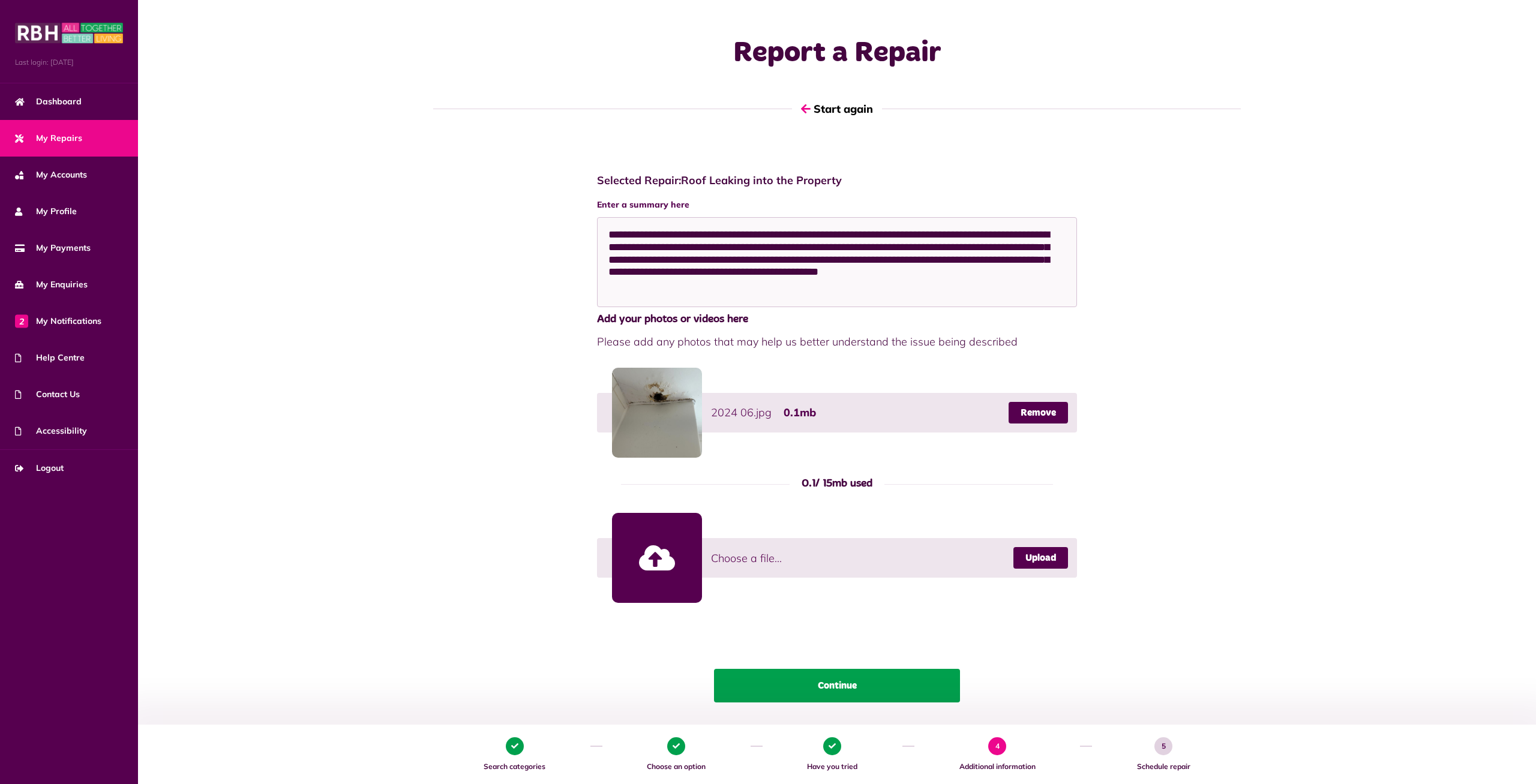
click at [852, 685] on button "Continue" at bounding box center [837, 685] width 246 height 34
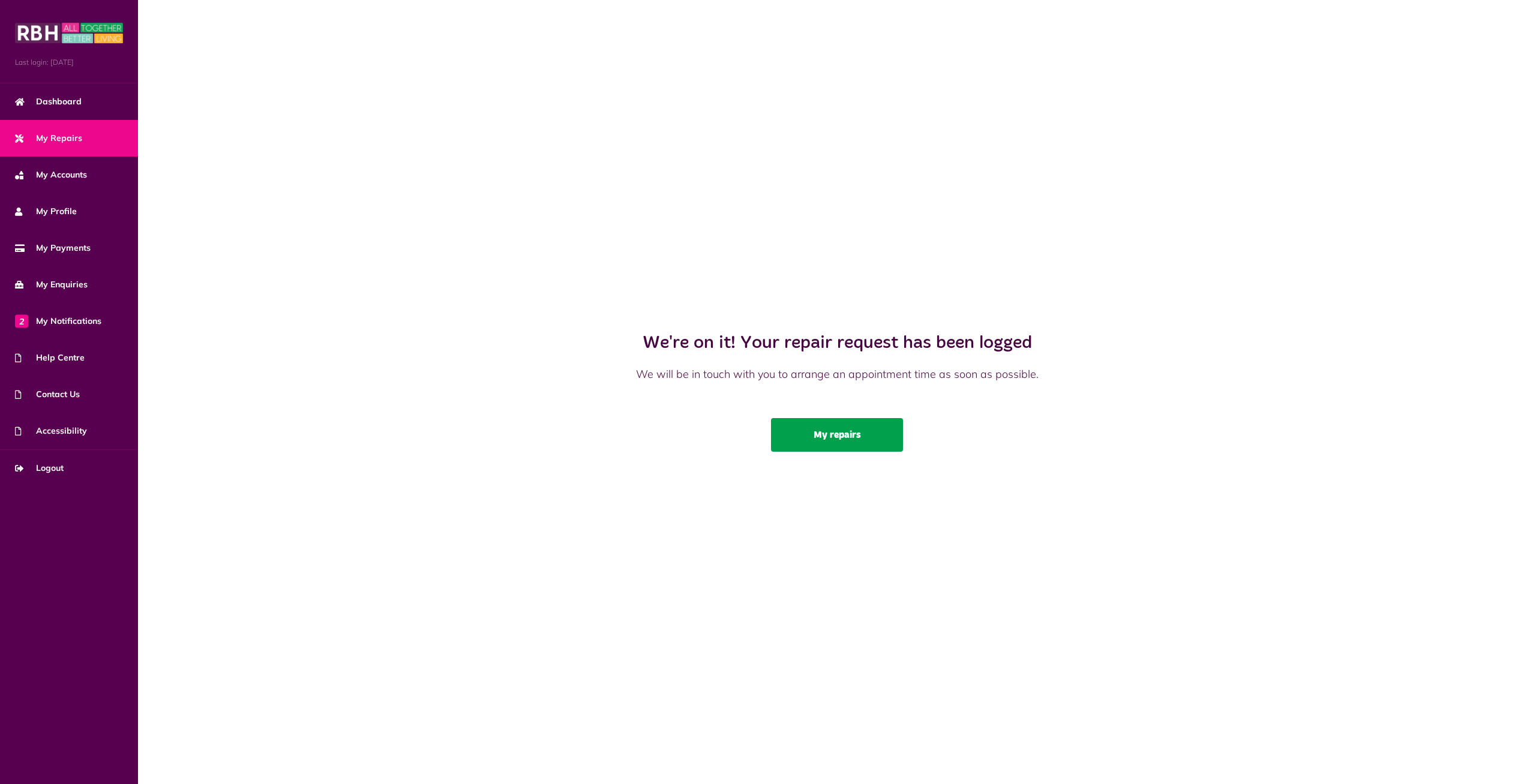
click at [849, 438] on link "My repairs" at bounding box center [837, 435] width 132 height 34
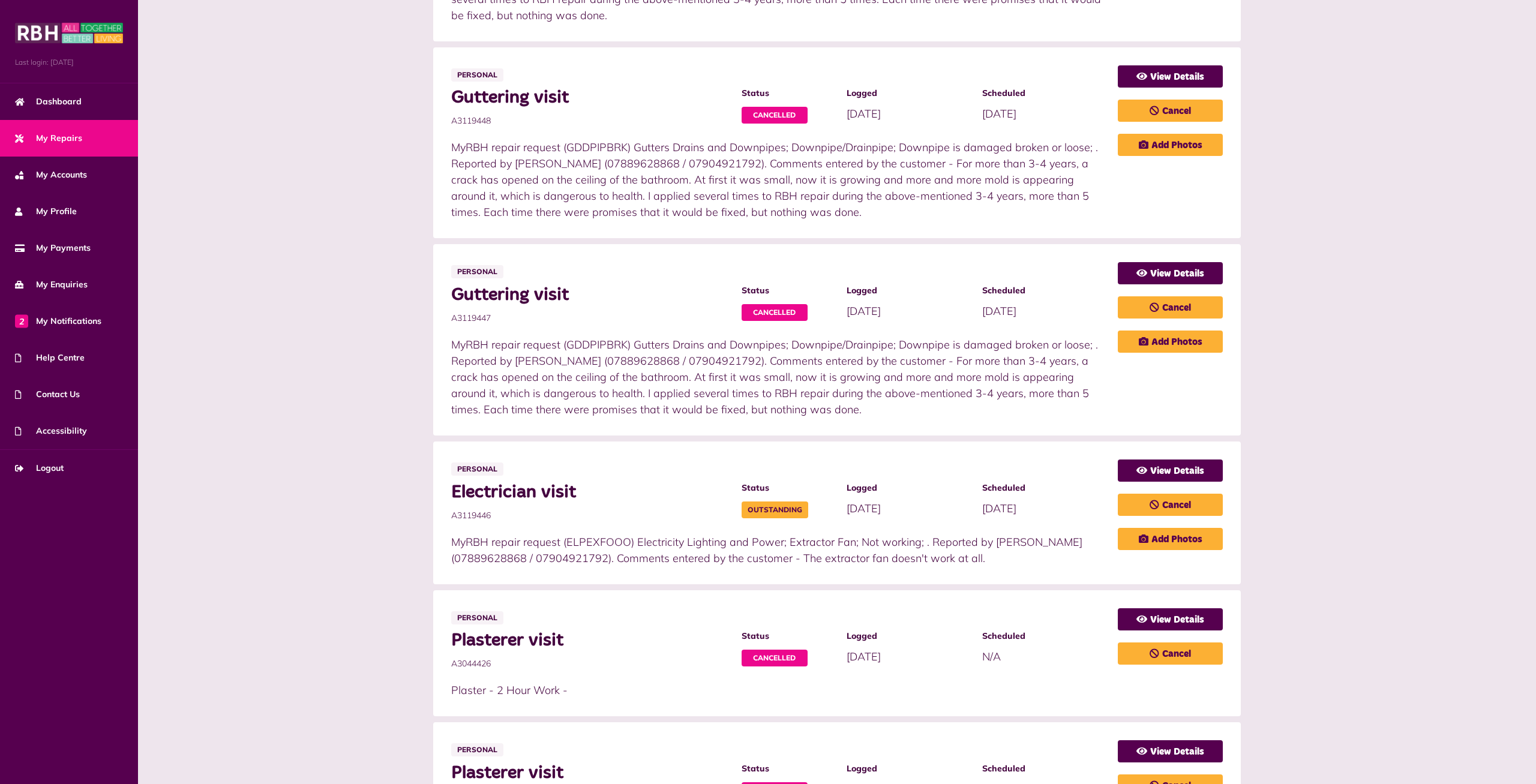
scroll to position [395, 0]
